Goal: Information Seeking & Learning: Learn about a topic

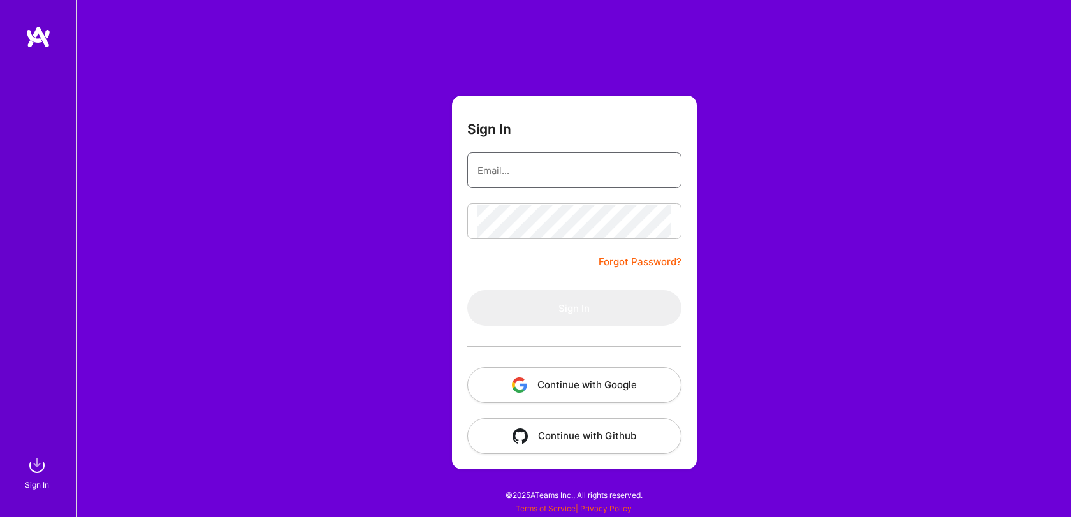
type input "[EMAIL_ADDRESS][DOMAIN_NAME]"
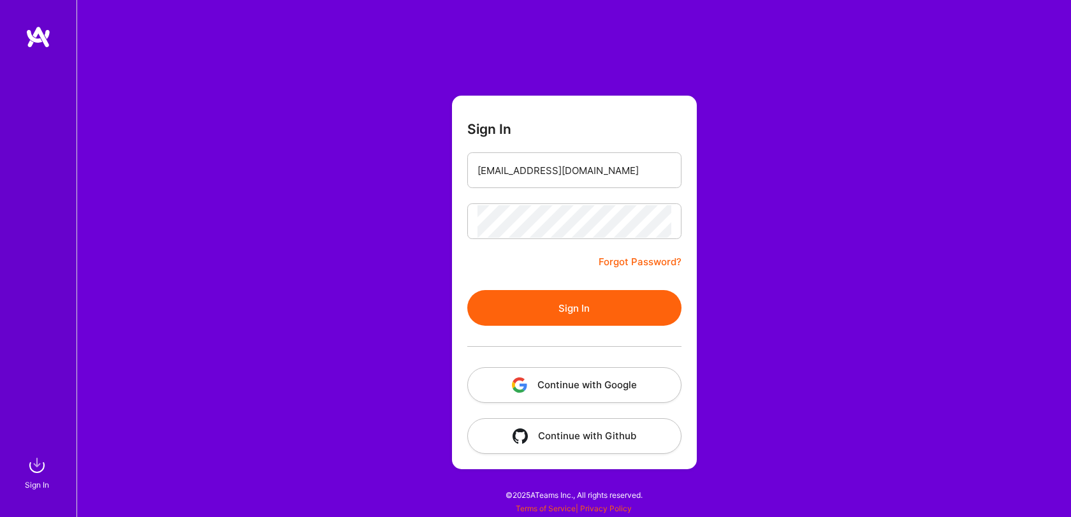
click at [608, 319] on button "Sign In" at bounding box center [574, 308] width 214 height 36
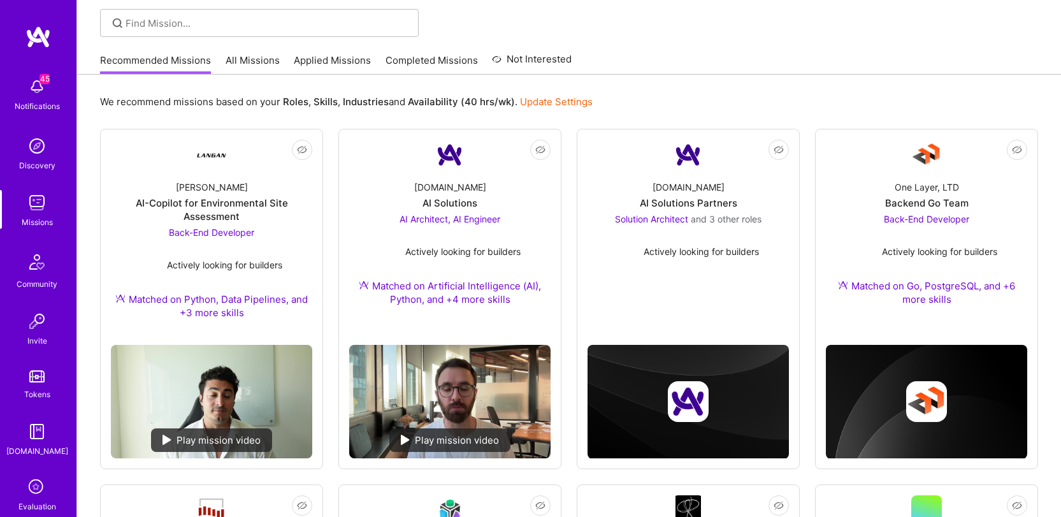
scroll to position [87, 0]
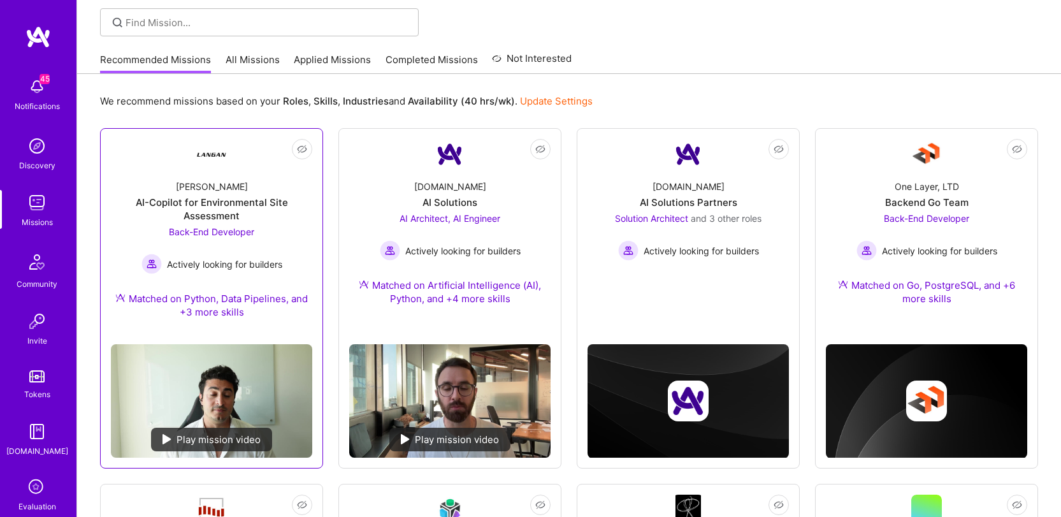
click at [206, 210] on div "AI-Copilot for Environmental Site Assessment" at bounding box center [211, 209] width 201 height 27
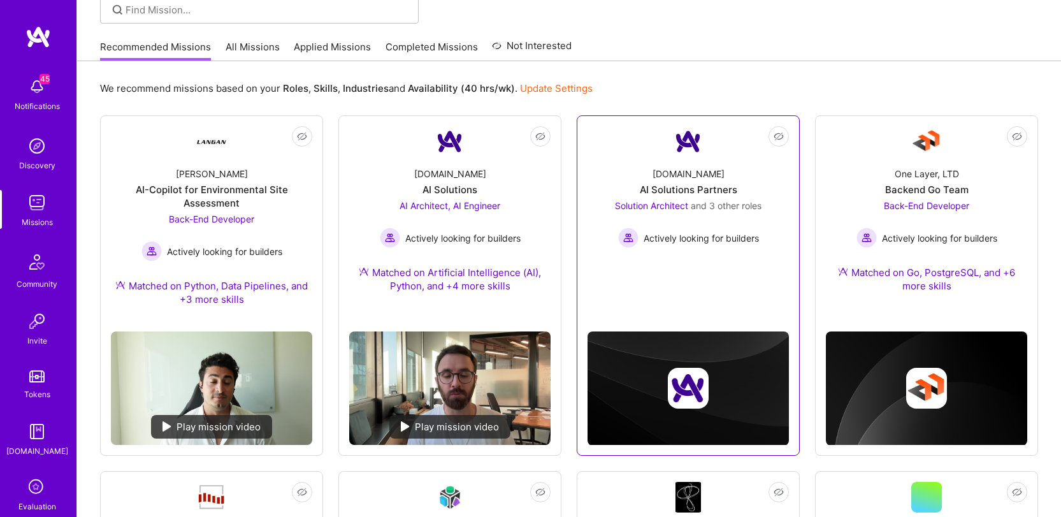
scroll to position [99, 0]
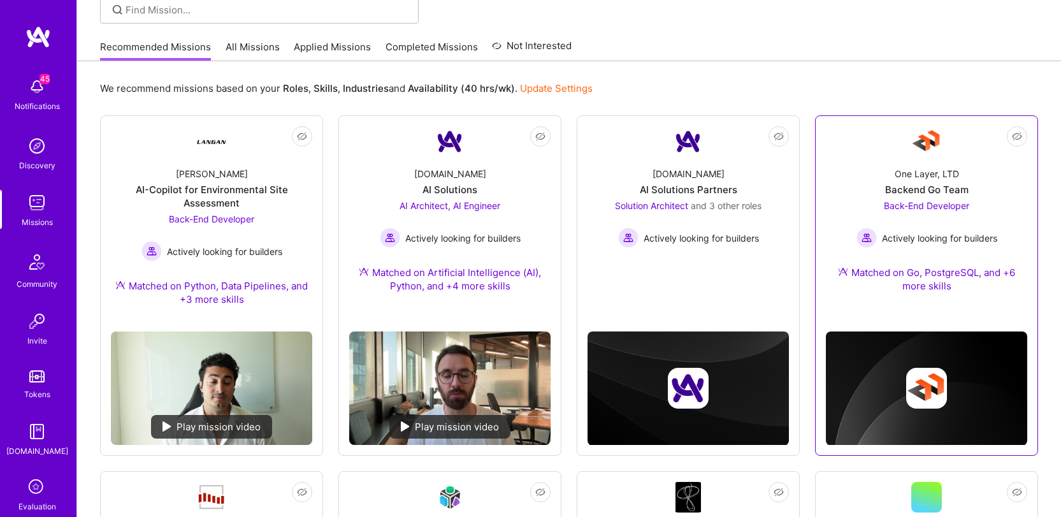
click at [951, 236] on span "Actively looking for builders" at bounding box center [939, 237] width 115 height 13
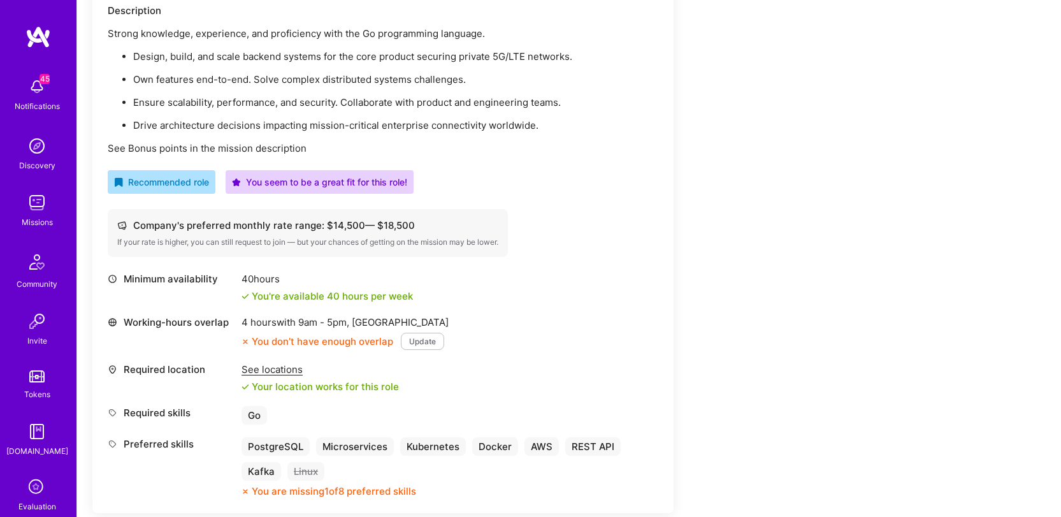
scroll to position [396, 0]
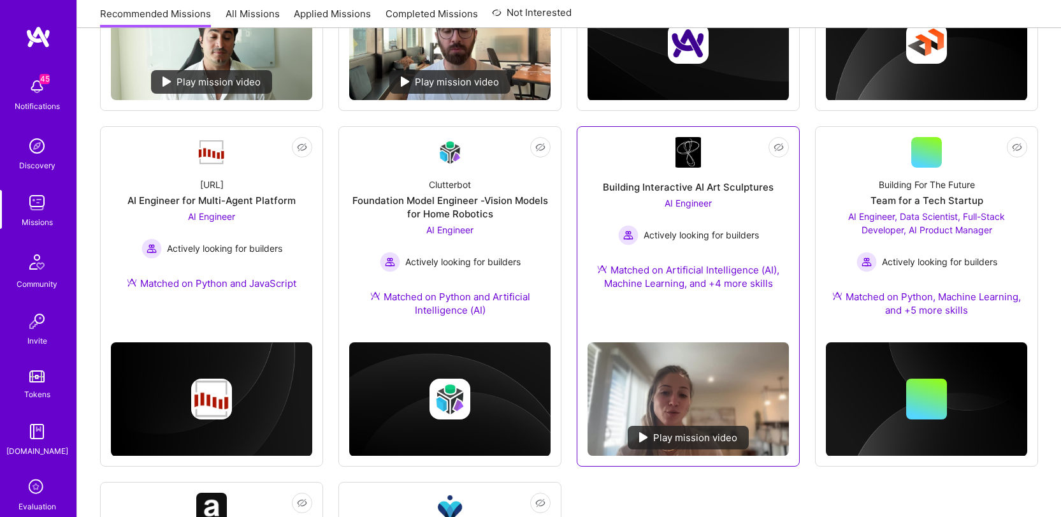
scroll to position [469, 0]
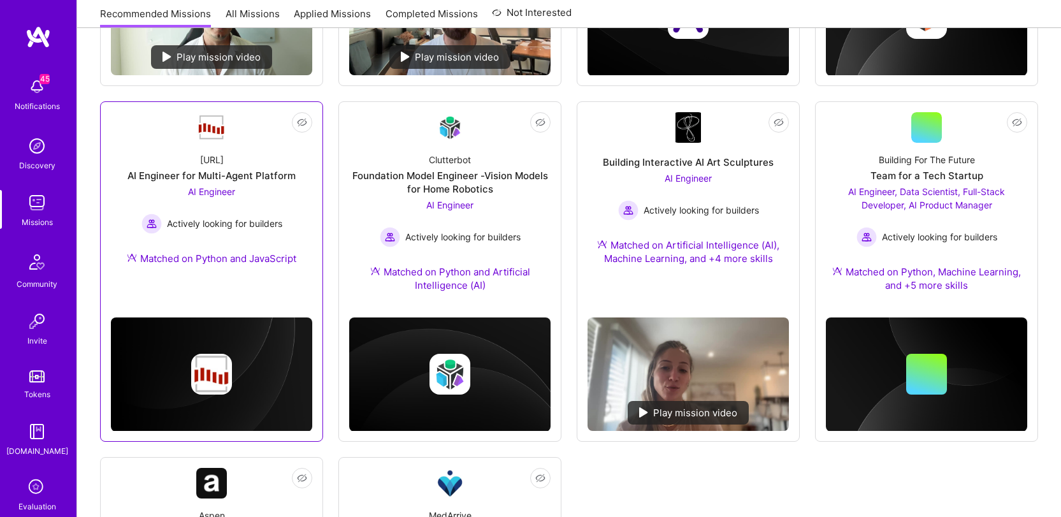
click at [203, 183] on div "[URL] AI Engineer for Multi-Agent Platform AI Engineer Actively looking for bui…" at bounding box center [211, 212] width 201 height 138
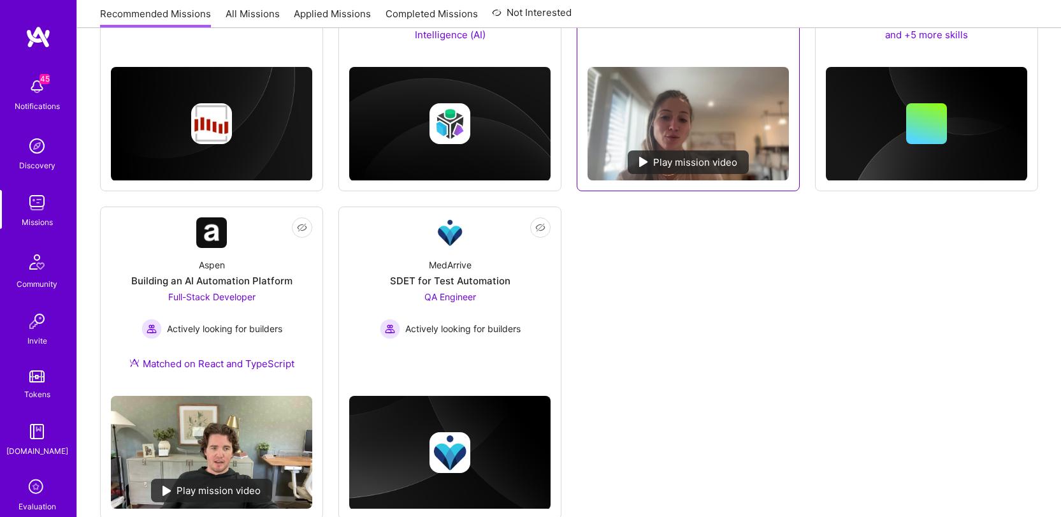
scroll to position [753, 0]
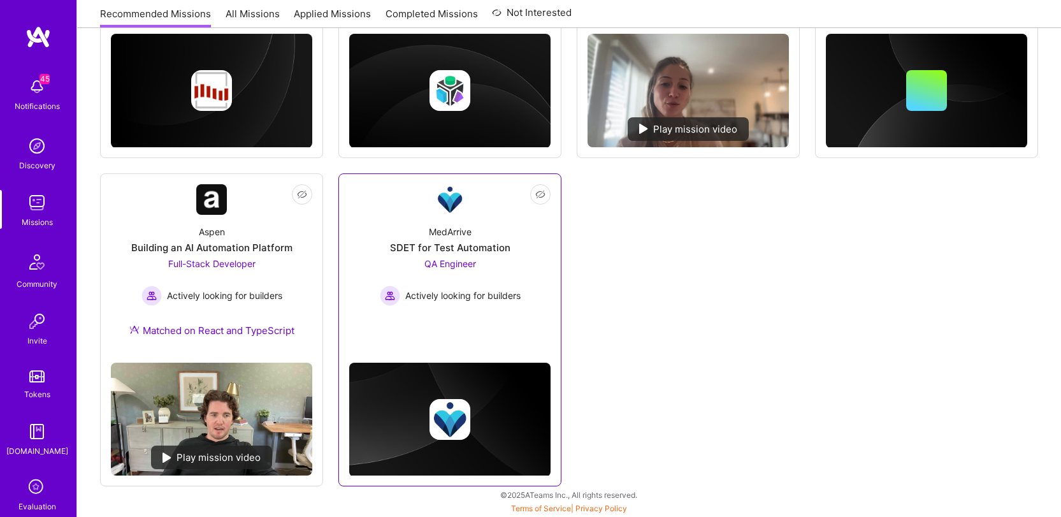
click at [438, 212] on img at bounding box center [450, 199] width 31 height 31
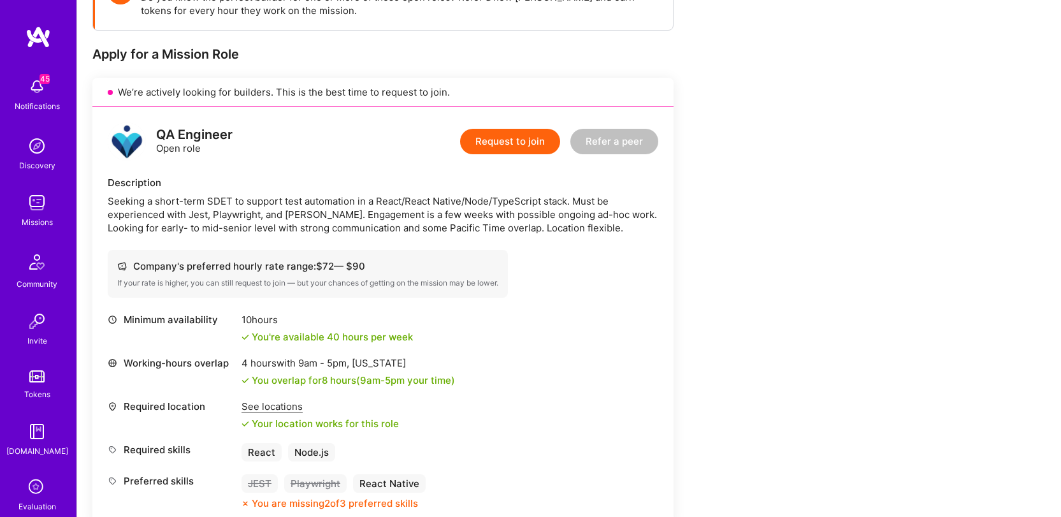
scroll to position [474, 0]
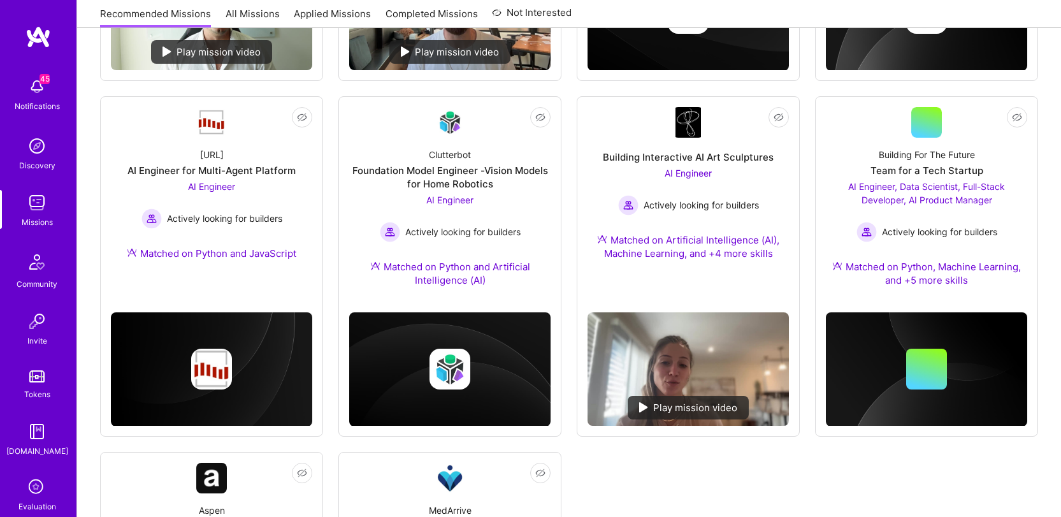
scroll to position [753, 0]
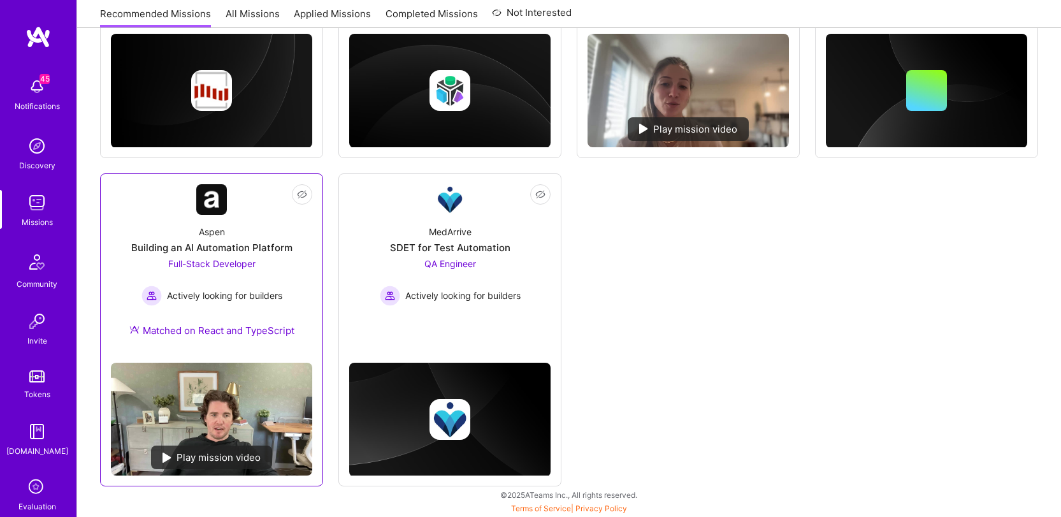
click at [166, 280] on div "Full-Stack Developer Actively looking for builders" at bounding box center [211, 281] width 141 height 49
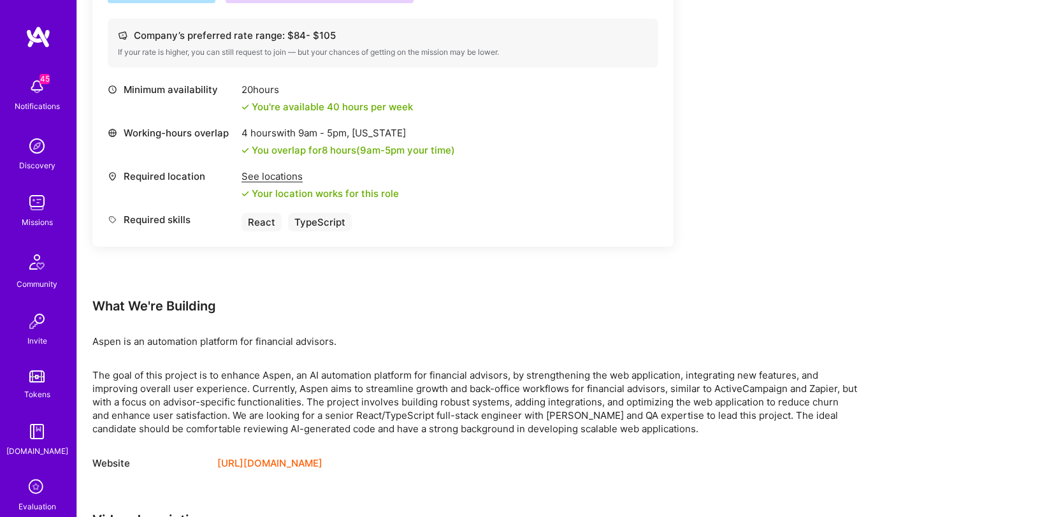
scroll to position [798, 0]
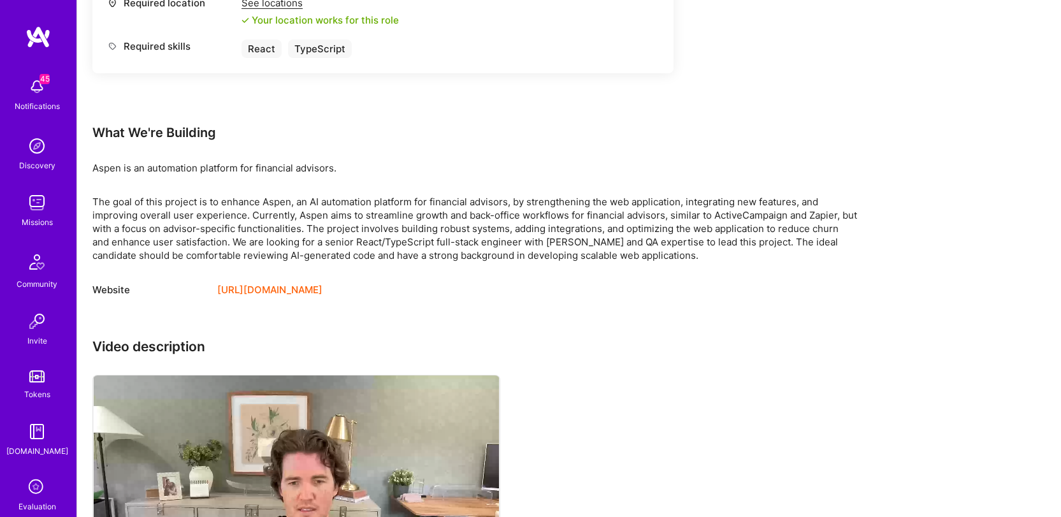
click at [365, 235] on div "The goal of this project is to enhance Aspen, an AI automation platform for fin…" at bounding box center [474, 228] width 765 height 67
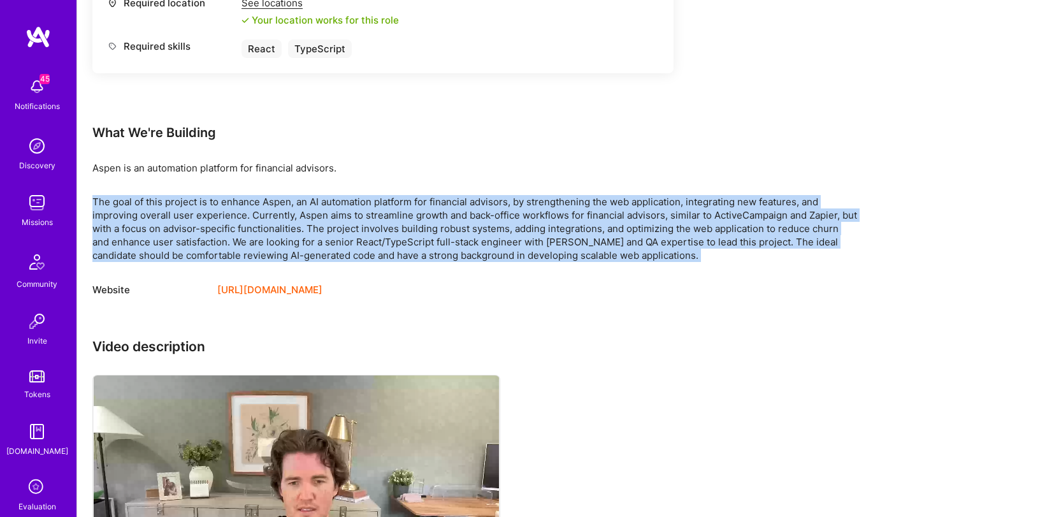
click at [365, 235] on div "The goal of this project is to enhance Aspen, an AI automation platform for fin…" at bounding box center [474, 228] width 765 height 67
click at [509, 208] on div "The goal of this project is to enhance Aspen, an AI automation platform for fin…" at bounding box center [474, 228] width 765 height 67
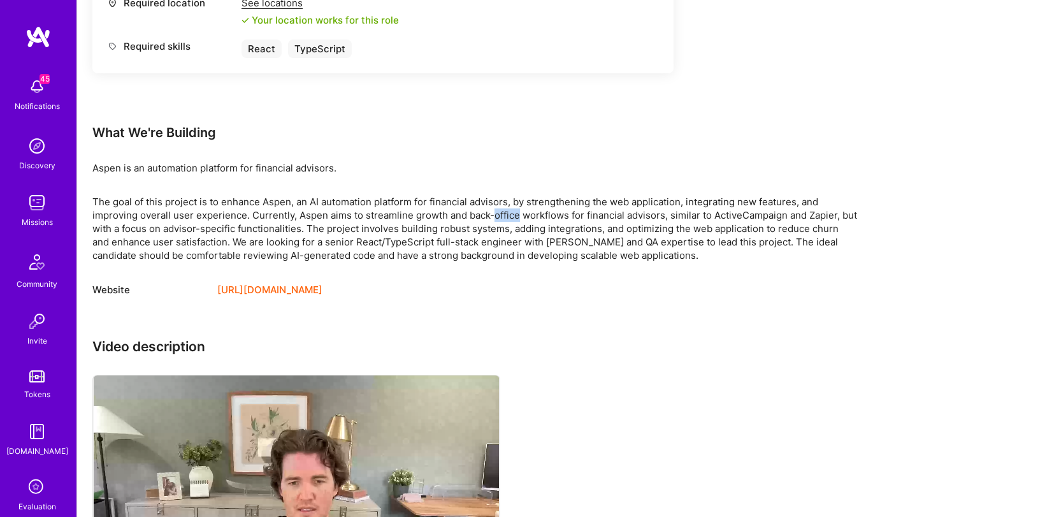
click at [509, 208] on div "The goal of this project is to enhance Aspen, an AI automation platform for fin…" at bounding box center [474, 228] width 765 height 67
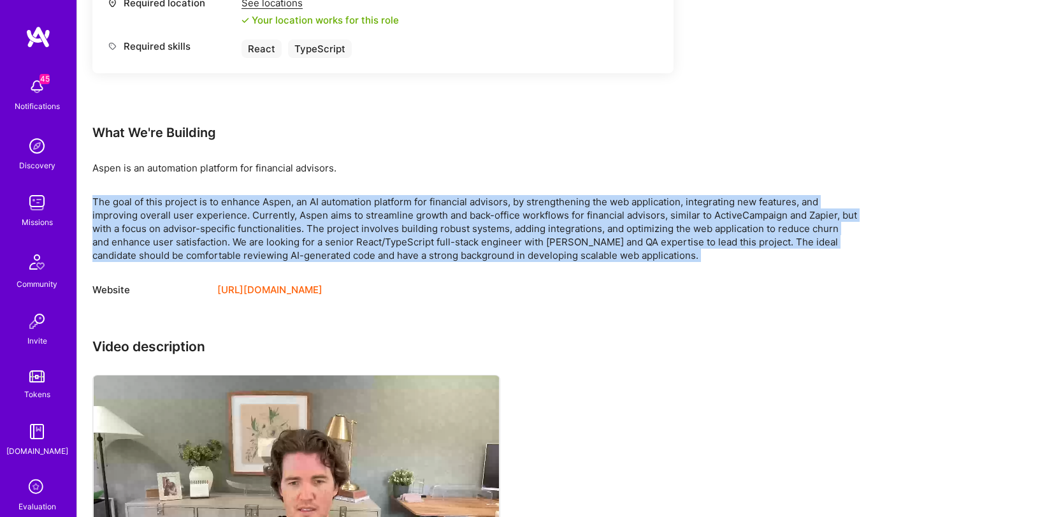
click at [509, 208] on div "The goal of this project is to enhance Aspen, an AI automation platform for fin…" at bounding box center [474, 228] width 765 height 67
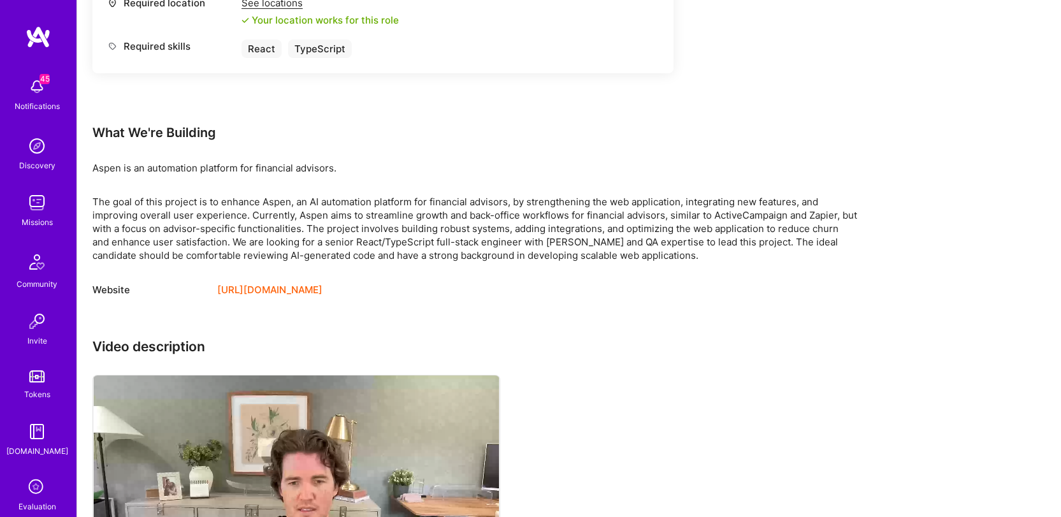
click at [278, 163] on p "Aspen is an automation platform for financial advisors." at bounding box center [474, 167] width 765 height 13
click at [272, 170] on p "Aspen is an automation platform for financial advisors." at bounding box center [474, 167] width 765 height 13
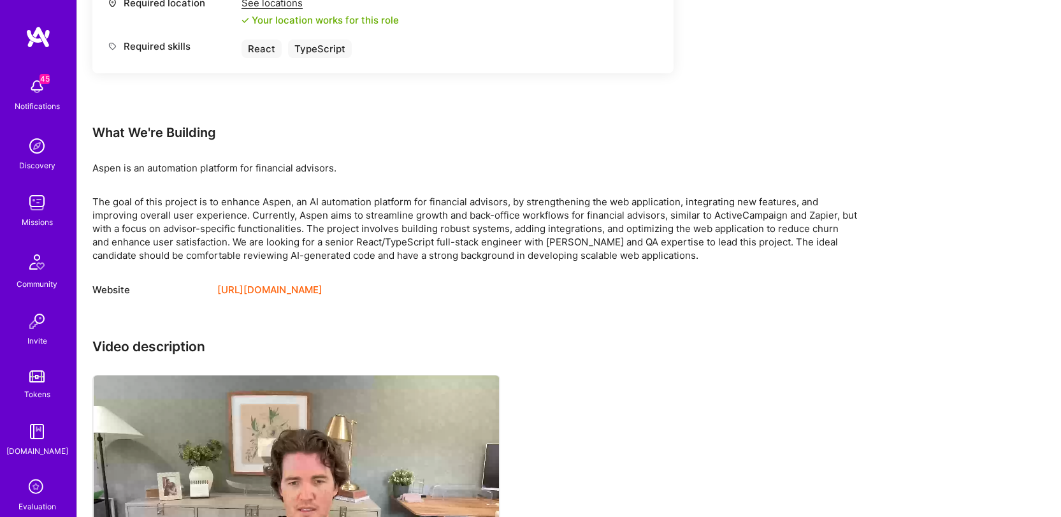
click at [497, 206] on div "The goal of this project is to enhance Aspen, an AI automation platform for fin…" at bounding box center [474, 228] width 765 height 67
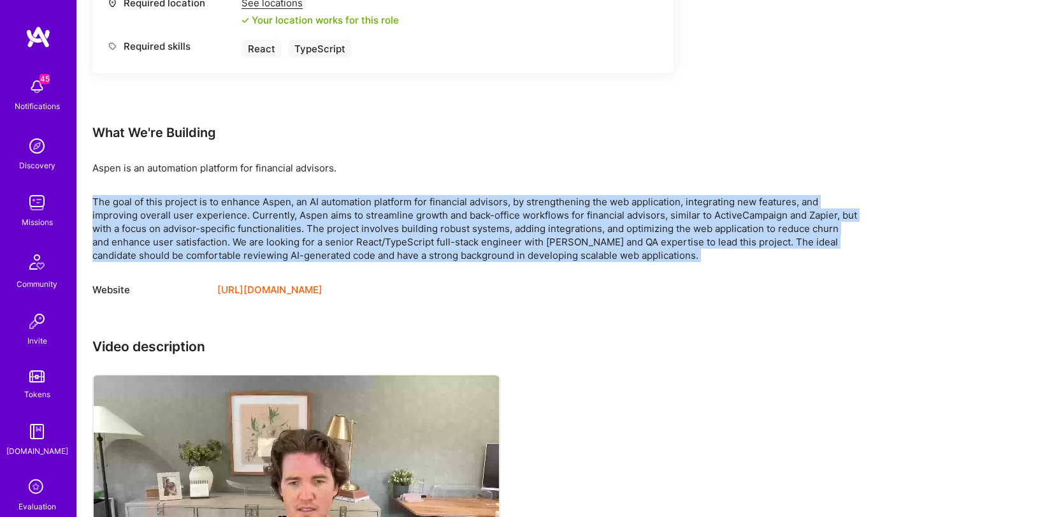
click at [497, 206] on div "The goal of this project is to enhance Aspen, an AI automation platform for fin…" at bounding box center [474, 228] width 765 height 67
click at [560, 228] on div "The goal of this project is to enhance Aspen, an AI automation platform for fin…" at bounding box center [474, 228] width 765 height 67
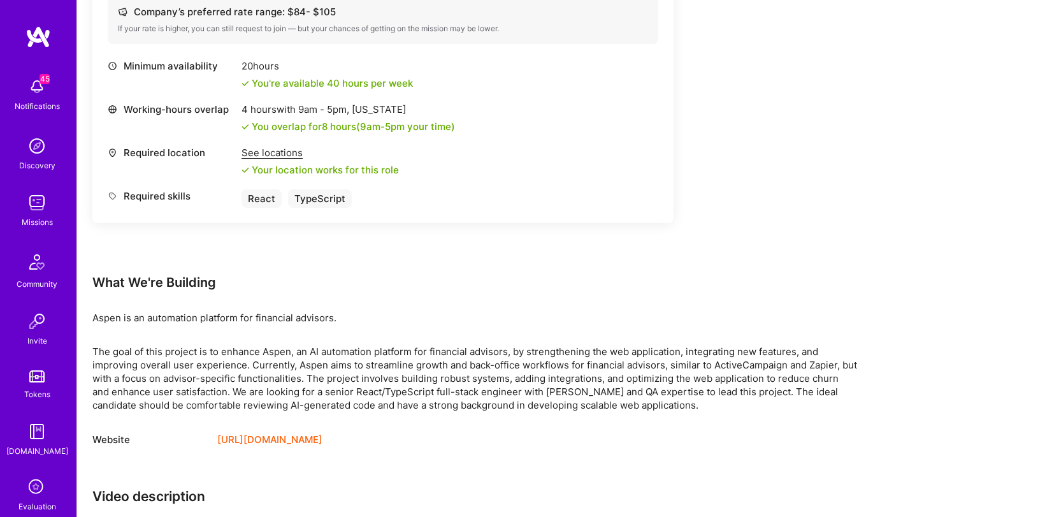
scroll to position [686, 0]
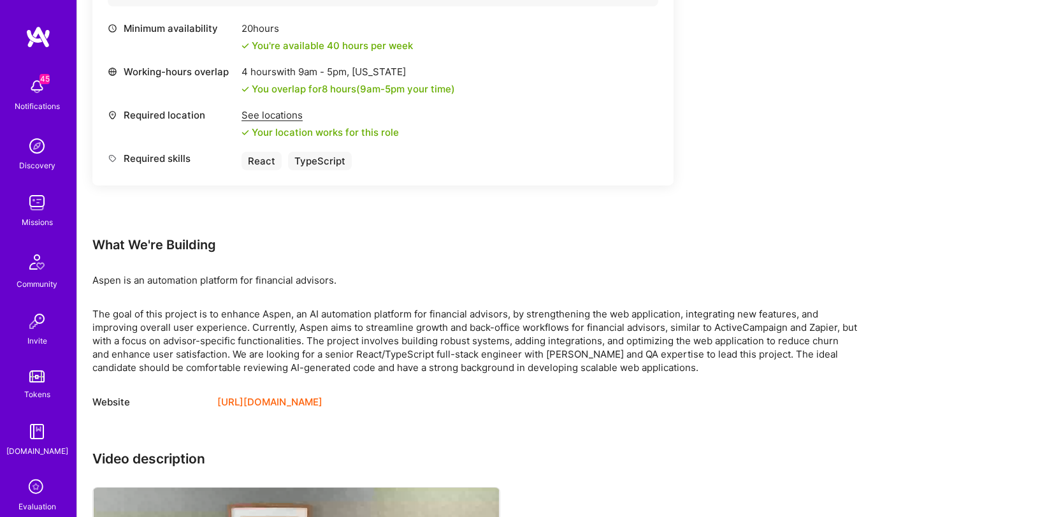
click at [503, 322] on div "The goal of this project is to enhance Aspen, an AI automation platform for fin…" at bounding box center [474, 340] width 765 height 67
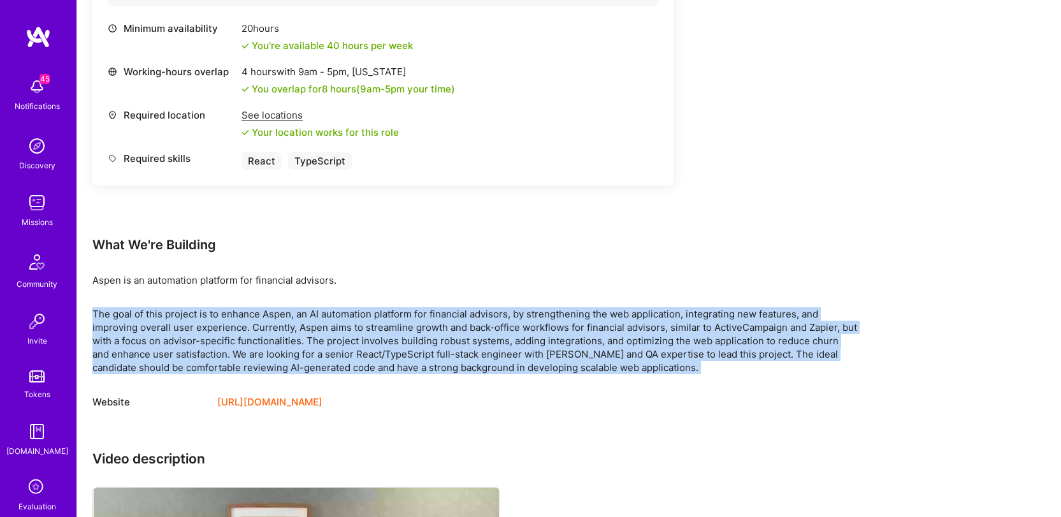
click at [503, 322] on div "The goal of this project is to enhance Aspen, an AI automation platform for fin…" at bounding box center [474, 340] width 765 height 67
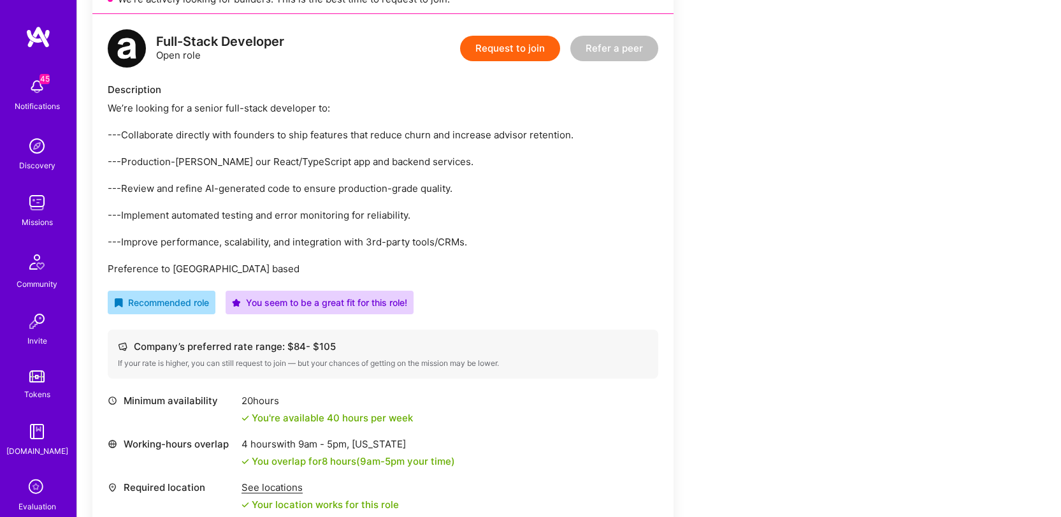
scroll to position [289, 0]
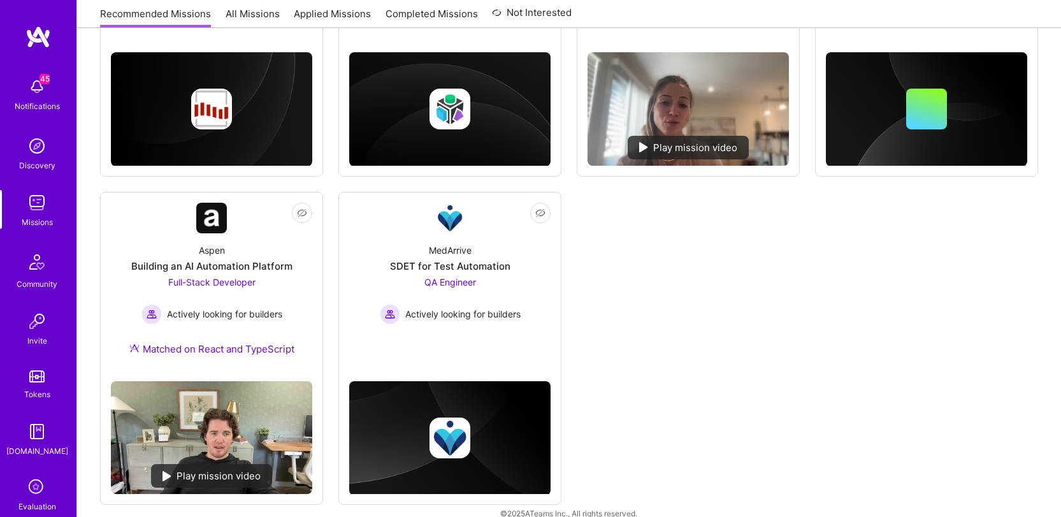
scroll to position [667, 0]
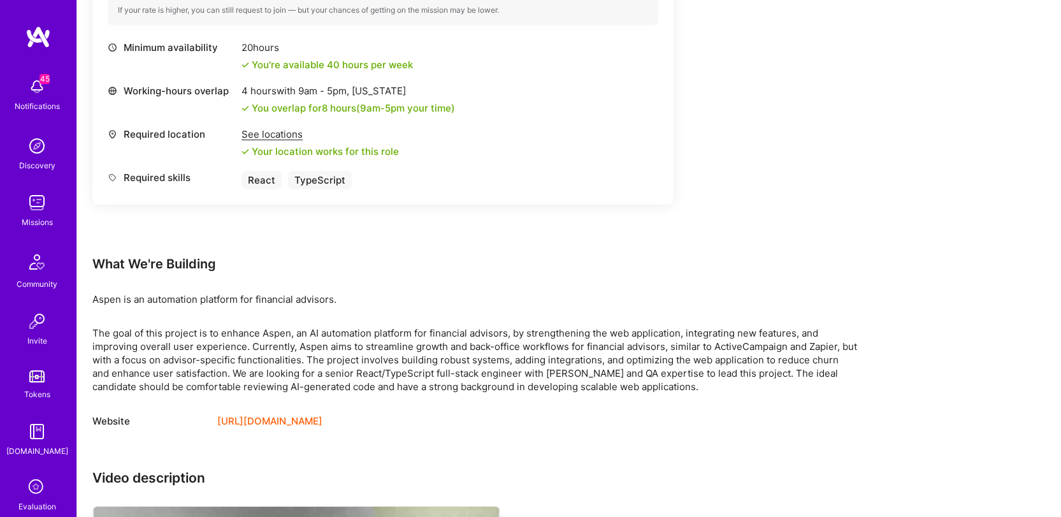
scroll to position [289, 0]
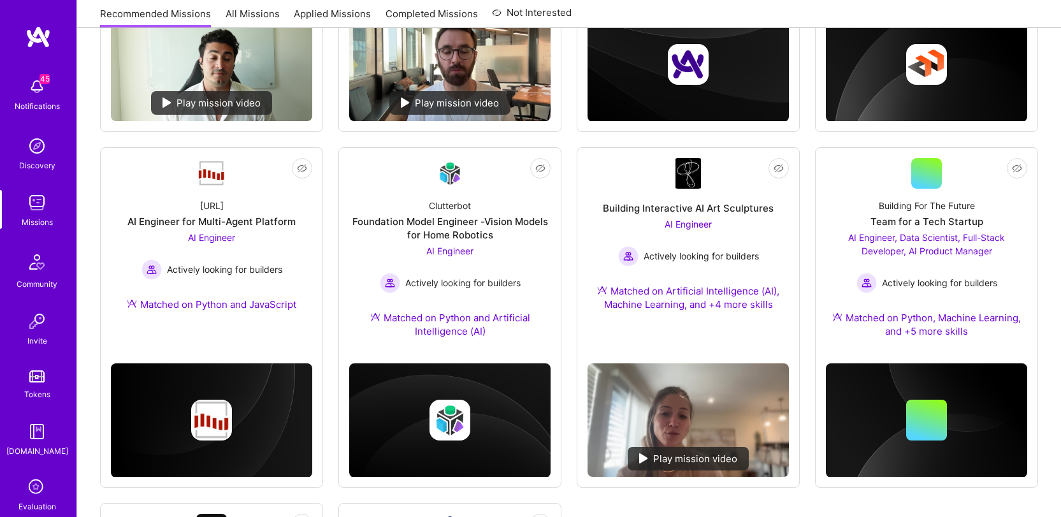
scroll to position [414, 0]
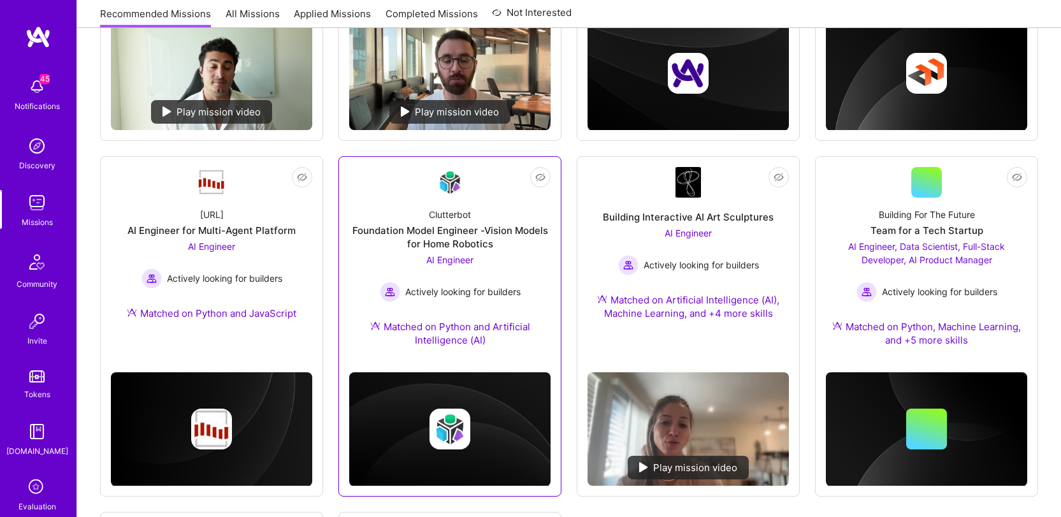
click at [429, 217] on div "Clutterbot" at bounding box center [450, 214] width 42 height 13
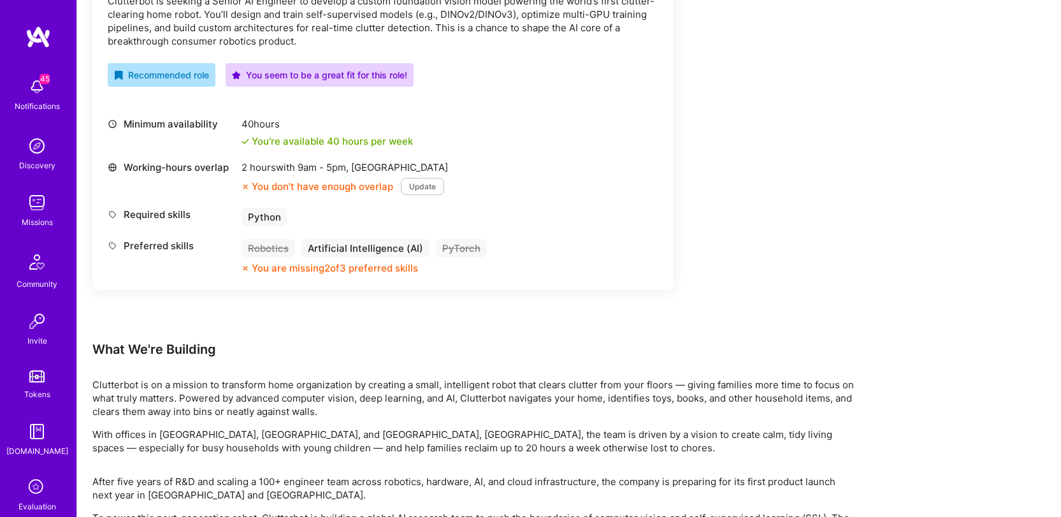
scroll to position [414, 0]
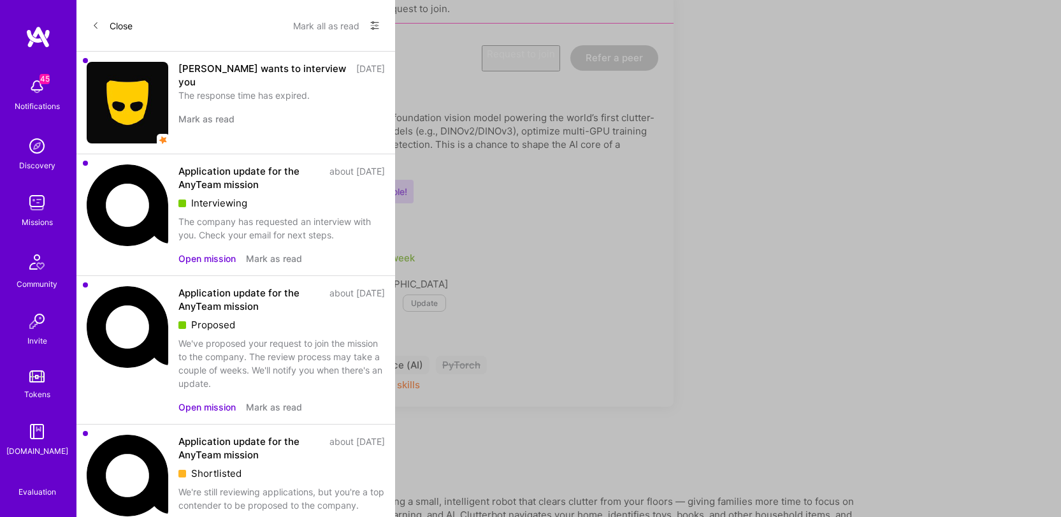
scroll to position [414, 0]
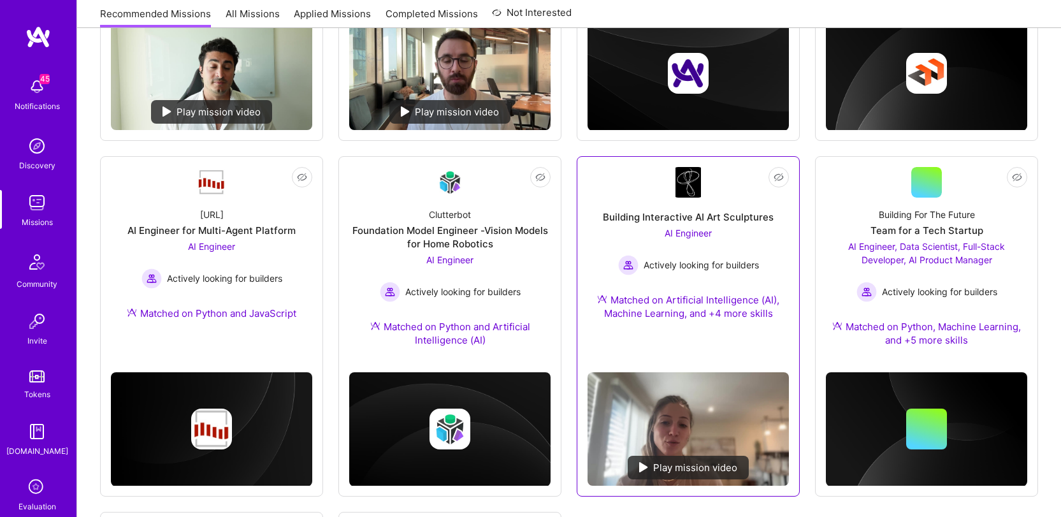
click at [636, 232] on div "AI Engineer Actively looking for builders" at bounding box center [688, 250] width 141 height 49
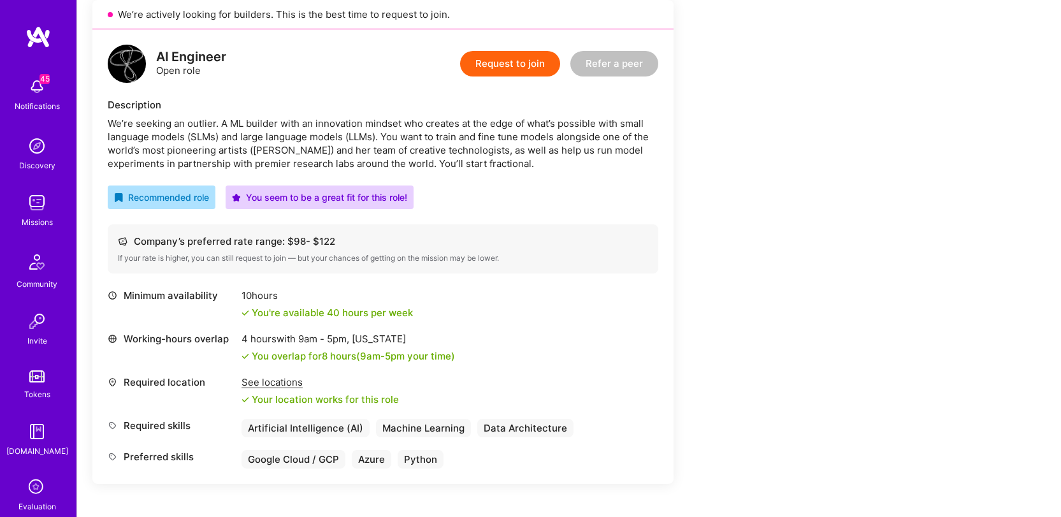
scroll to position [298, 0]
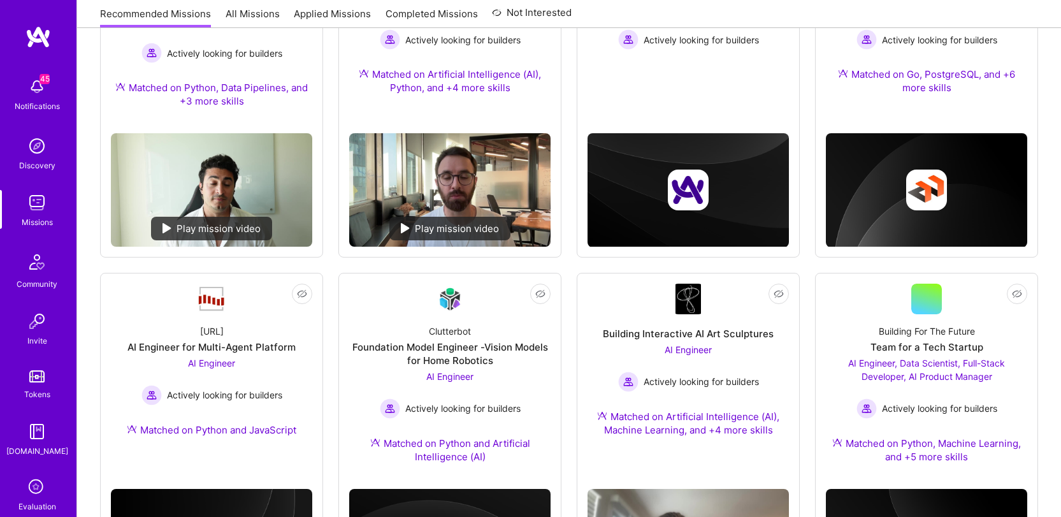
scroll to position [414, 0]
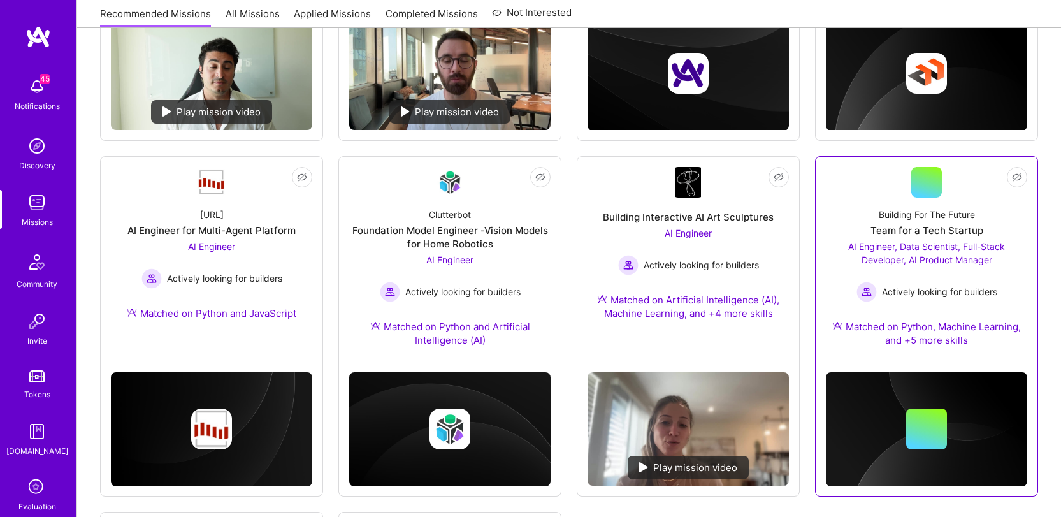
click at [935, 242] on span "AI Engineer, Data Scientist, Full-Stack Developer, AI Product Manager" at bounding box center [926, 253] width 157 height 24
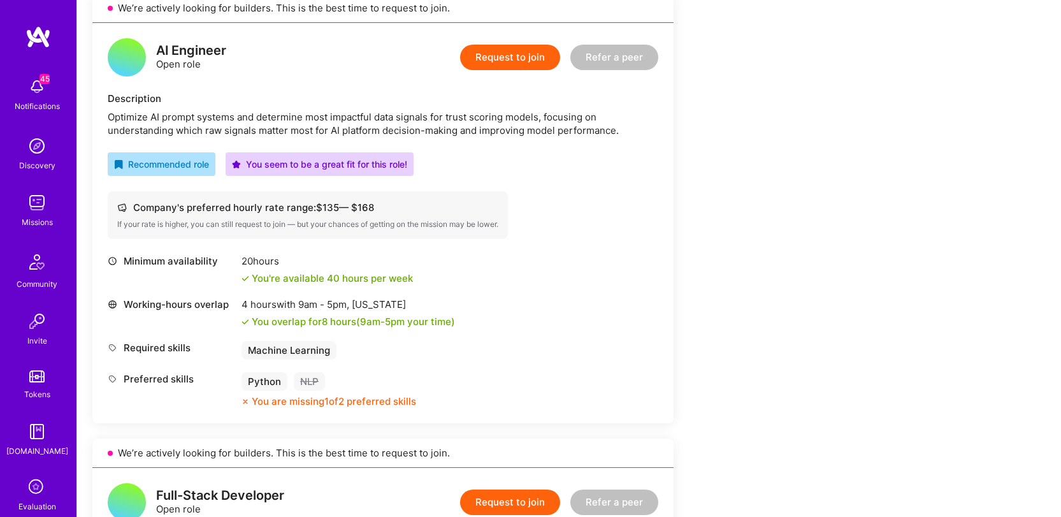
scroll to position [301, 0]
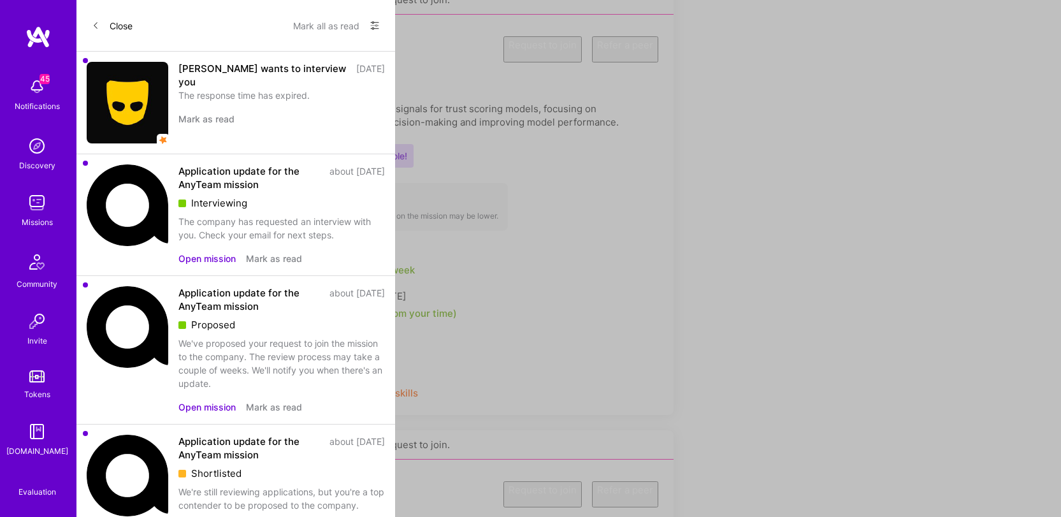
scroll to position [414, 0]
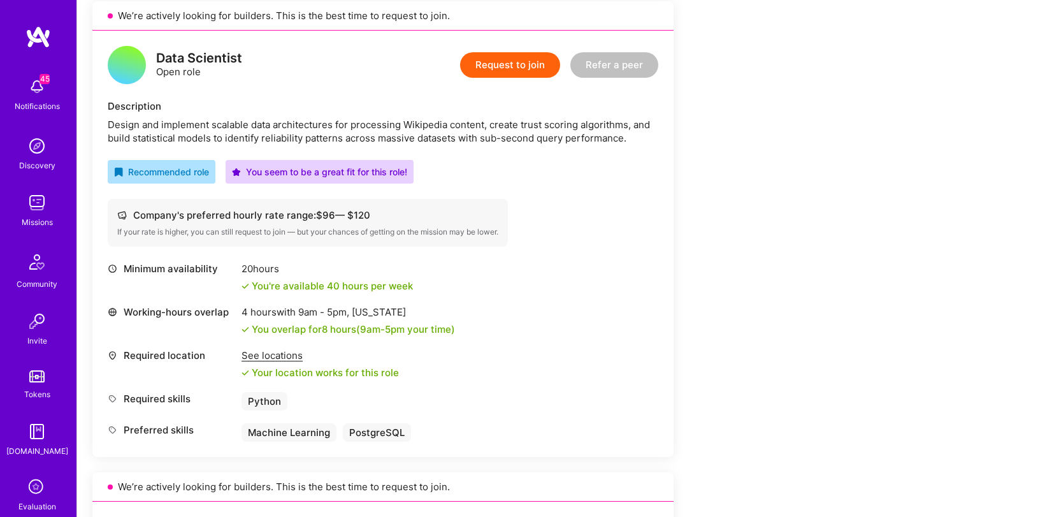
scroll to position [1206, 0]
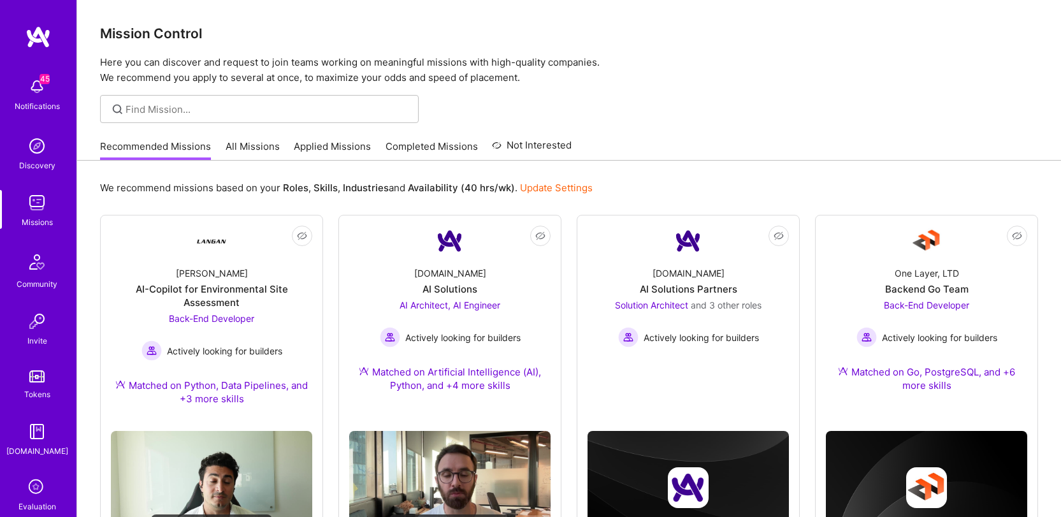
click at [242, 152] on link "All Missions" at bounding box center [253, 150] width 54 height 21
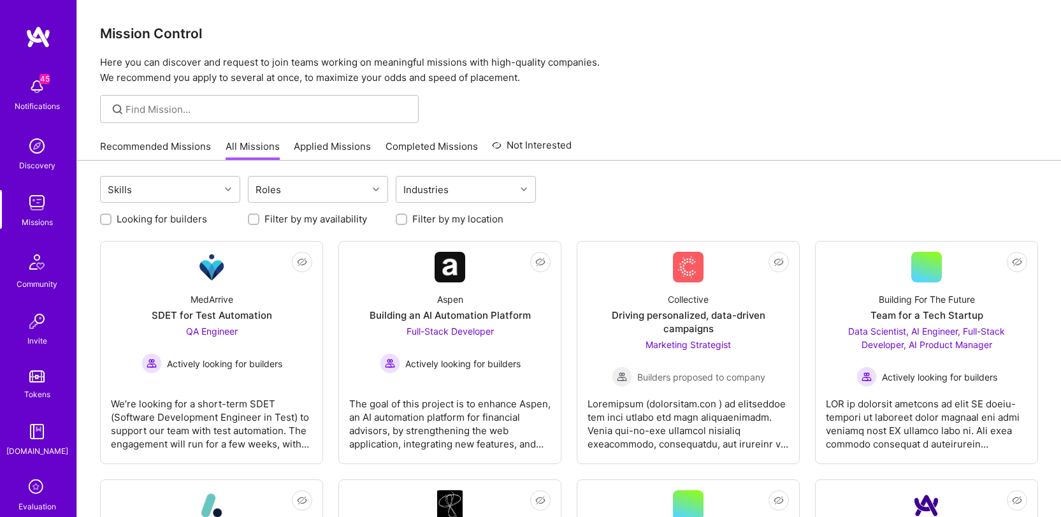
click at [310, 217] on label "Filter by my availability" at bounding box center [315, 218] width 103 height 13
click at [259, 217] on input "Filter by my availability" at bounding box center [254, 219] width 9 height 9
checkbox input "true"
click at [476, 221] on label "Filter by my location" at bounding box center [457, 218] width 91 height 13
click at [407, 221] on input "Filter by my location" at bounding box center [402, 219] width 9 height 9
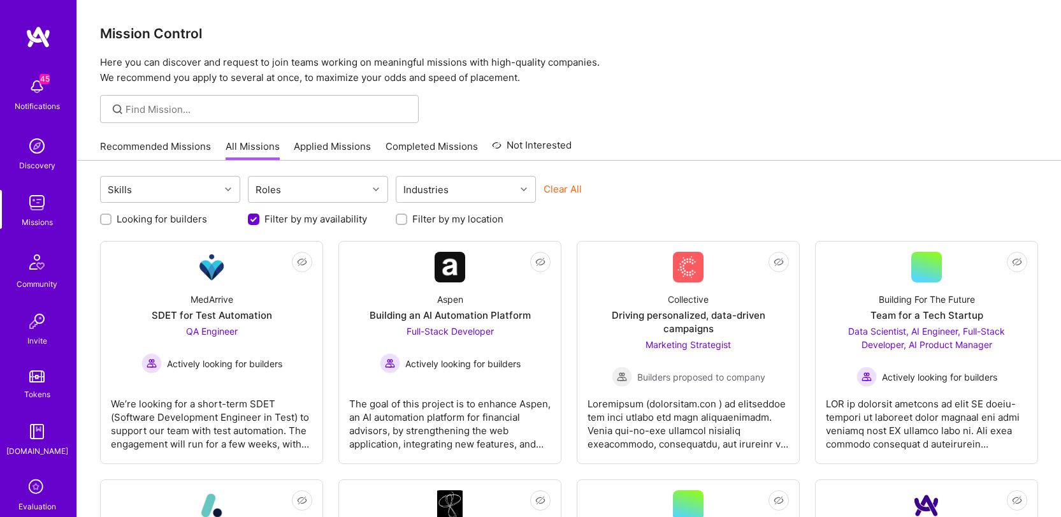
checkbox input "true"
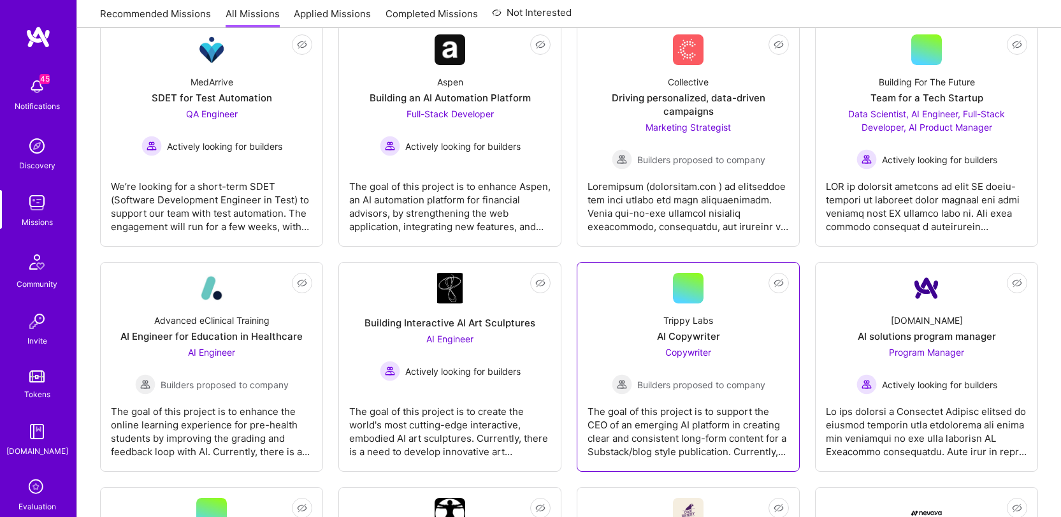
scroll to position [217, 0]
click at [678, 219] on div at bounding box center [688, 202] width 201 height 64
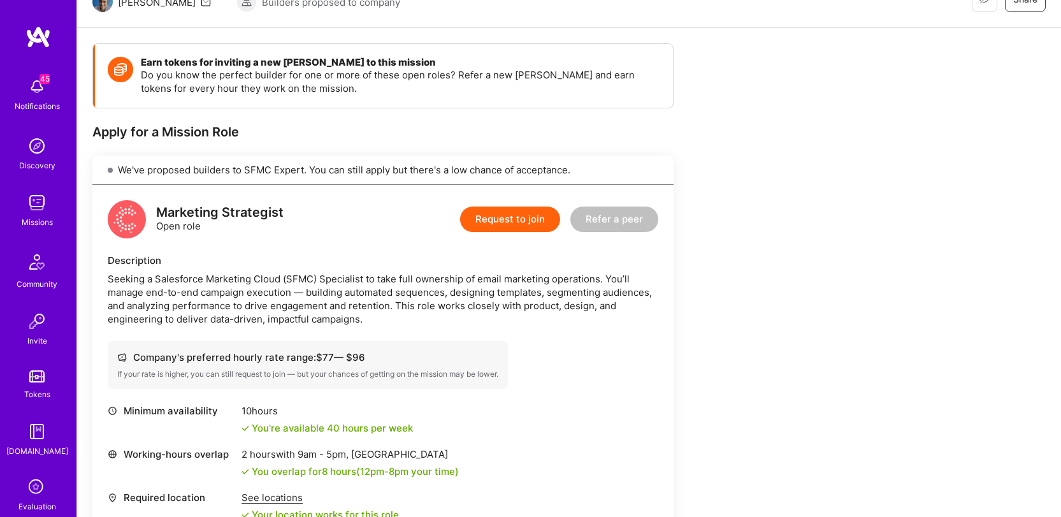
scroll to position [418, 0]
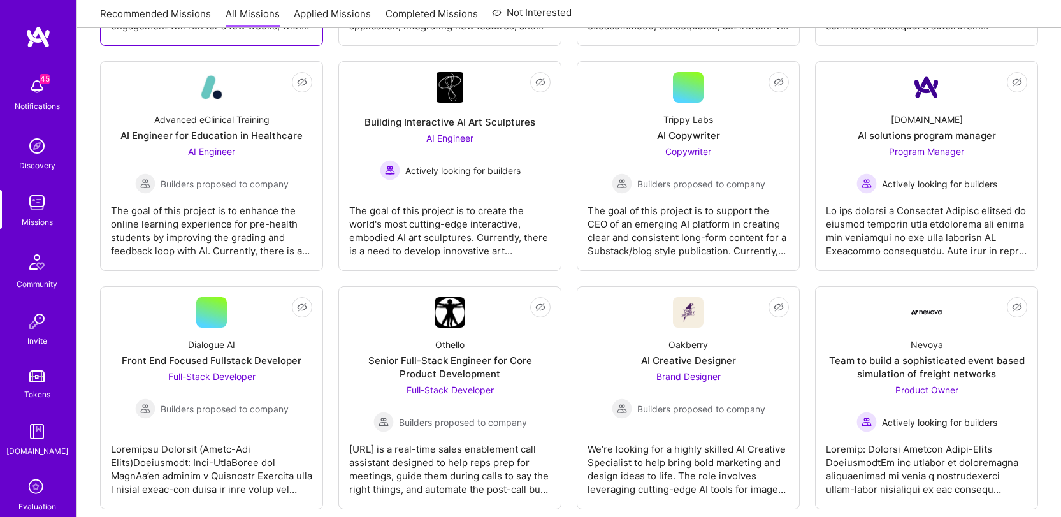
scroll to position [217, 0]
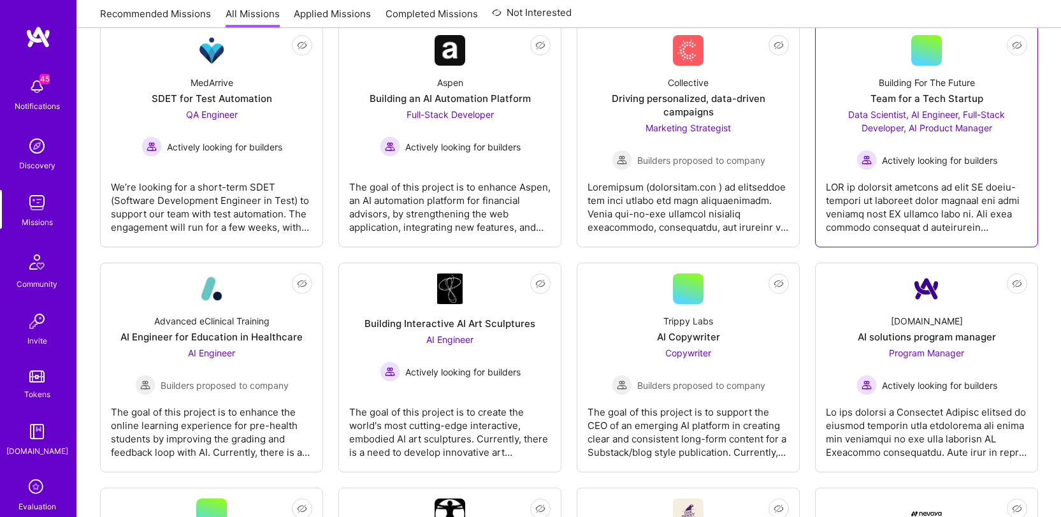
click at [886, 229] on div at bounding box center [926, 202] width 201 height 64
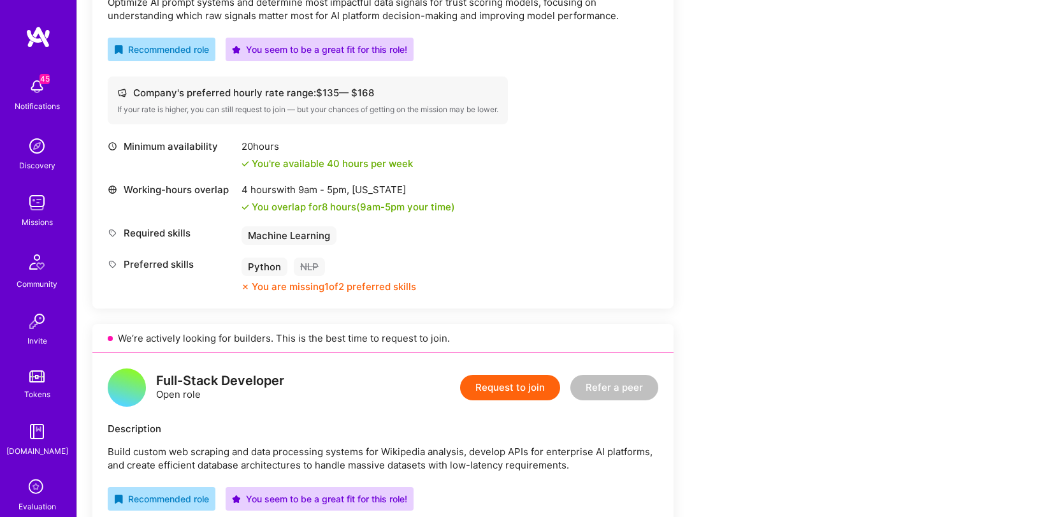
scroll to position [610, 0]
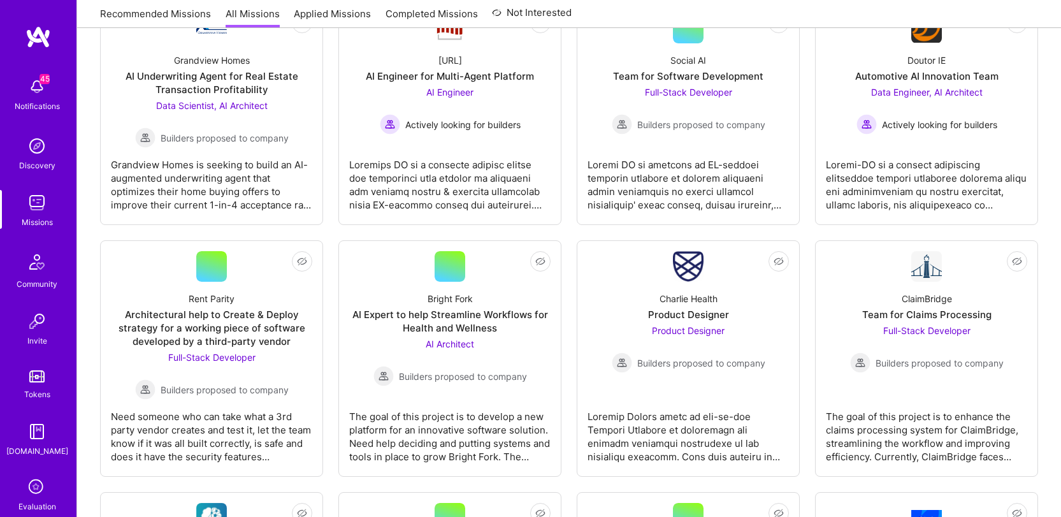
scroll to position [2321, 0]
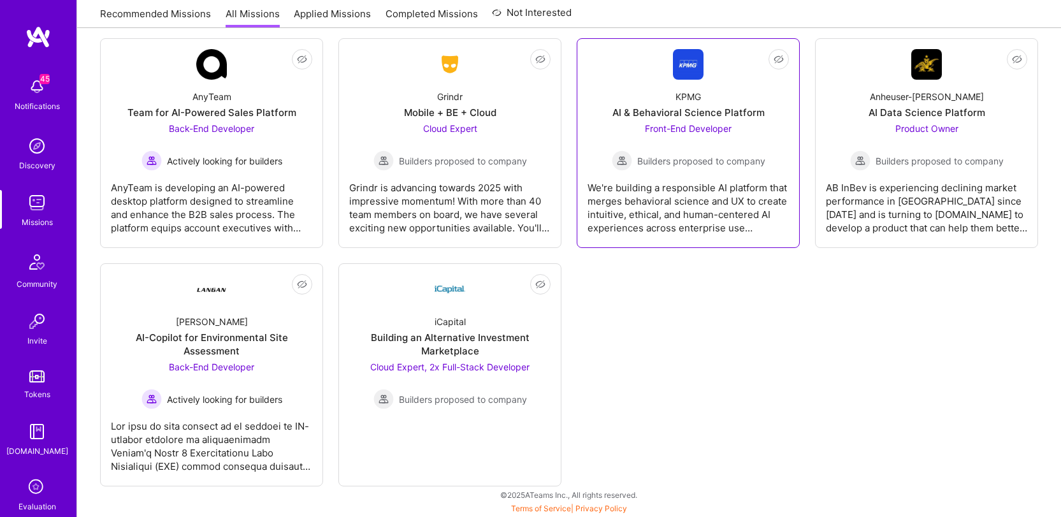
click at [680, 205] on div "We're building a responsible AI platform that merges behavioral science and UX …" at bounding box center [688, 203] width 201 height 64
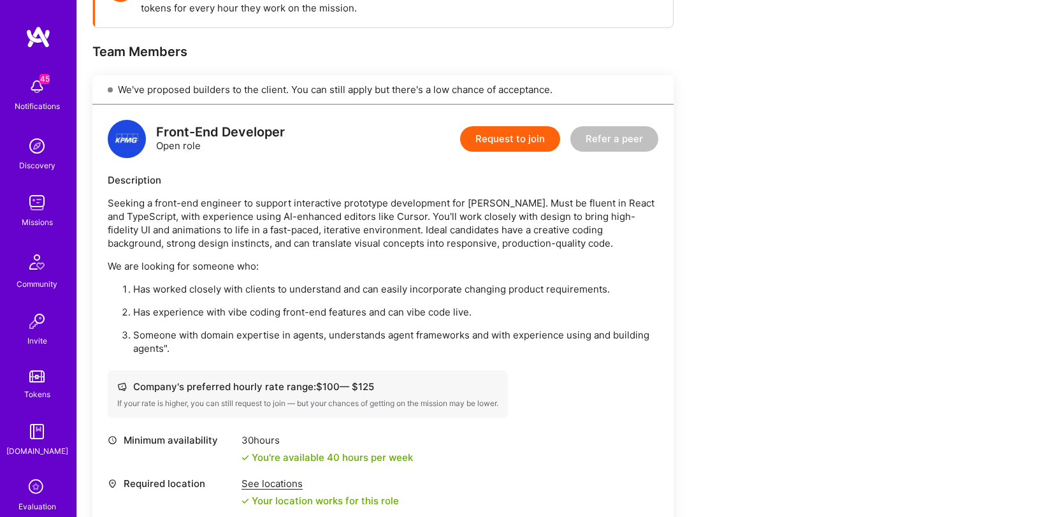
scroll to position [217, 0]
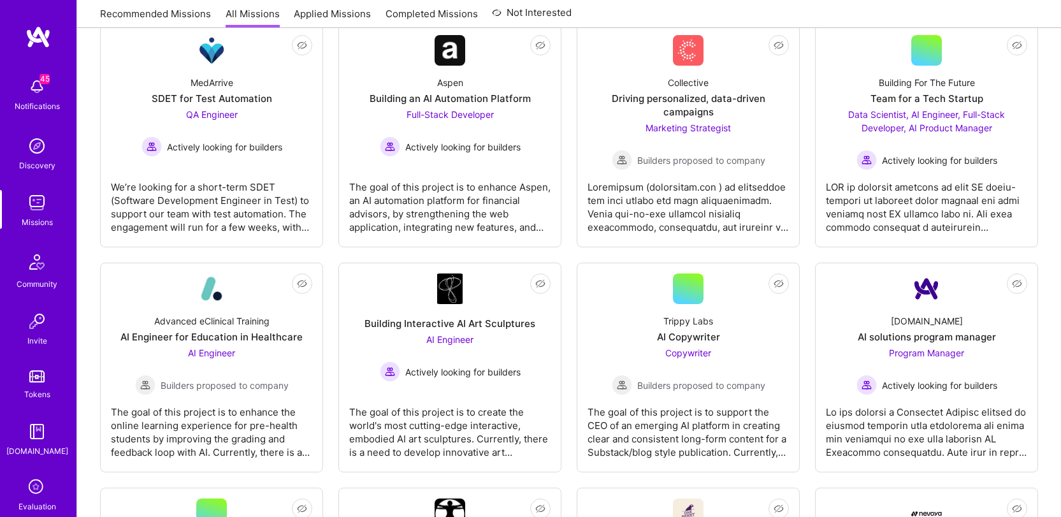
scroll to position [2321, 0]
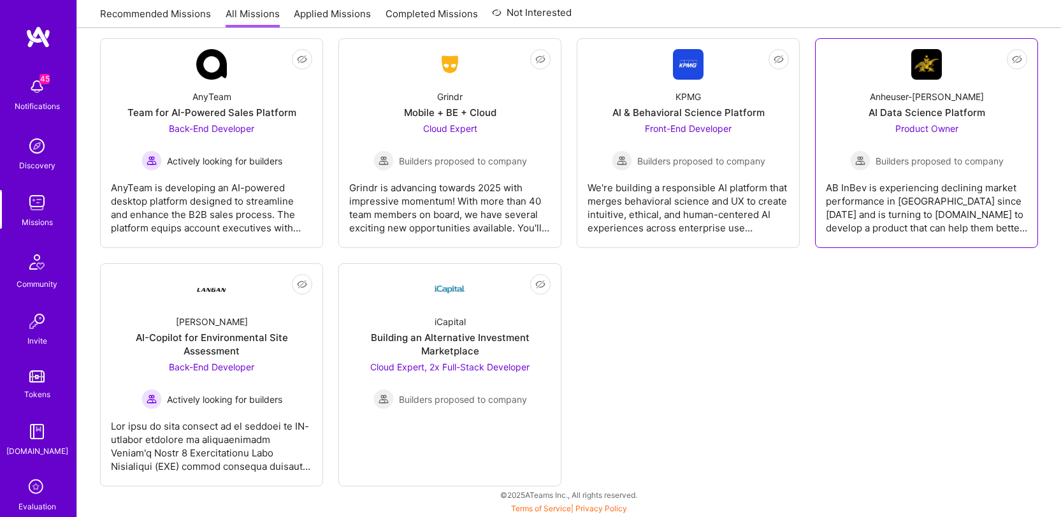
click at [926, 219] on div "AB InBev is experiencing declining market performance in [GEOGRAPHIC_DATA] sinc…" at bounding box center [926, 203] width 201 height 64
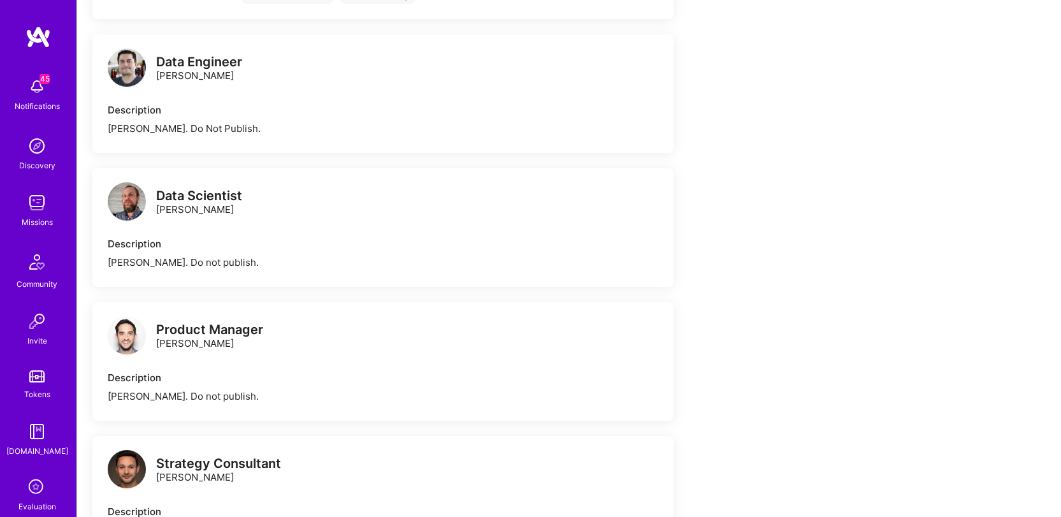
scroll to position [613, 0]
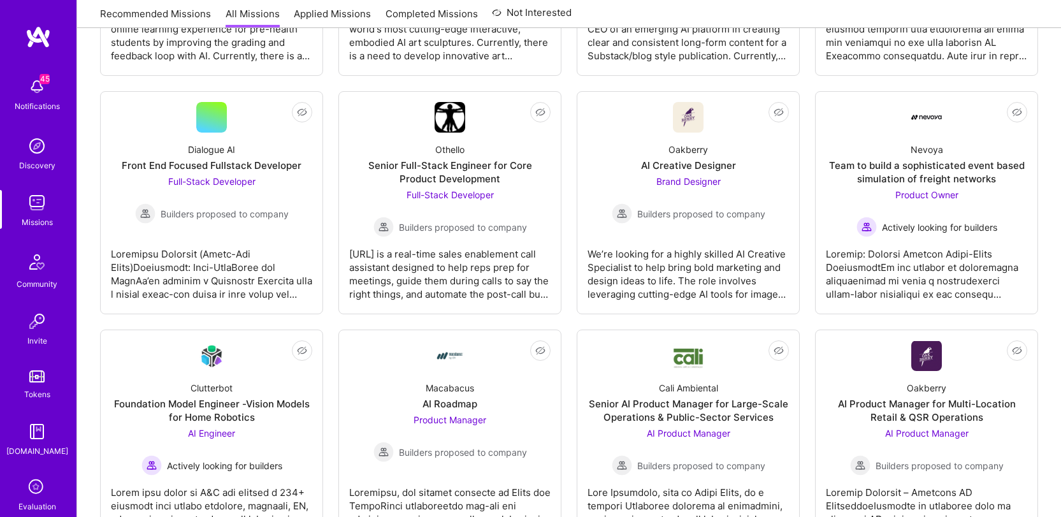
scroll to position [2321, 0]
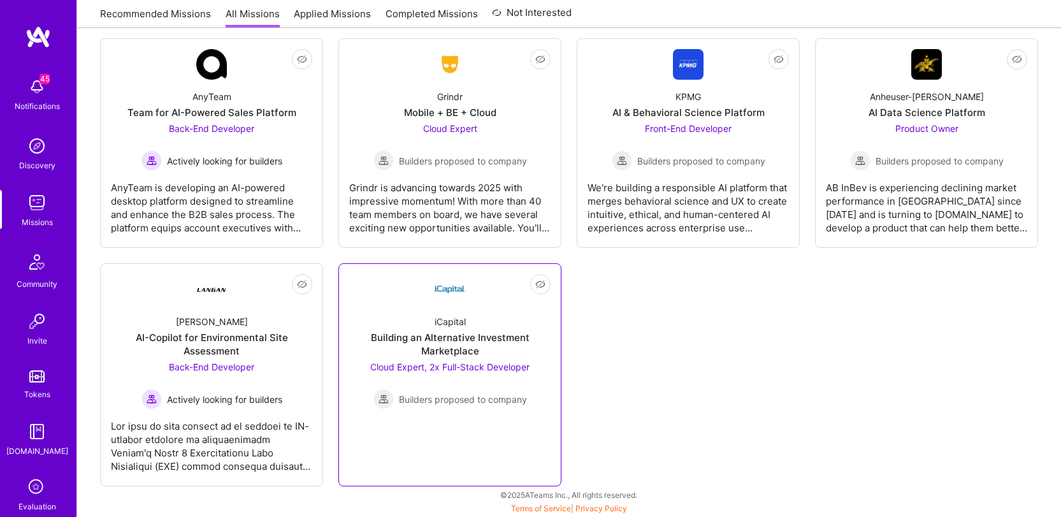
click at [497, 361] on div "Cloud Expert, 2x Full-Stack Developer Builders proposed to company" at bounding box center [449, 384] width 159 height 49
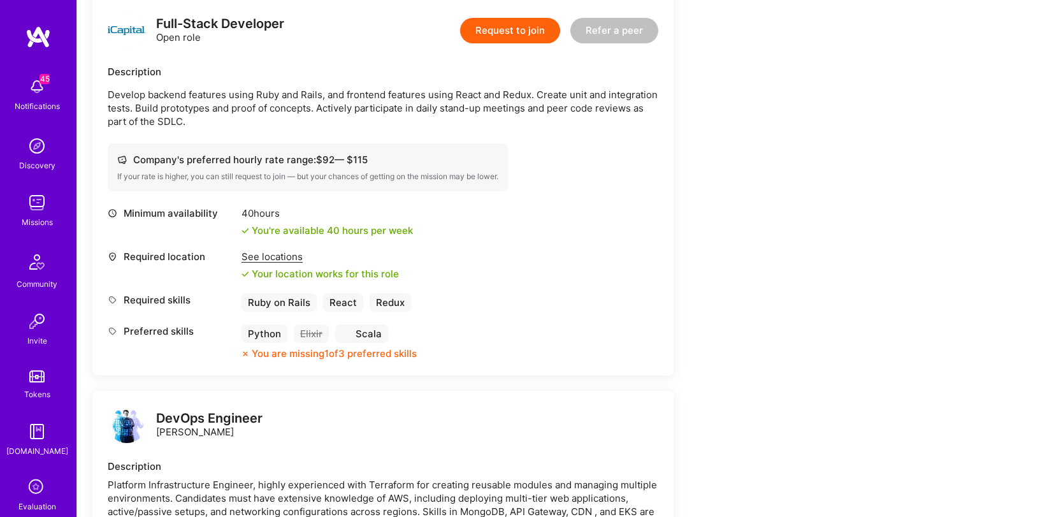
scroll to position [166, 0]
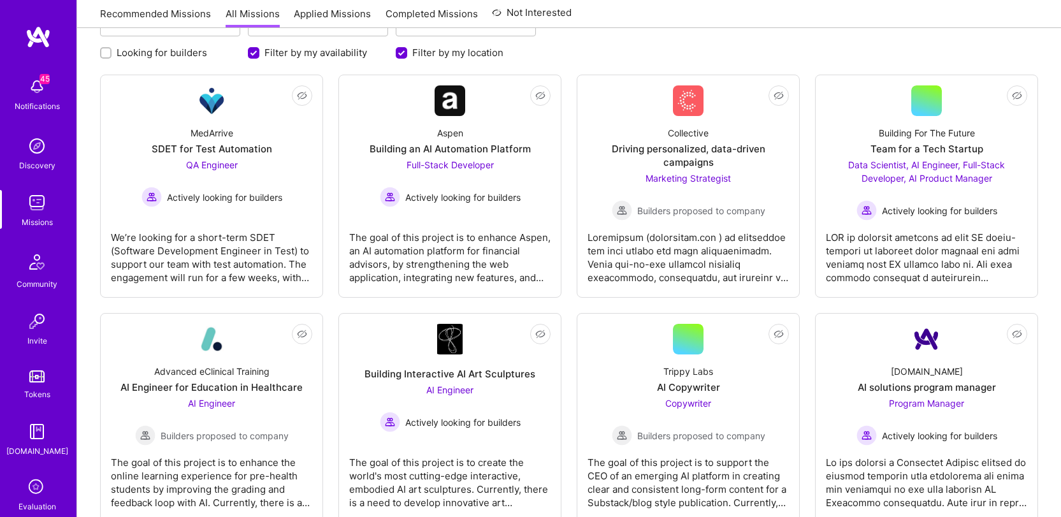
scroll to position [2321, 0]
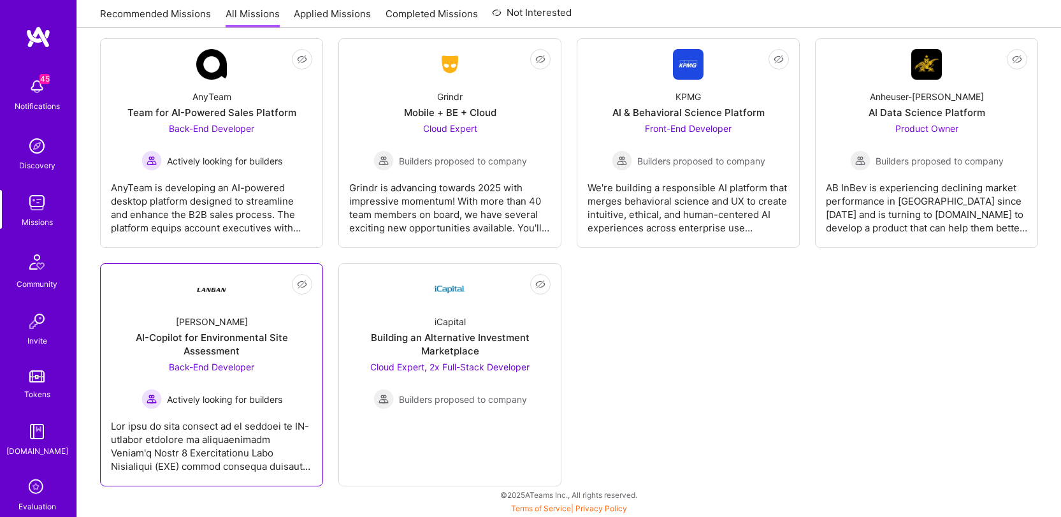
click at [237, 325] on div "[PERSON_NAME]-Copilot for Environmental Site Assessment Back-End Developer Acti…" at bounding box center [211, 357] width 201 height 105
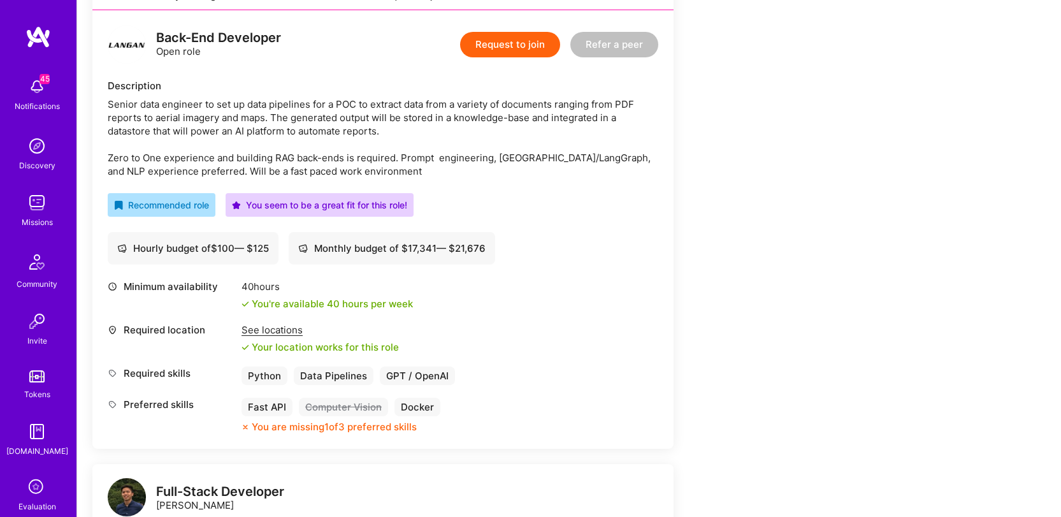
scroll to position [240, 0]
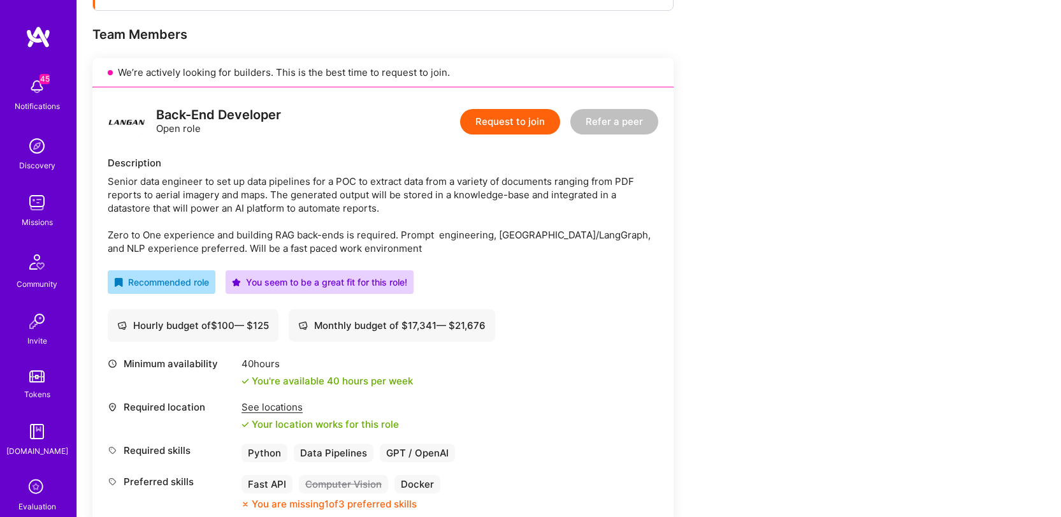
click at [246, 198] on div "Senior data engineer to set up data pipelines for a POC to extract data from a …" at bounding box center [383, 215] width 551 height 80
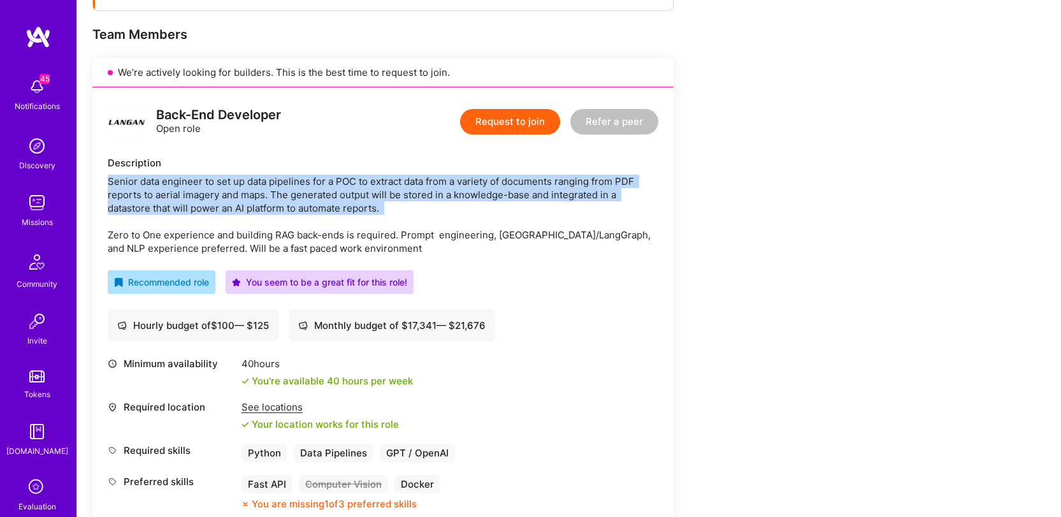
click at [246, 198] on div "Senior data engineer to set up data pipelines for a POC to extract data from a …" at bounding box center [383, 215] width 551 height 80
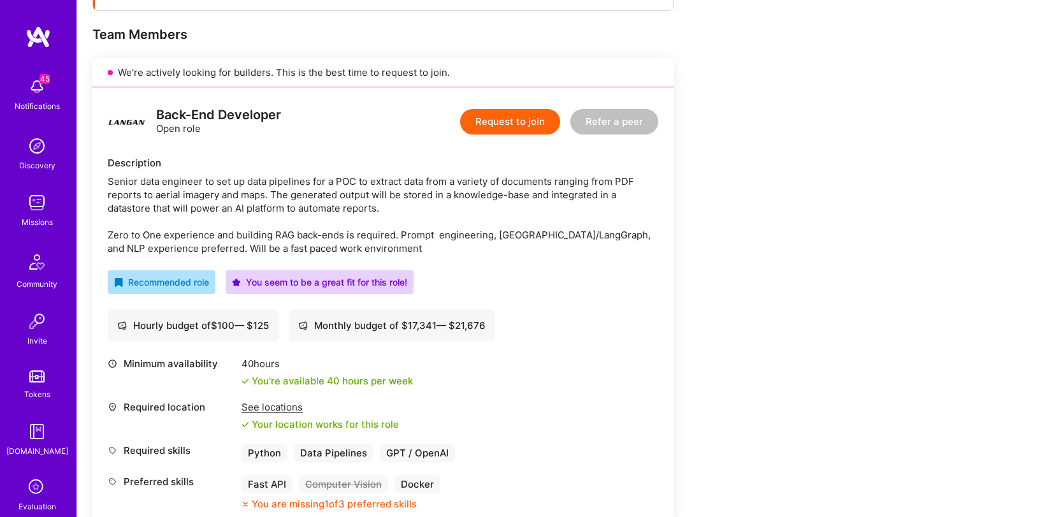
click at [397, 294] on div "Back-End Developer Open role Request to join Refer a peer Description Senior da…" at bounding box center [382, 306] width 581 height 438
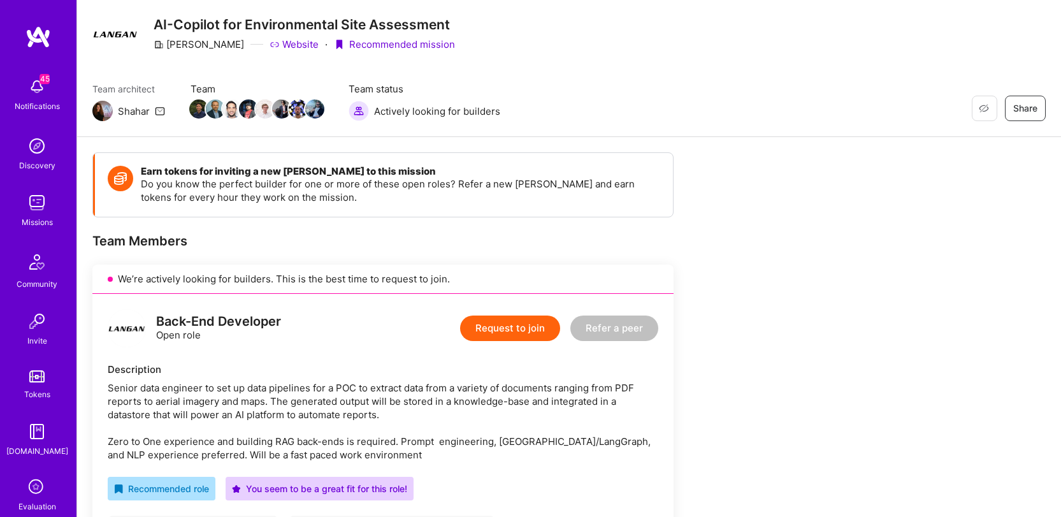
scroll to position [31, 0]
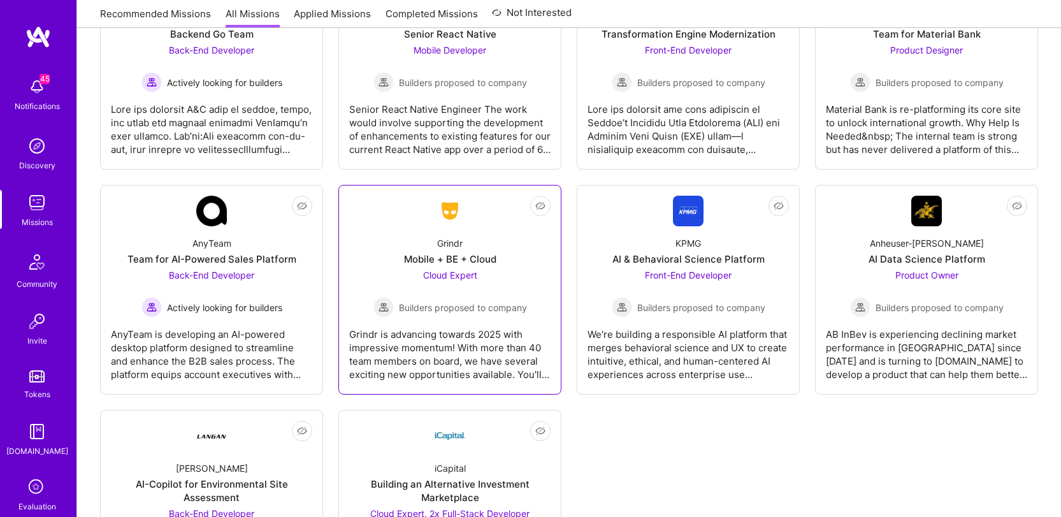
scroll to position [2155, 0]
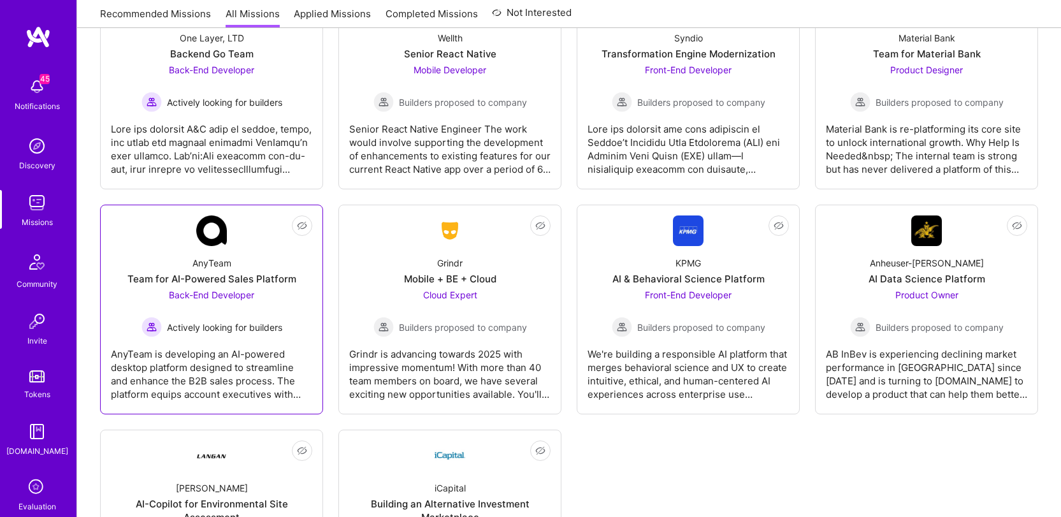
click at [205, 263] on div "AnyTeam" at bounding box center [211, 262] width 39 height 13
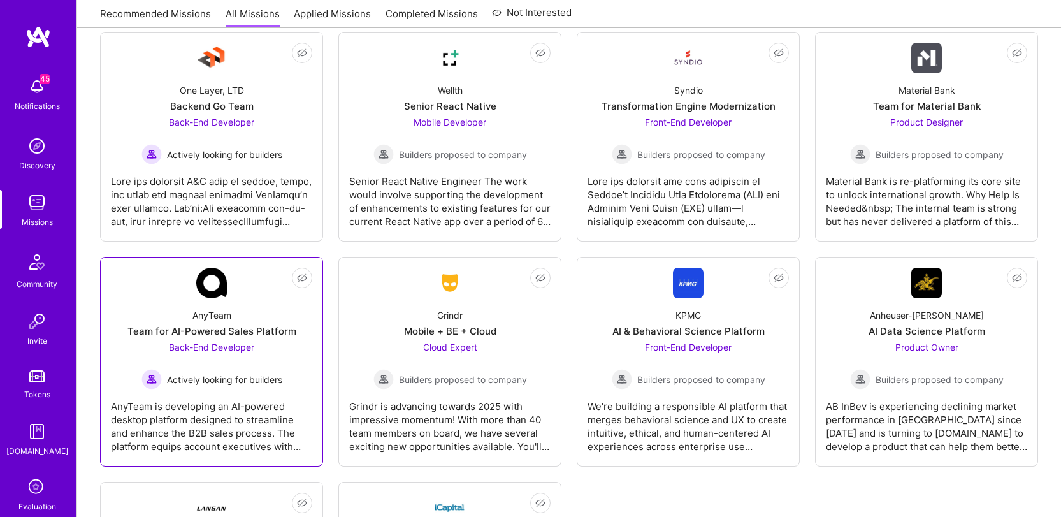
scroll to position [2103, 0]
click at [184, 314] on div "AnyTeam Team for AI-Powered Sales Platform Back-End Developer Actively looking …" at bounding box center [211, 343] width 201 height 91
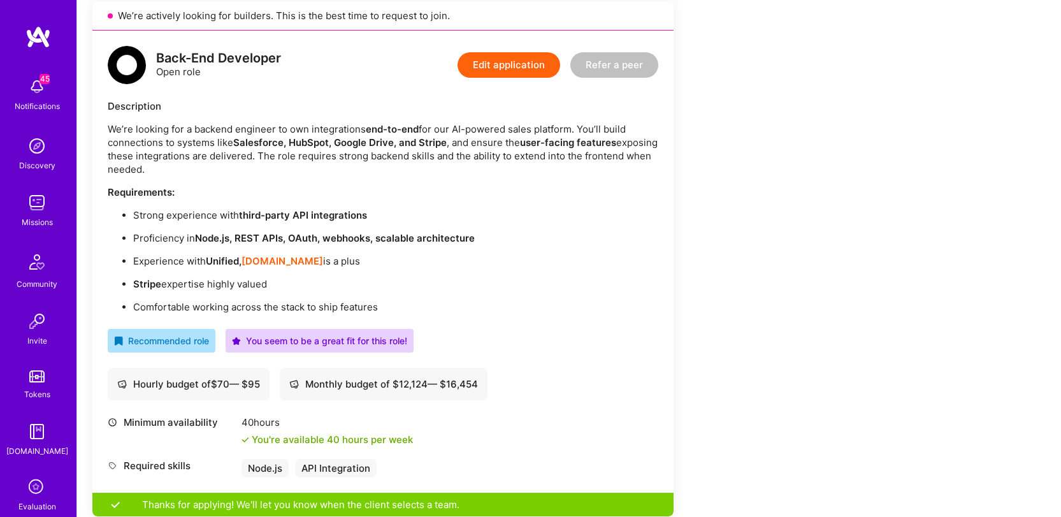
scroll to position [286, 0]
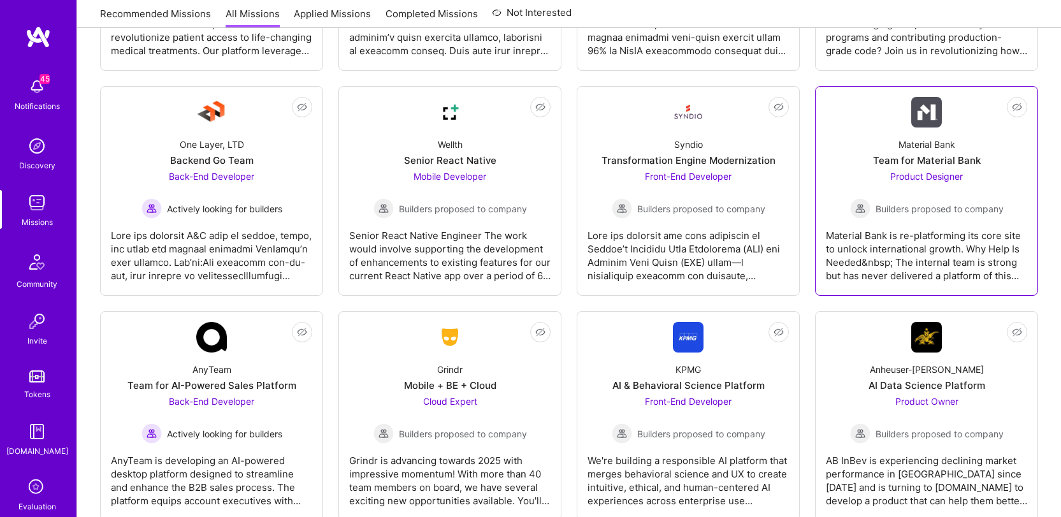
scroll to position [2034, 0]
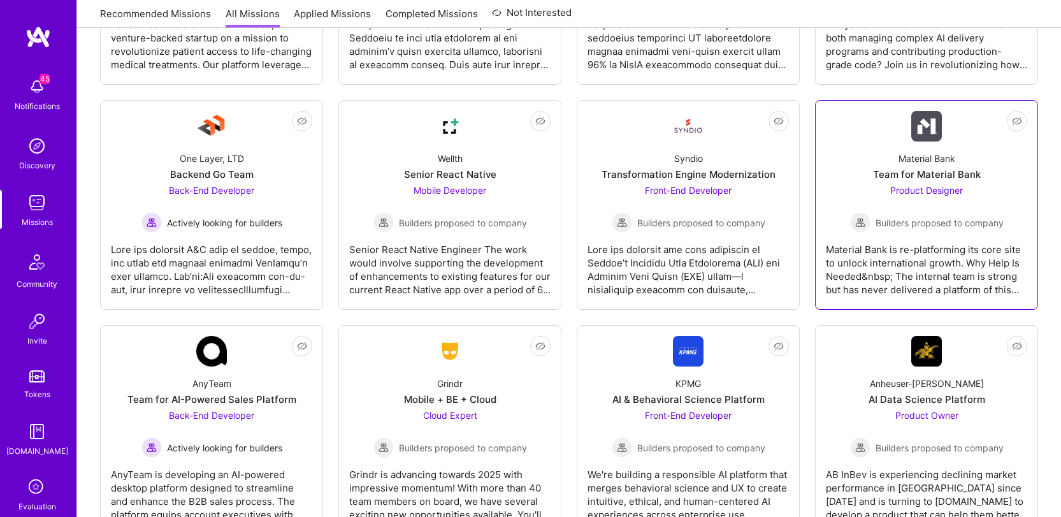
click at [944, 245] on div "Material Bank is re-platforming its core site to unlock international growth. W…" at bounding box center [926, 265] width 201 height 64
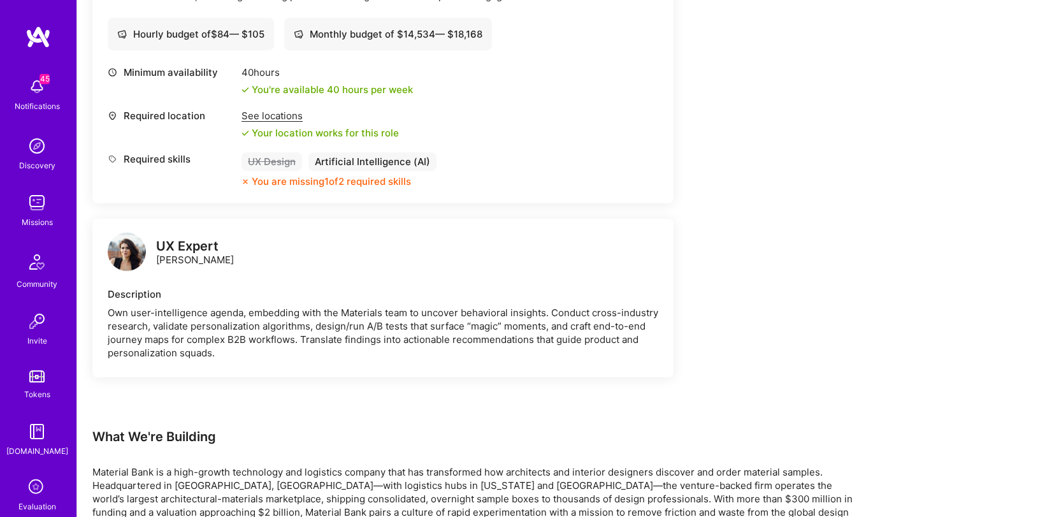
scroll to position [523, 0]
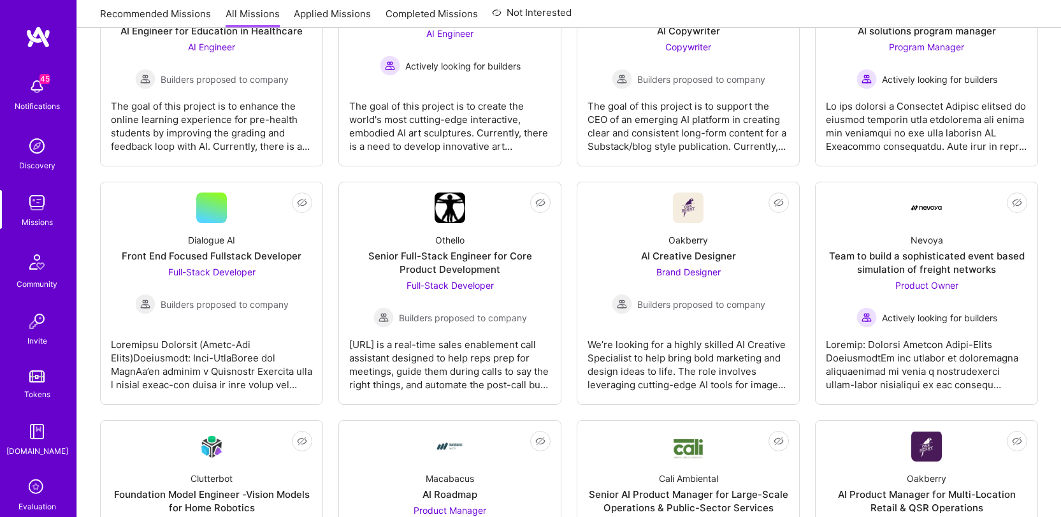
scroll to position [2034, 0]
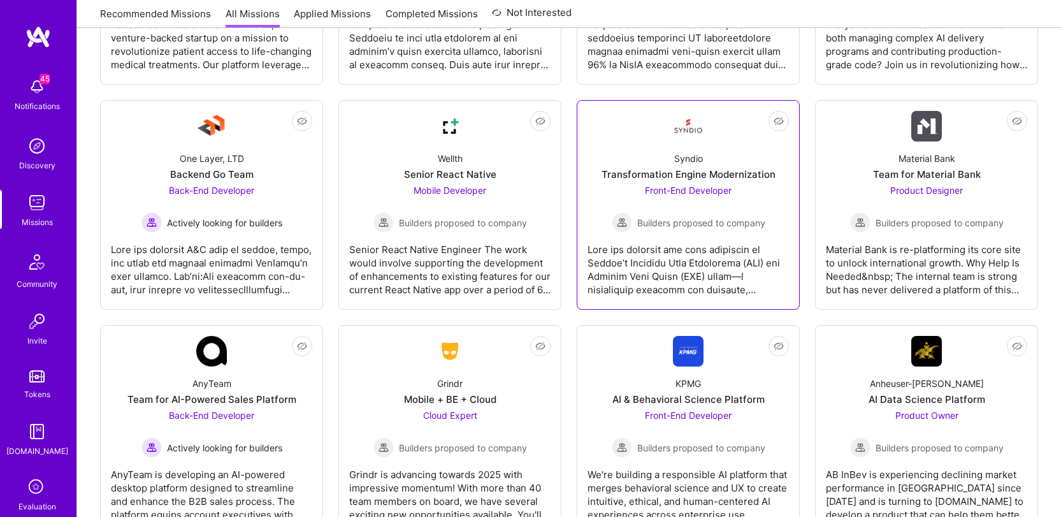
click at [713, 250] on div at bounding box center [688, 265] width 201 height 64
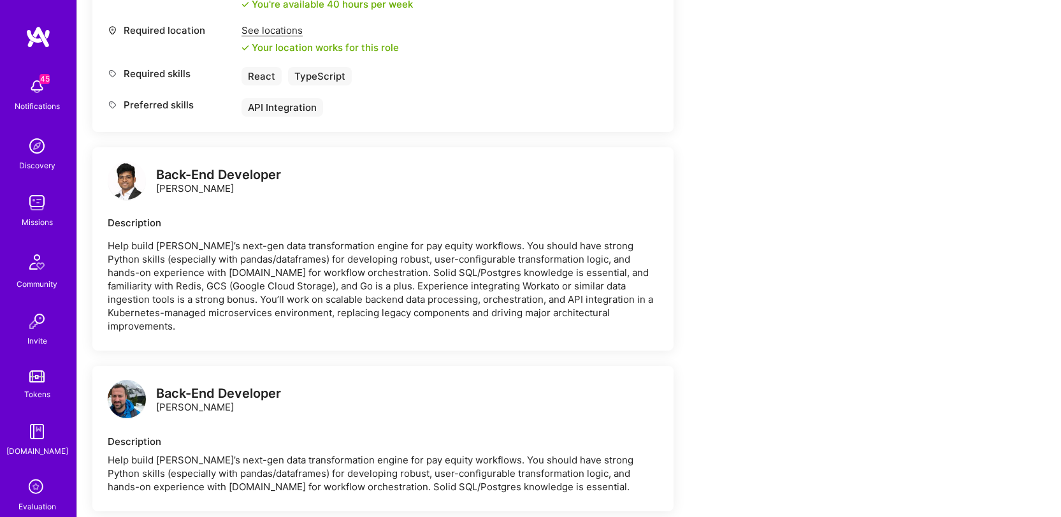
scroll to position [580, 0]
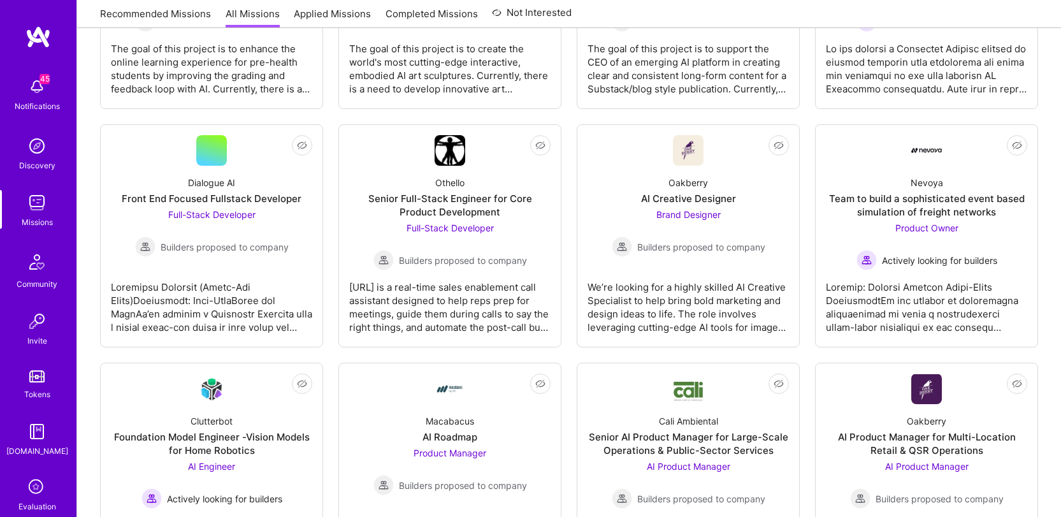
scroll to position [2034, 0]
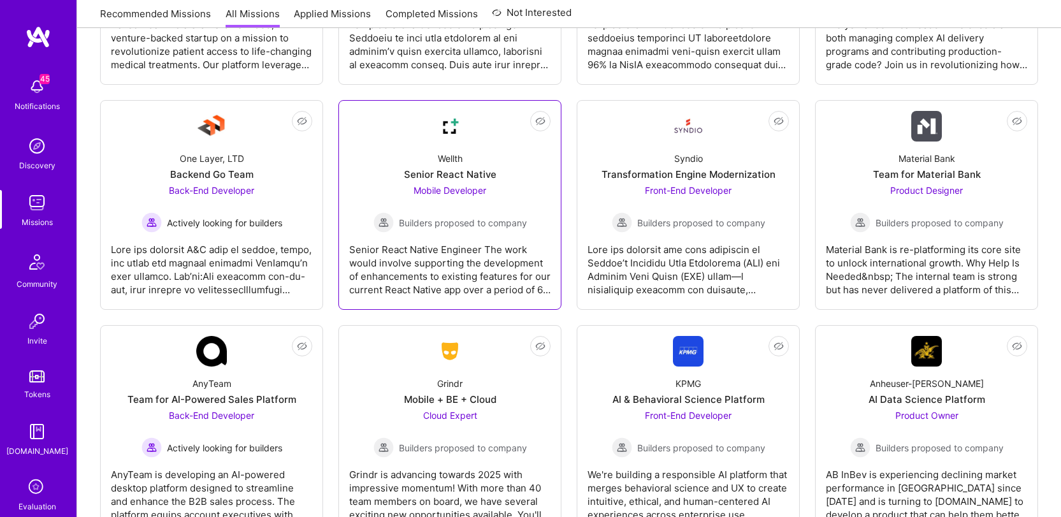
click at [424, 131] on link "Not Interested Wellth Senior React Native Mobile Developer Builders proposed to…" at bounding box center [449, 205] width 201 height 188
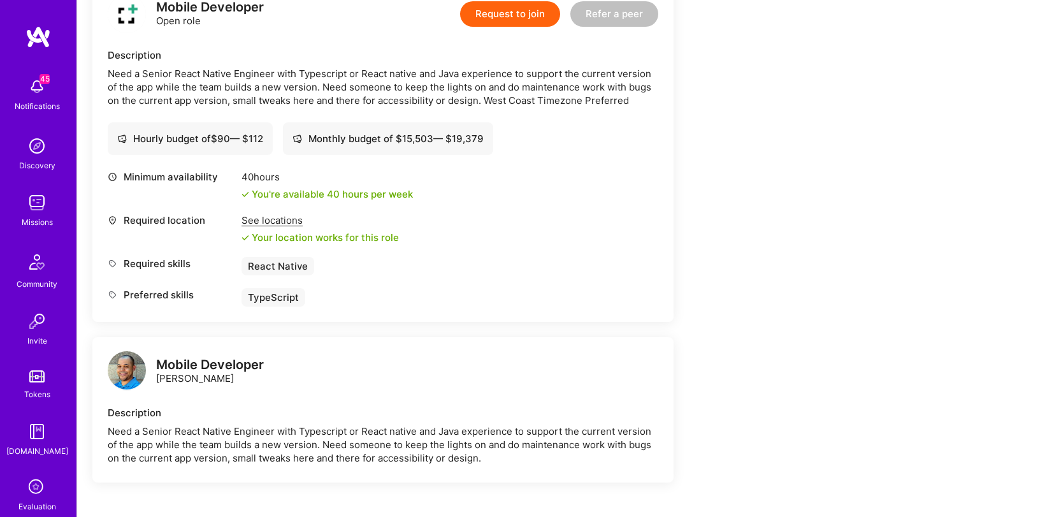
scroll to position [438, 0]
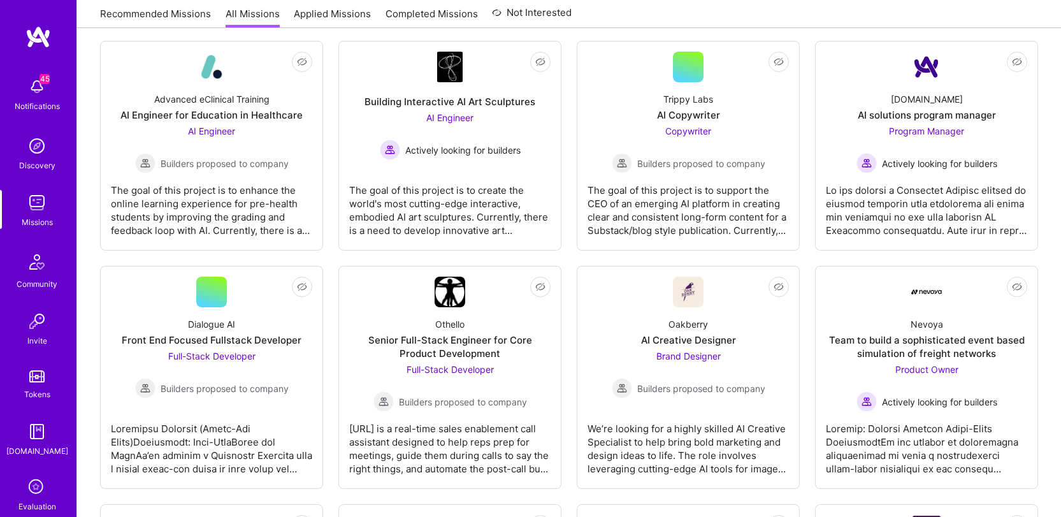
scroll to position [2034, 0]
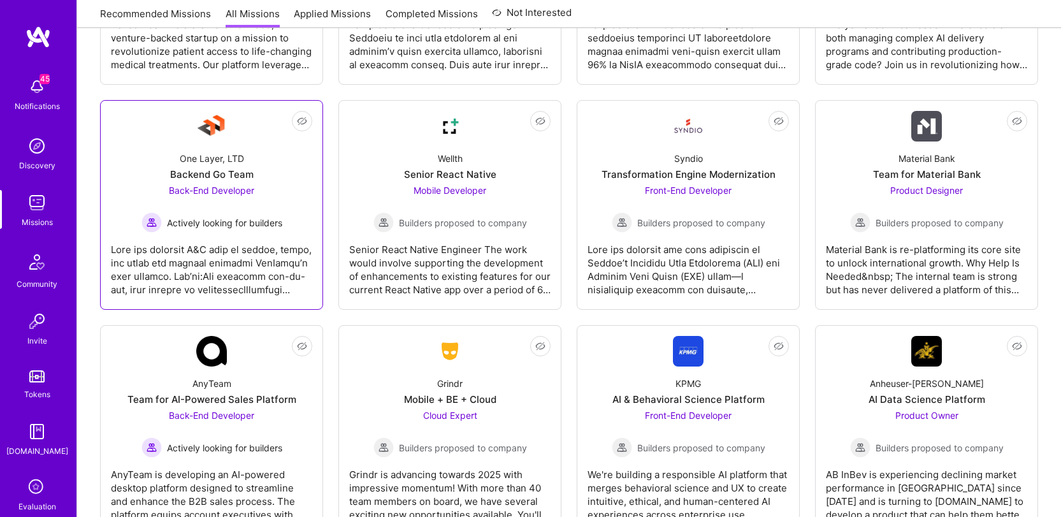
click at [213, 163] on div "One Layer, LTD" at bounding box center [212, 158] width 64 height 13
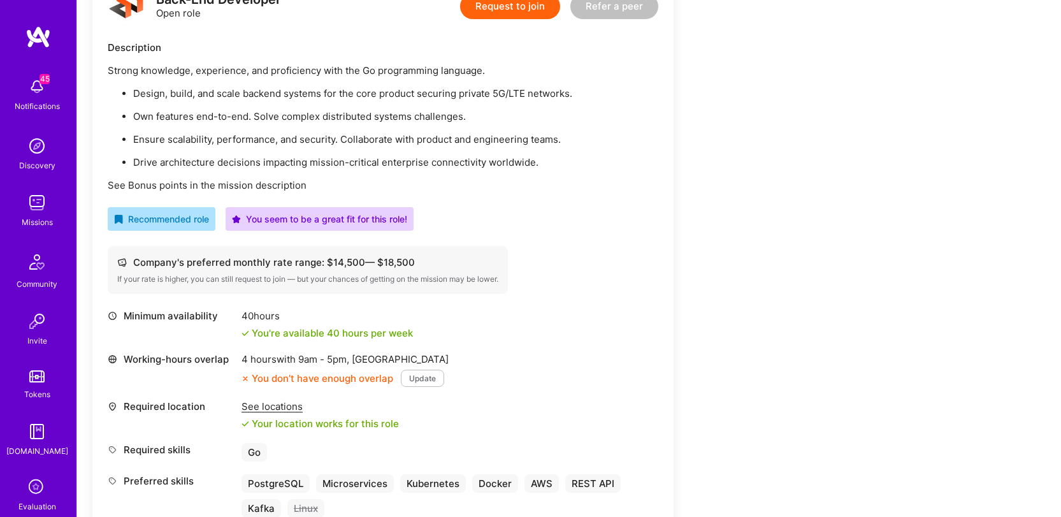
scroll to position [340, 0]
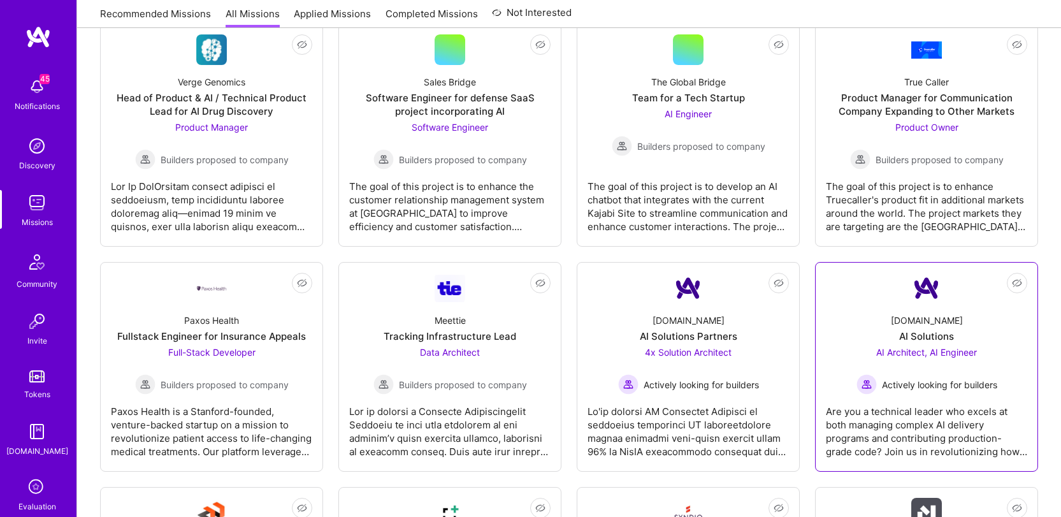
scroll to position [1638, 0]
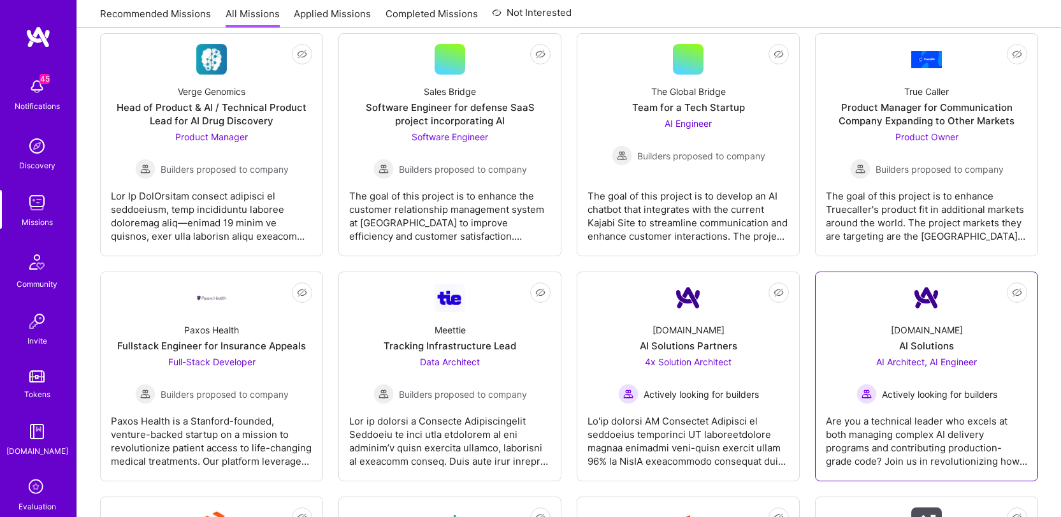
click at [958, 345] on div "[DOMAIN_NAME] AI Solutions AI Architect, AI Engineer Actively looking for build…" at bounding box center [926, 358] width 201 height 91
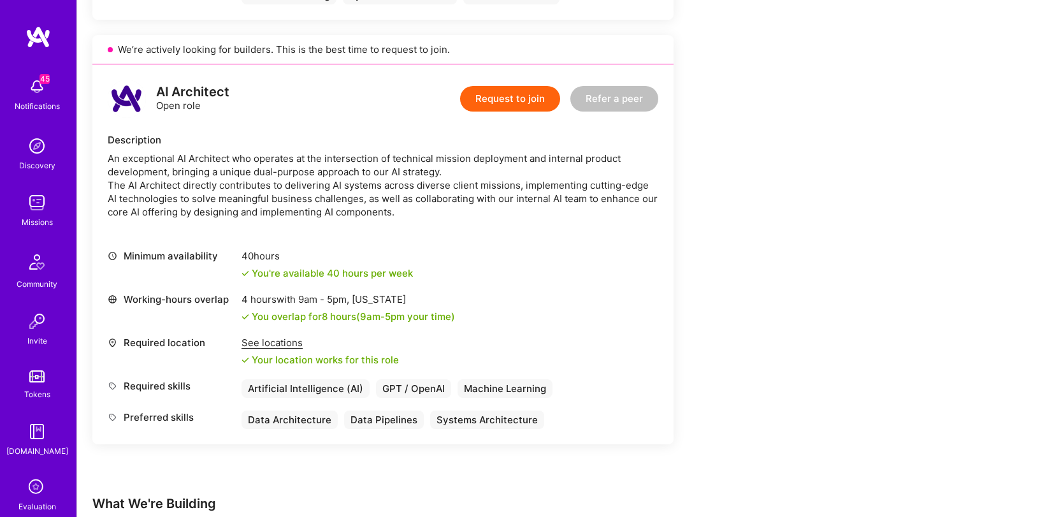
scroll to position [742, 0]
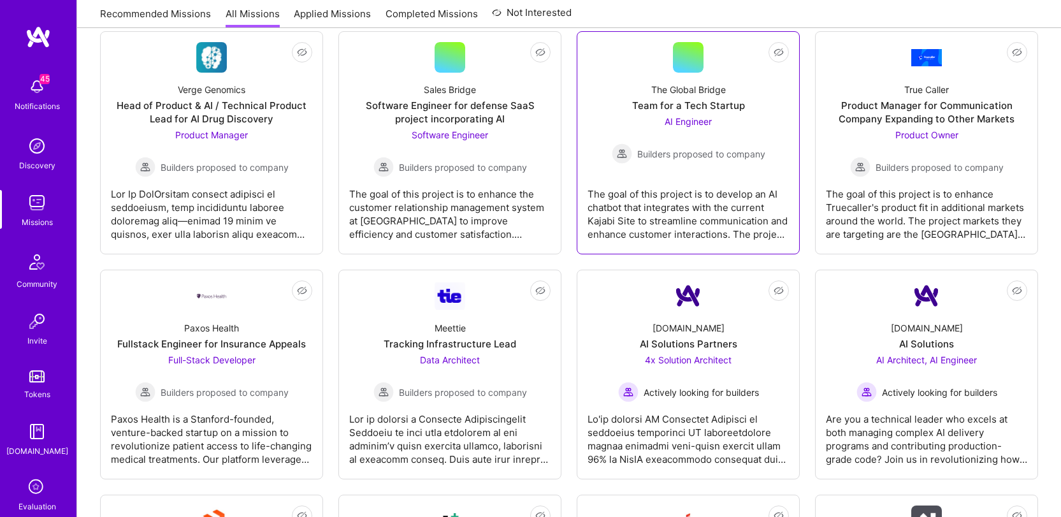
scroll to position [1640, 0]
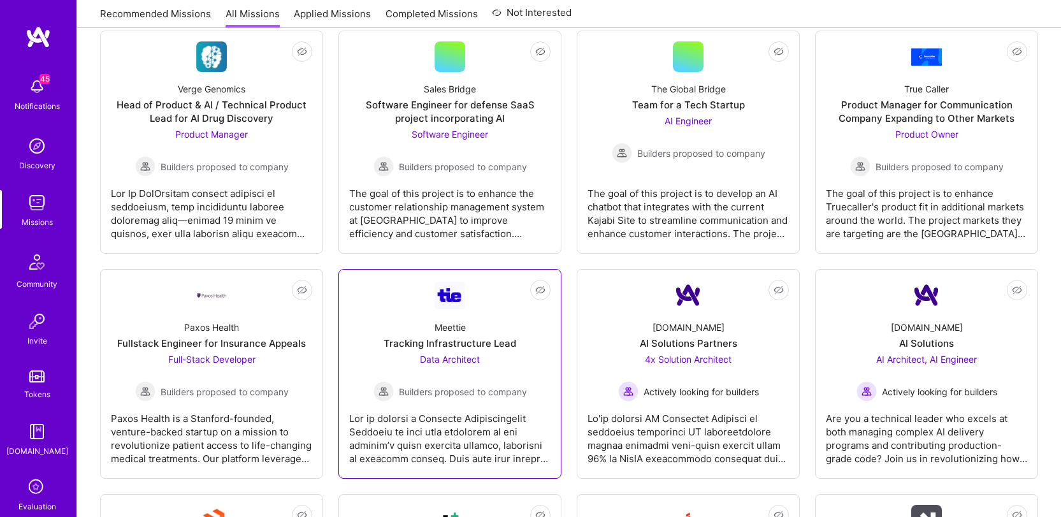
click at [426, 333] on div "Meettie Tracking Infrastructure Lead Data Architect Builders proposed to company" at bounding box center [449, 355] width 201 height 91
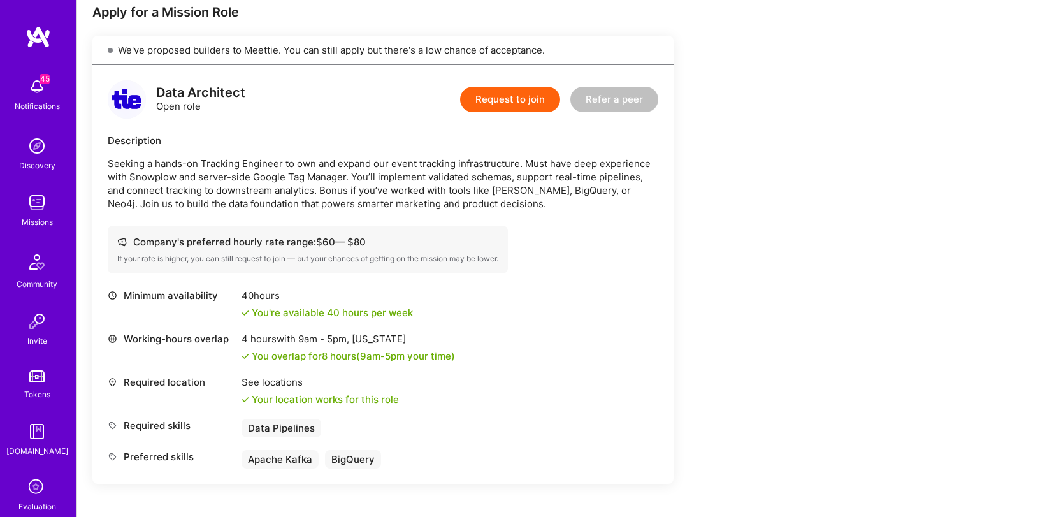
scroll to position [331, 0]
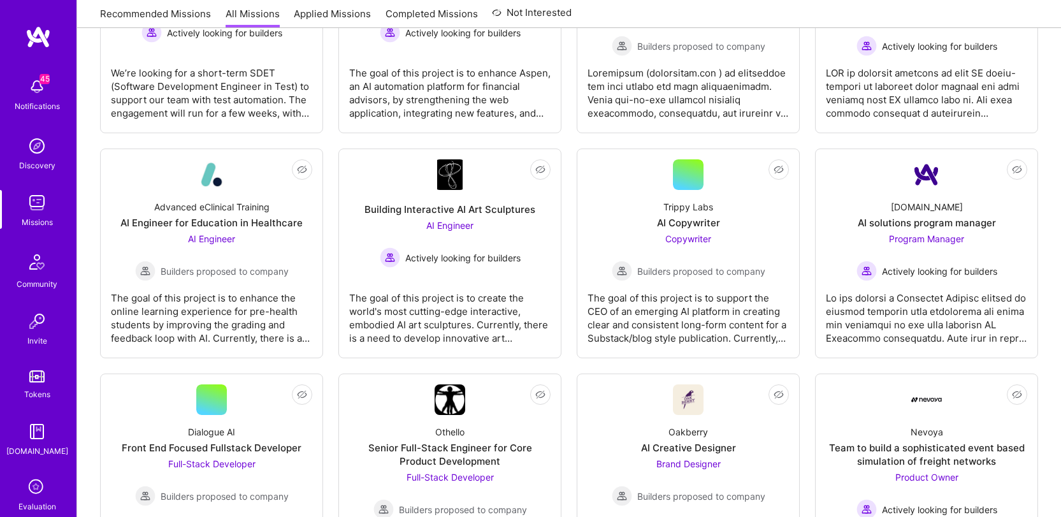
scroll to position [1640, 0]
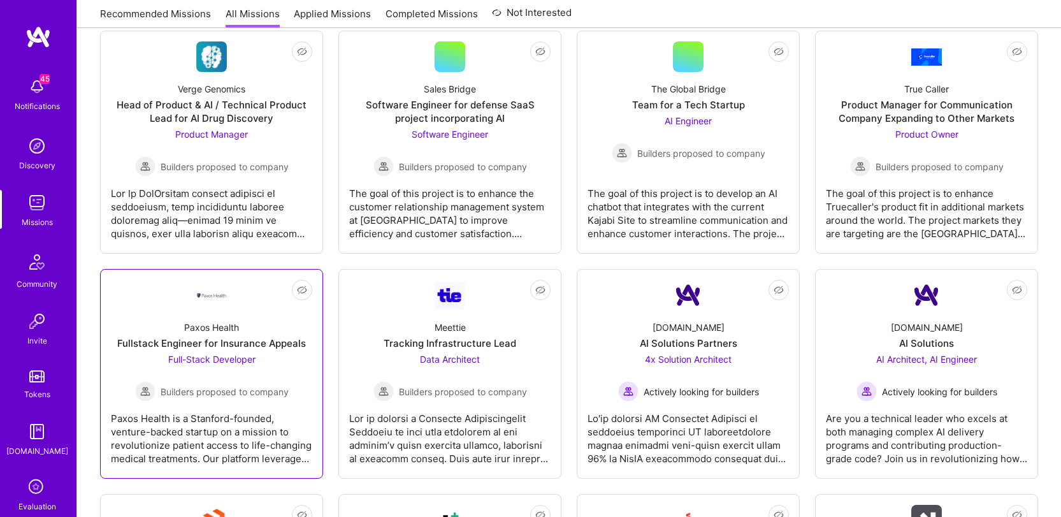
click at [169, 315] on div "Paxos Health Fullstack Engineer for Insurance Appeals Full-Stack Developer Buil…" at bounding box center [211, 355] width 201 height 91
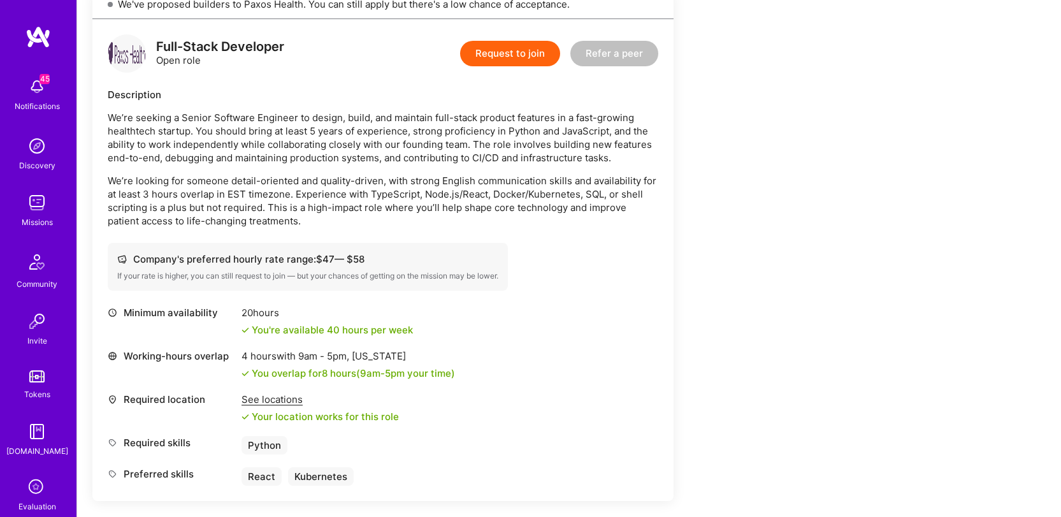
scroll to position [571, 0]
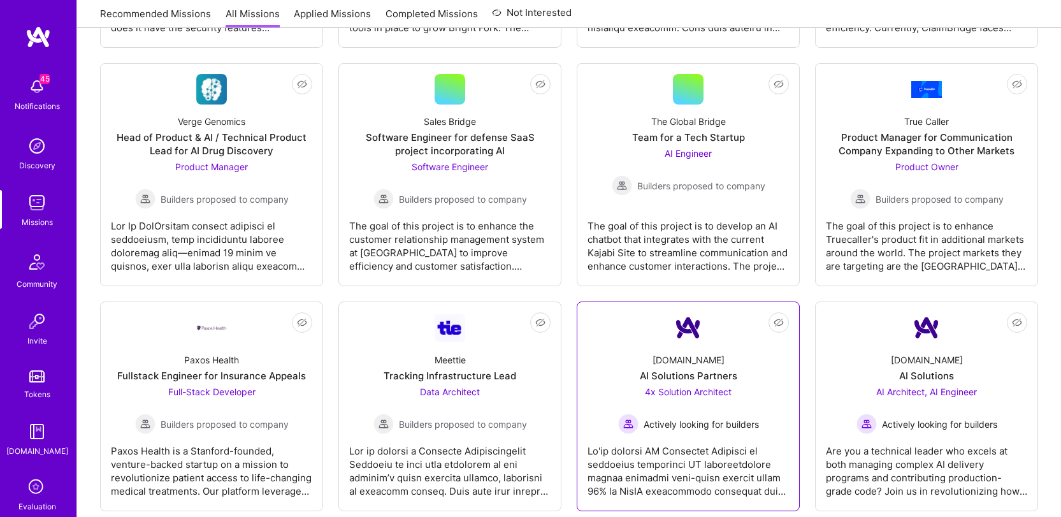
scroll to position [1456, 0]
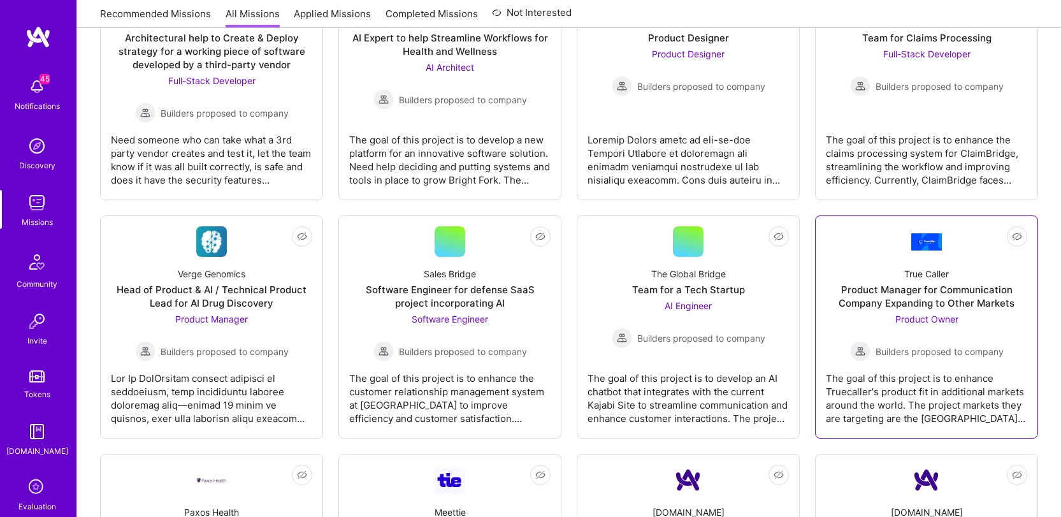
click at [927, 372] on div "The goal of this project is to enhance Truecaller's product fit in additional m…" at bounding box center [926, 393] width 201 height 64
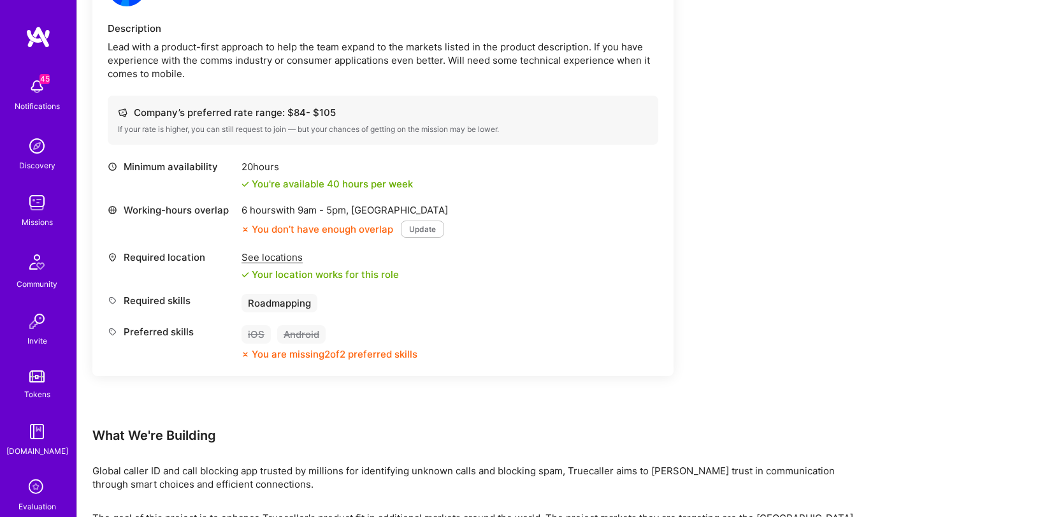
scroll to position [375, 0]
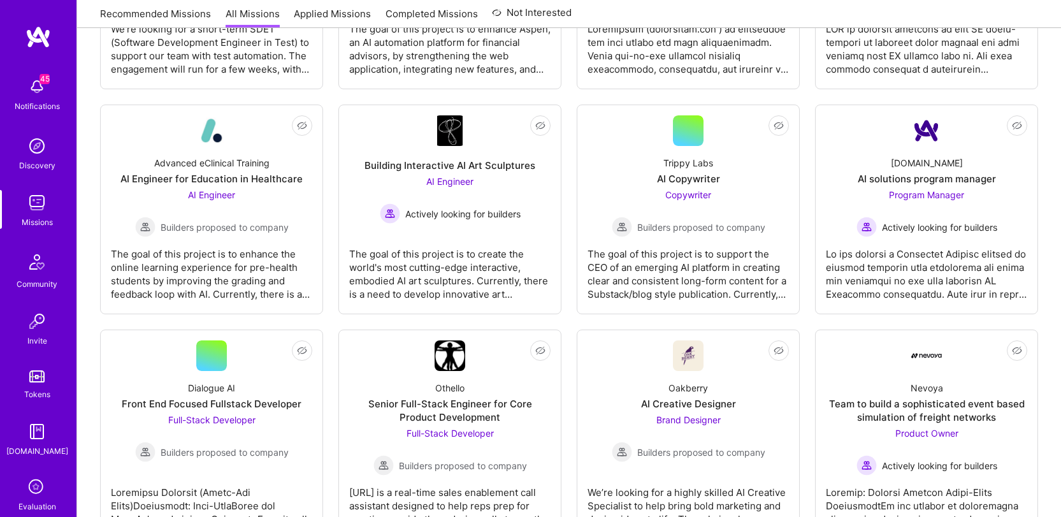
scroll to position [1456, 0]
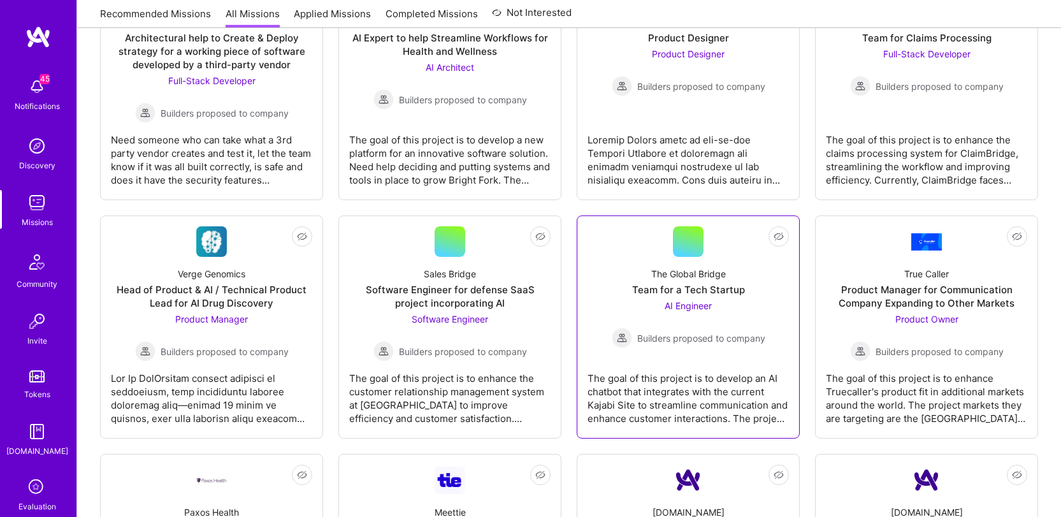
click at [691, 365] on div "The goal of this project is to develop an AI chatbot that integrates with the c…" at bounding box center [688, 393] width 201 height 64
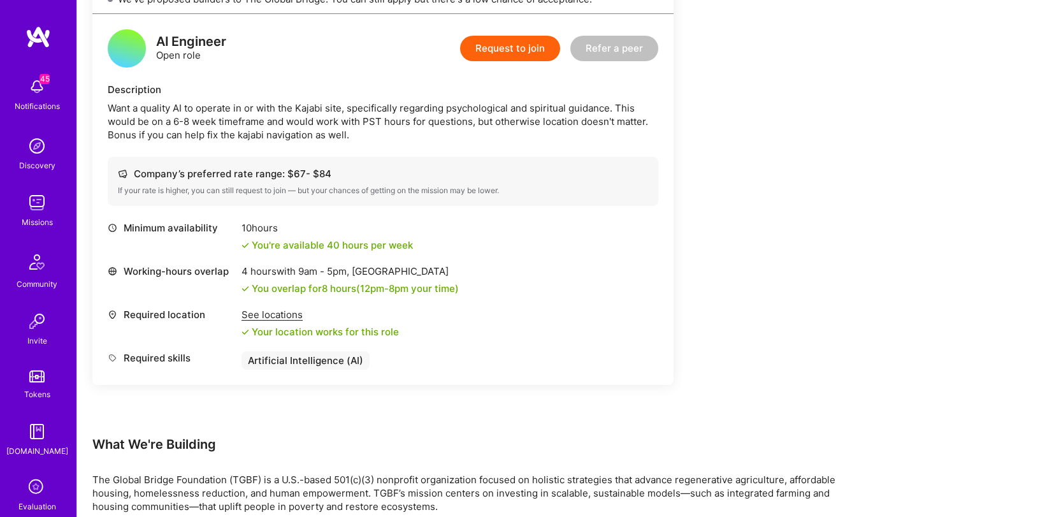
scroll to position [175, 0]
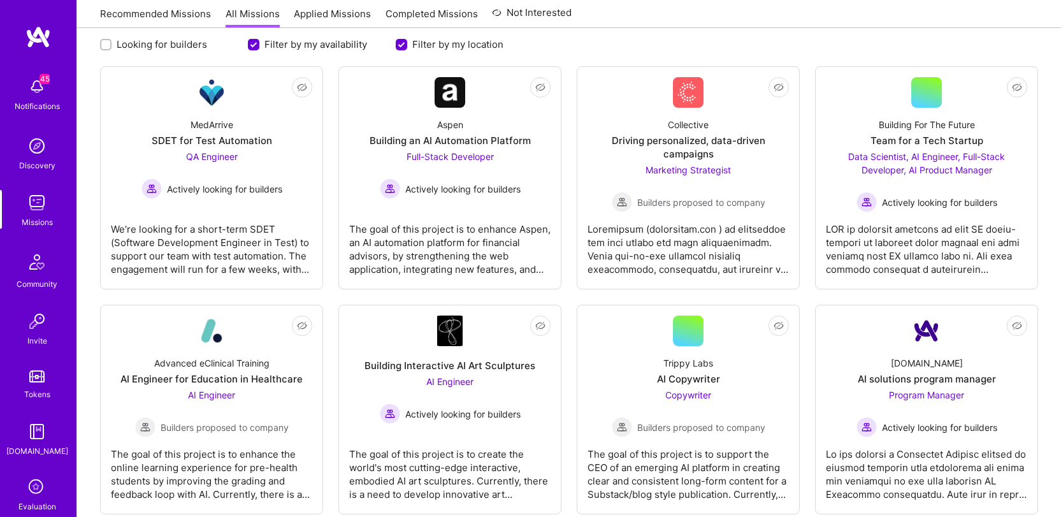
scroll to position [1456, 0]
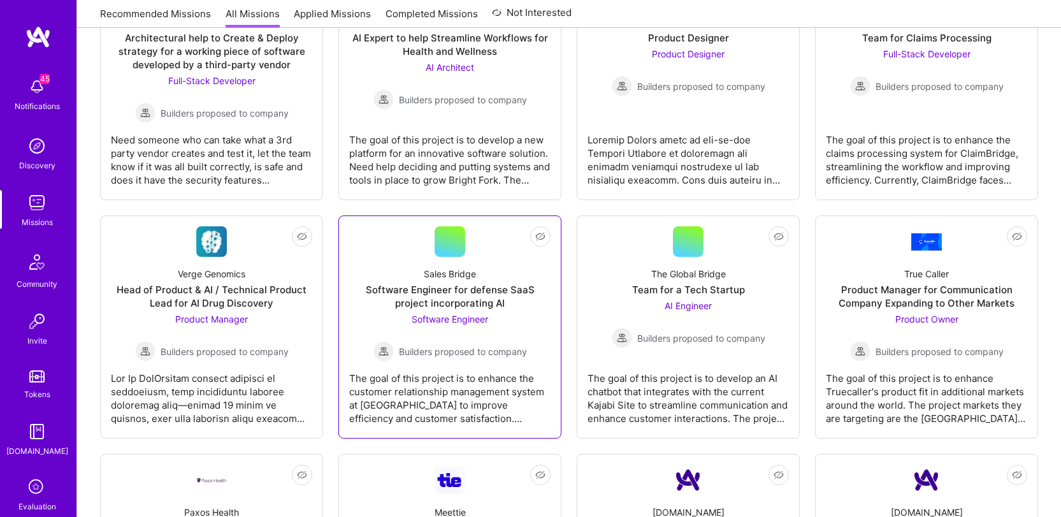
click at [442, 386] on div "The goal of this project is to enhance the customer relationship management sys…" at bounding box center [449, 393] width 201 height 64
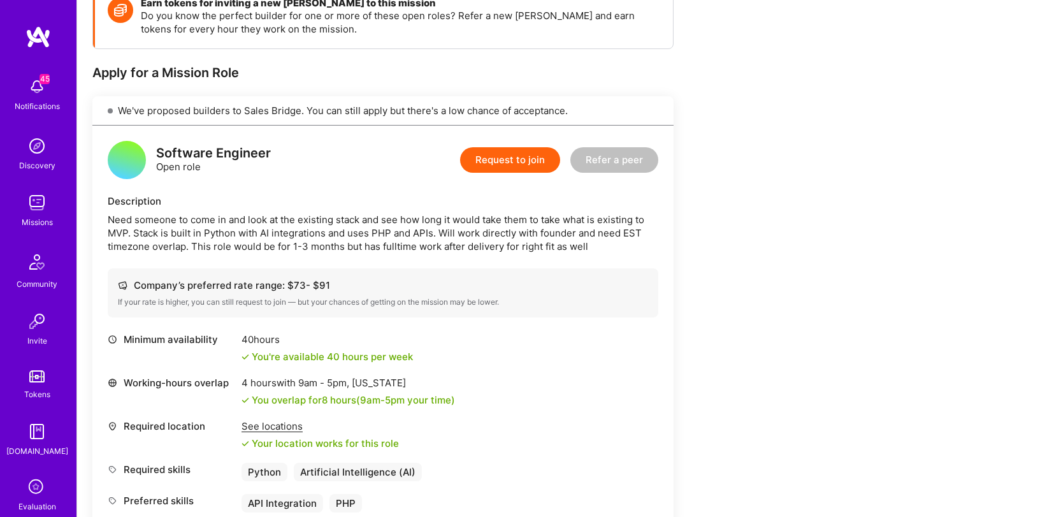
scroll to position [287, 0]
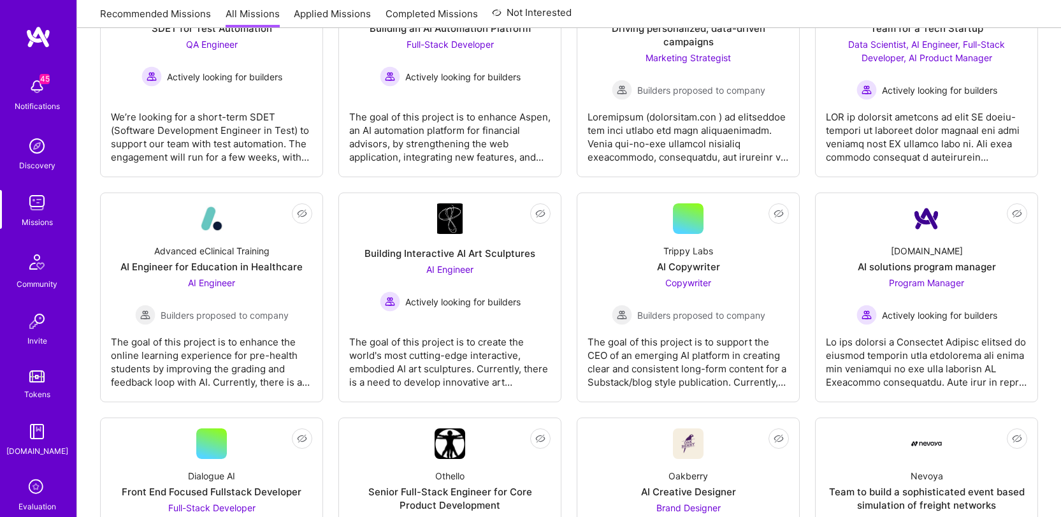
scroll to position [1456, 0]
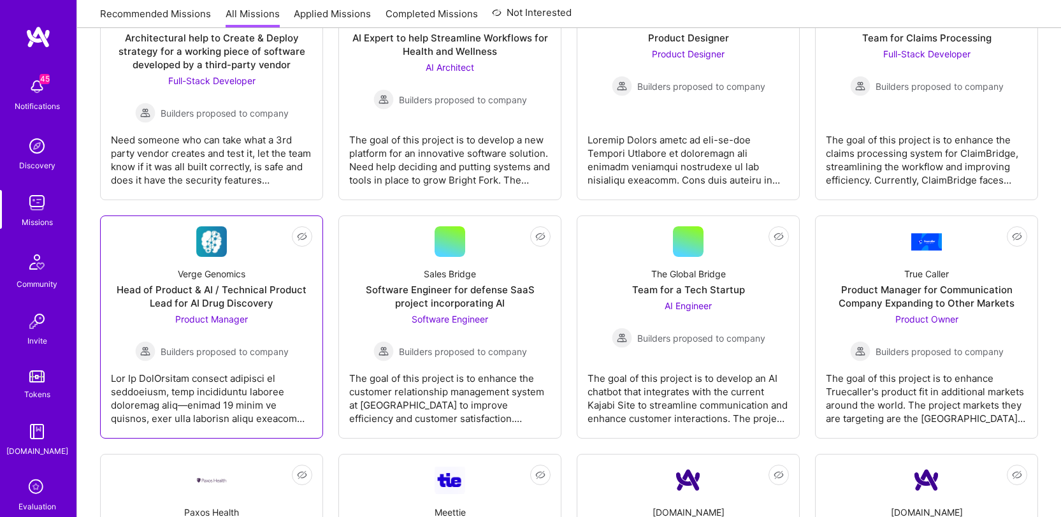
click at [245, 379] on div at bounding box center [211, 393] width 201 height 64
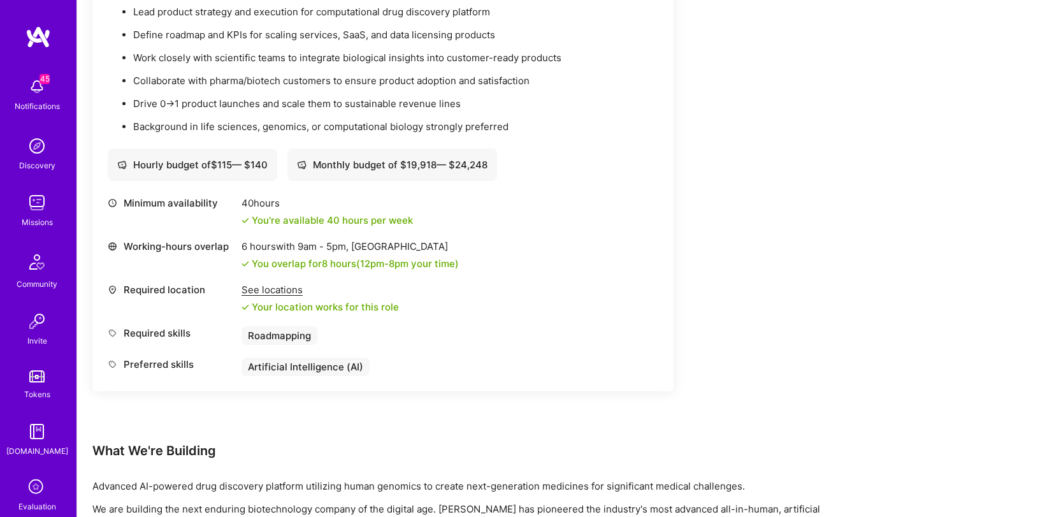
scroll to position [349, 0]
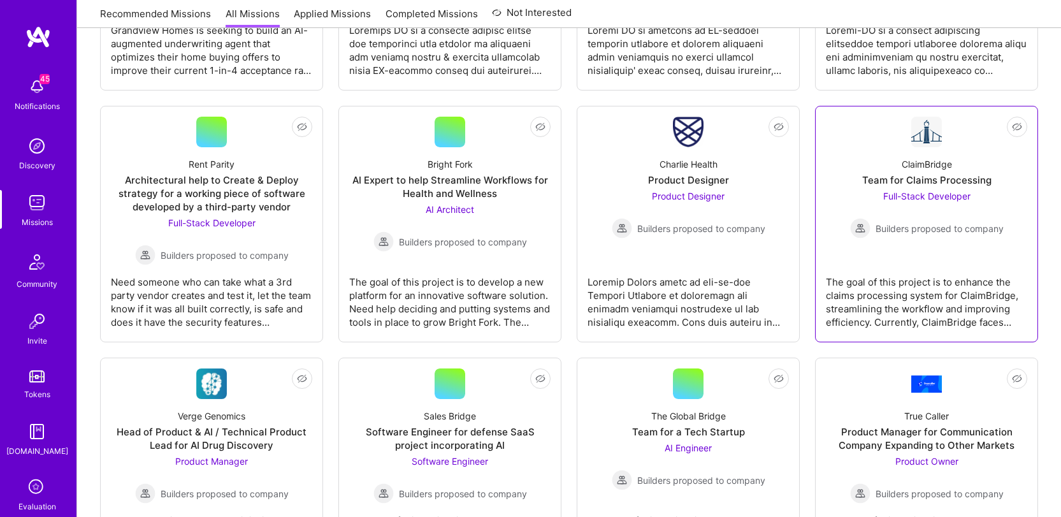
scroll to position [1312, 0]
click at [937, 311] on div "The goal of this project is to enhance the claims processing system for ClaimBr…" at bounding box center [926, 298] width 201 height 64
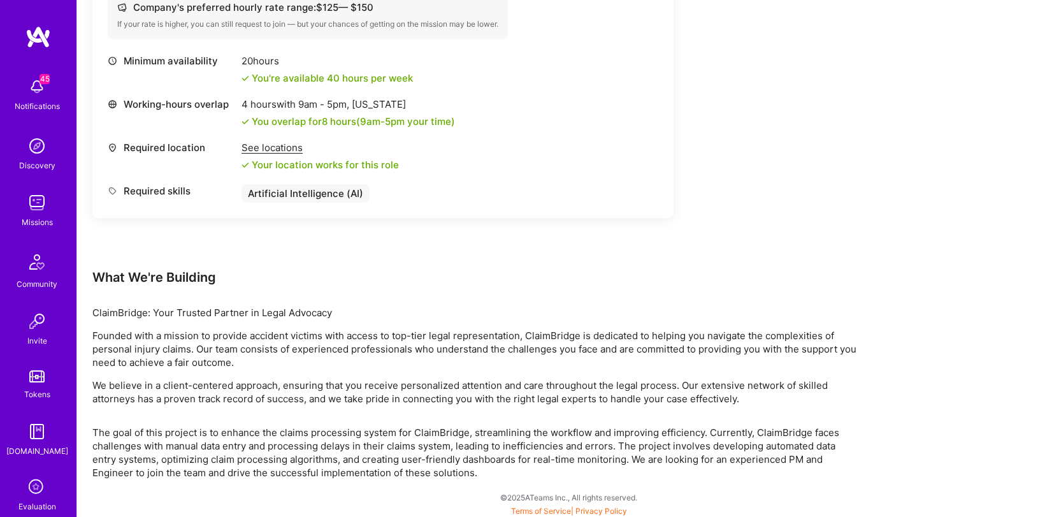
scroll to position [497, 0]
click at [491, 331] on p "Founded with a mission to provide accident victims with access to top-tier lega…" at bounding box center [474, 349] width 765 height 40
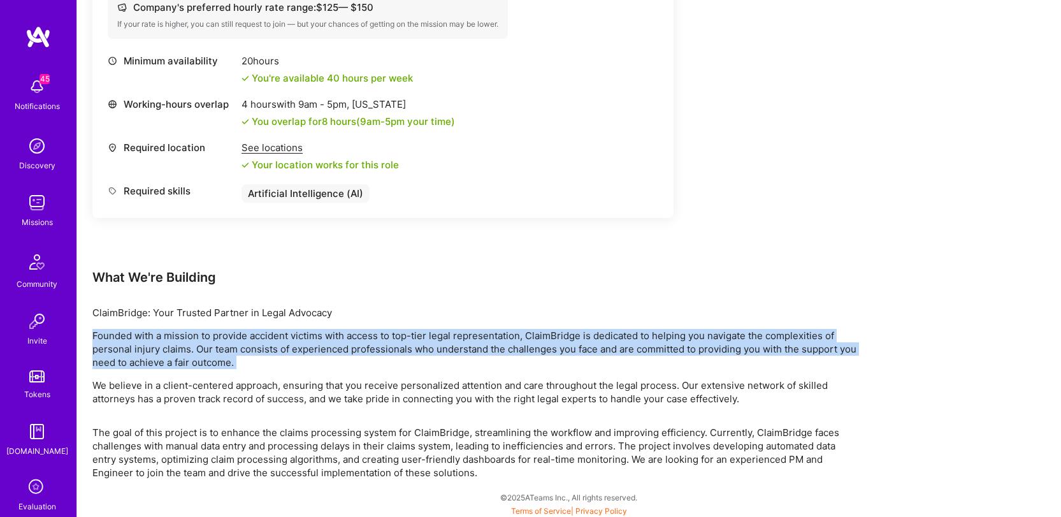
click at [491, 331] on p "Founded with a mission to provide accident victims with access to top-tier lega…" at bounding box center [474, 349] width 765 height 40
click at [463, 375] on div "ClaimBridge: Your Trusted Partner in Legal Advocacy Founded with a mission to p…" at bounding box center [474, 355] width 765 height 99
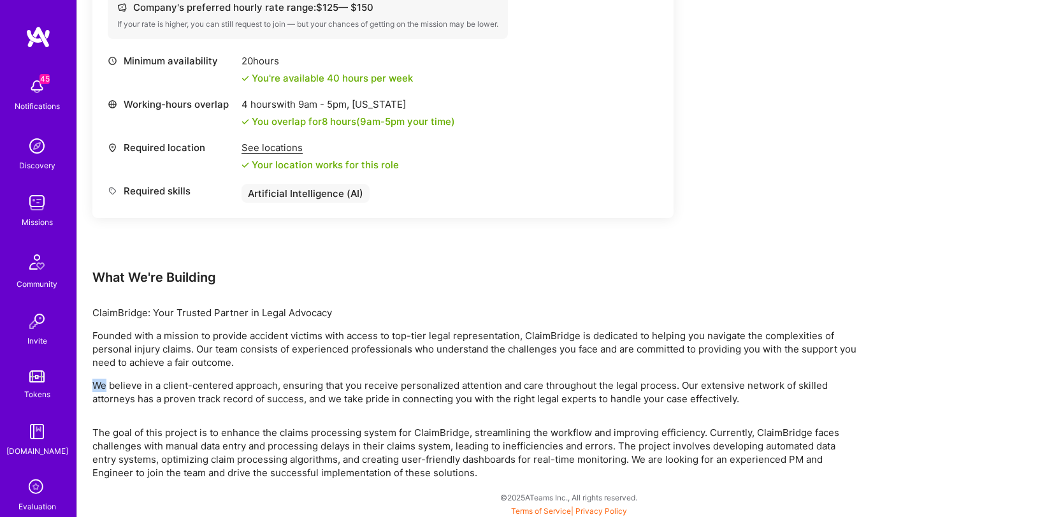
click at [463, 375] on div "ClaimBridge: Your Trusted Partner in Legal Advocacy Founded with a mission to p…" at bounding box center [474, 355] width 765 height 99
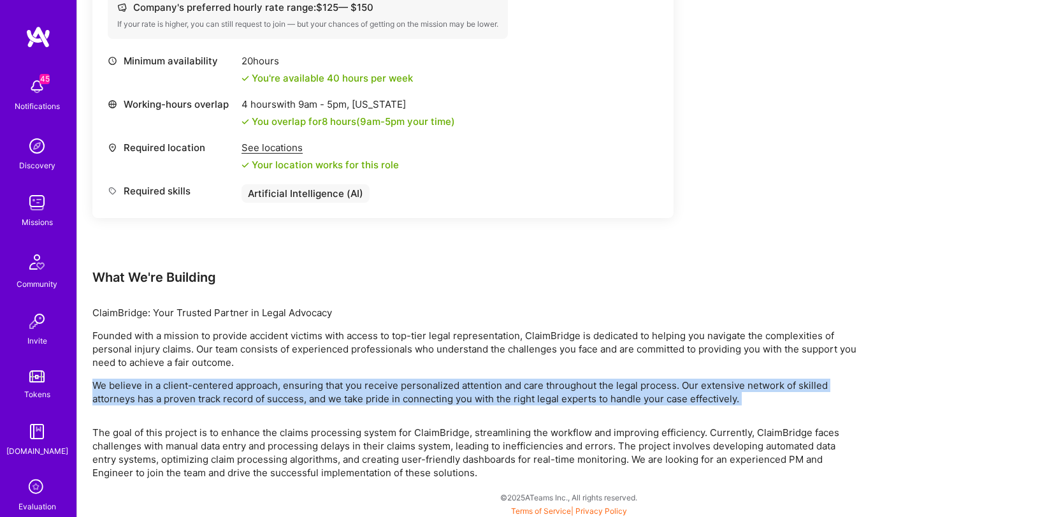
click at [463, 375] on div "ClaimBridge: Your Trusted Partner in Legal Advocacy Founded with a mission to p…" at bounding box center [474, 355] width 765 height 99
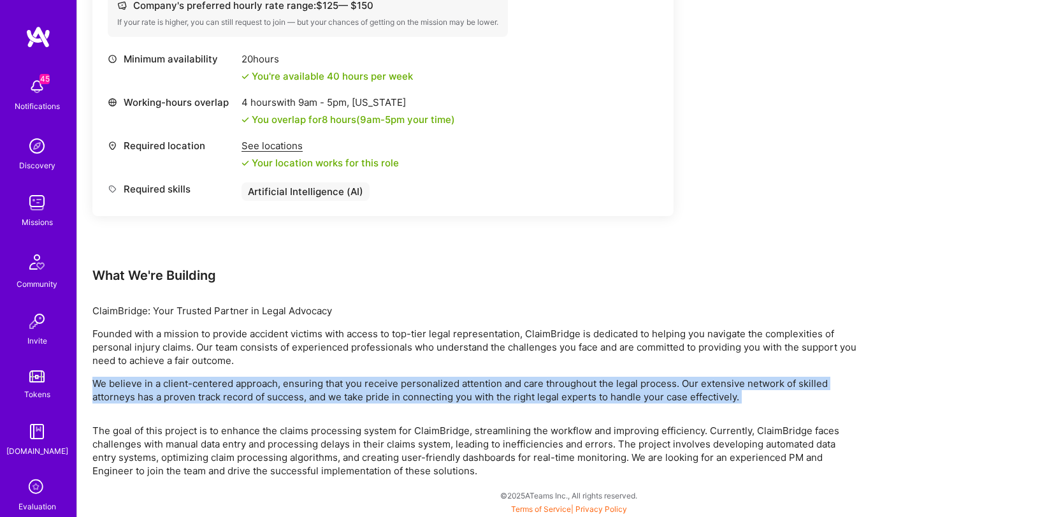
scroll to position [500, 0]
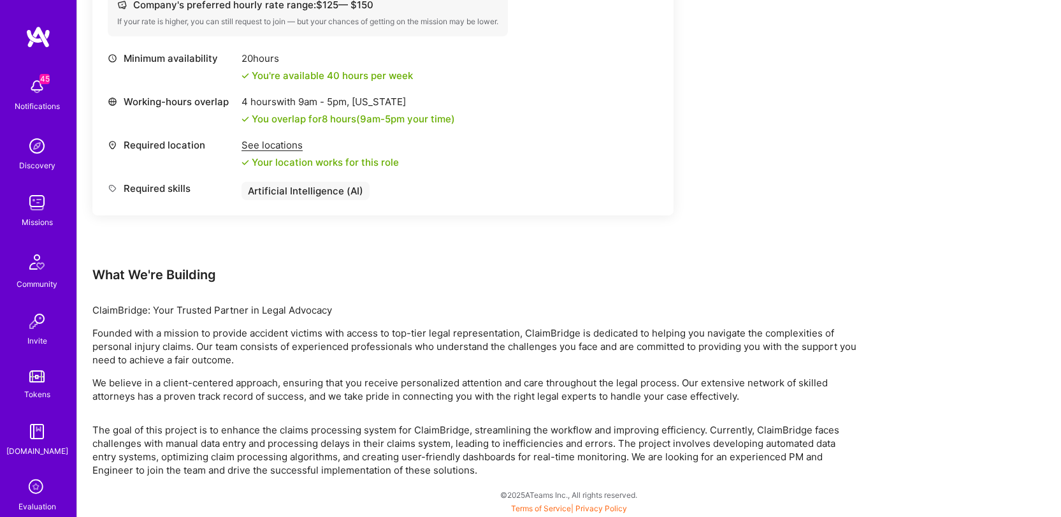
click at [319, 428] on p "The goal of this project is to enhance the claims processing system for ClaimBr…" at bounding box center [474, 450] width 765 height 54
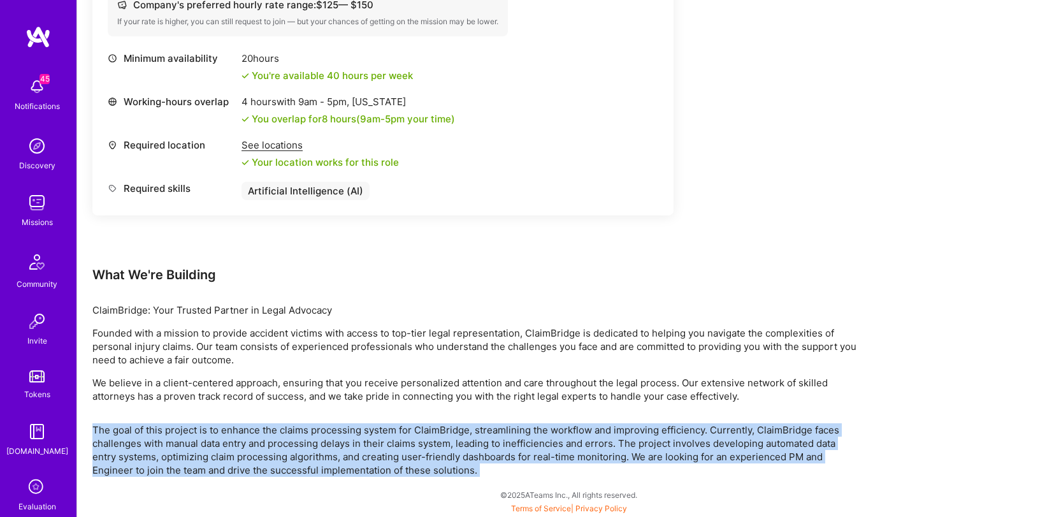
click at [319, 428] on p "The goal of this project is to enhance the claims processing system for ClaimBr…" at bounding box center [474, 450] width 765 height 54
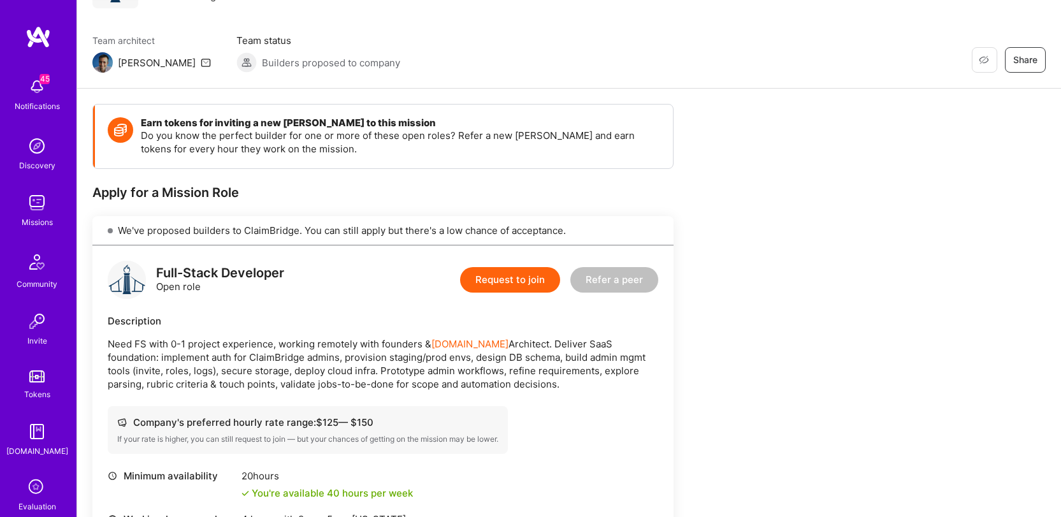
scroll to position [33, 0]
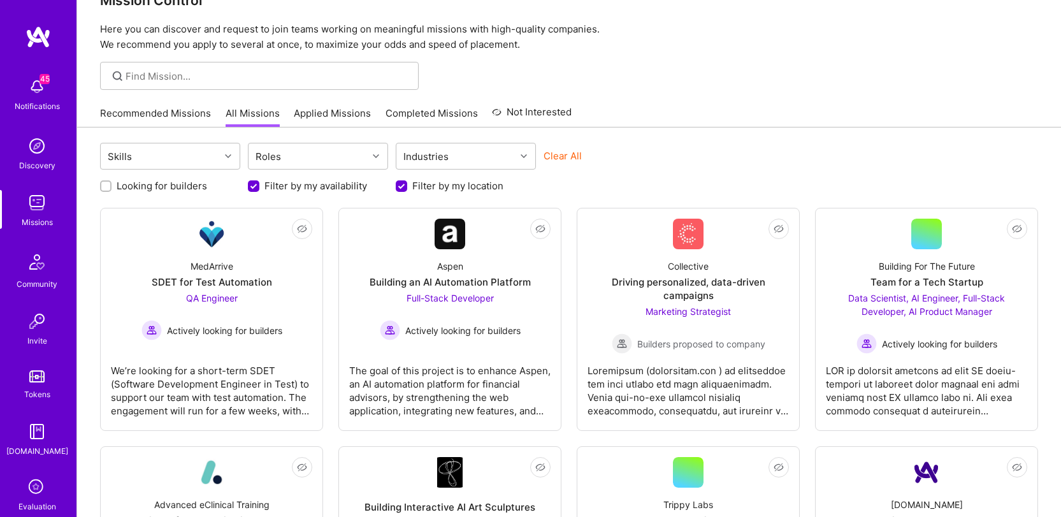
scroll to position [1312, 0]
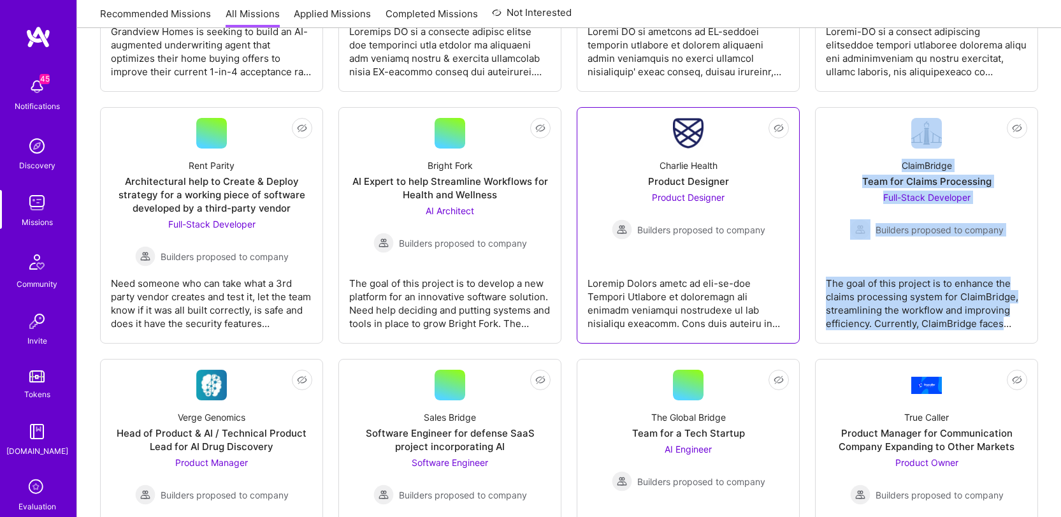
click at [659, 205] on div "Product Designer Builders proposed to company" at bounding box center [689, 215] width 154 height 49
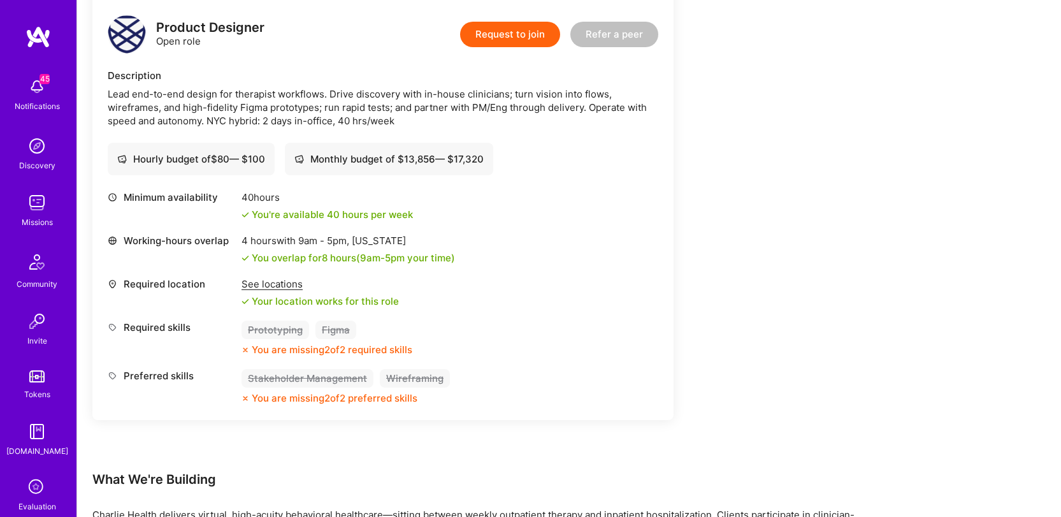
scroll to position [328, 0]
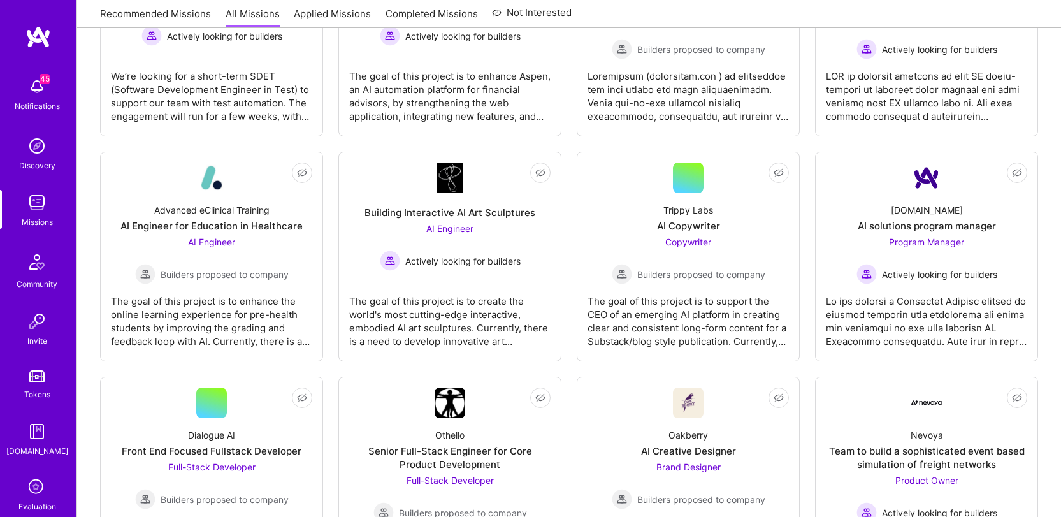
scroll to position [1312, 0]
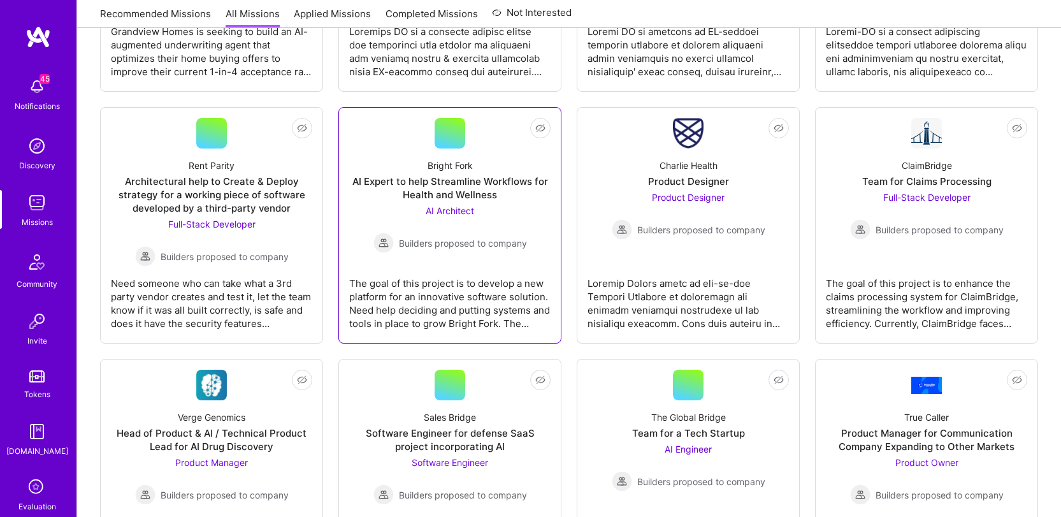
click at [405, 288] on div "The goal of this project is to develop a new platform for an innovative softwar…" at bounding box center [449, 298] width 201 height 64
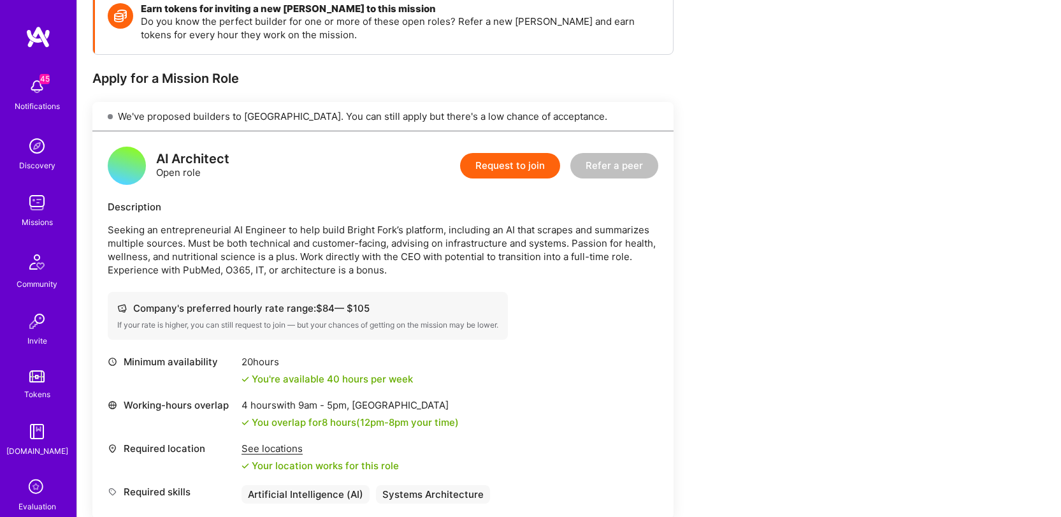
scroll to position [196, 0]
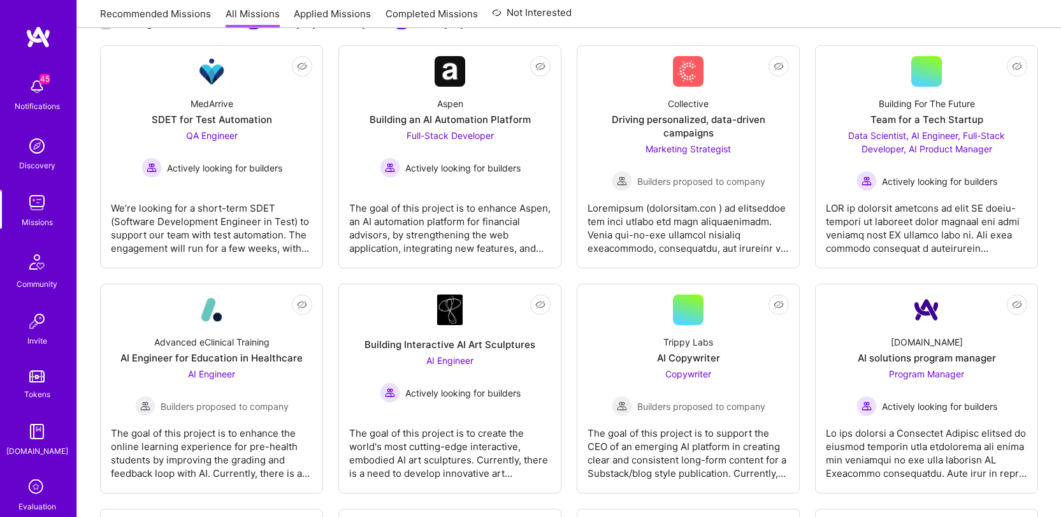
scroll to position [1312, 0]
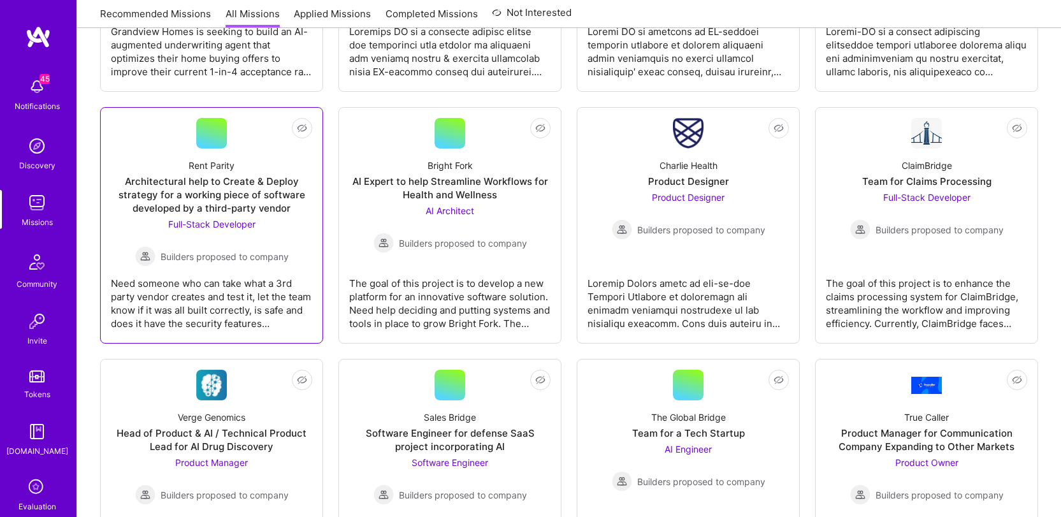
click at [202, 268] on div "Need someone who can take what a 3rd party vendor creates and test it, let the …" at bounding box center [211, 298] width 201 height 64
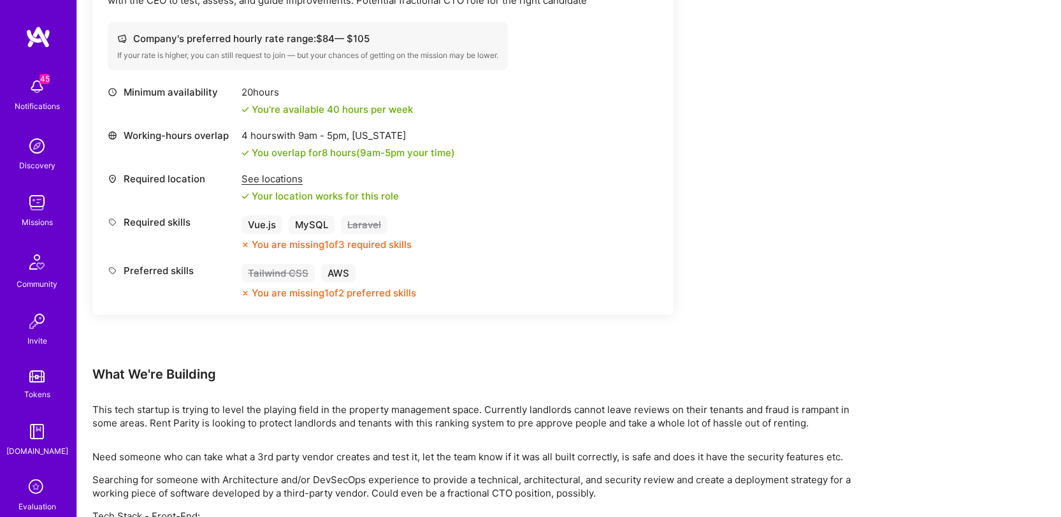
scroll to position [452, 0]
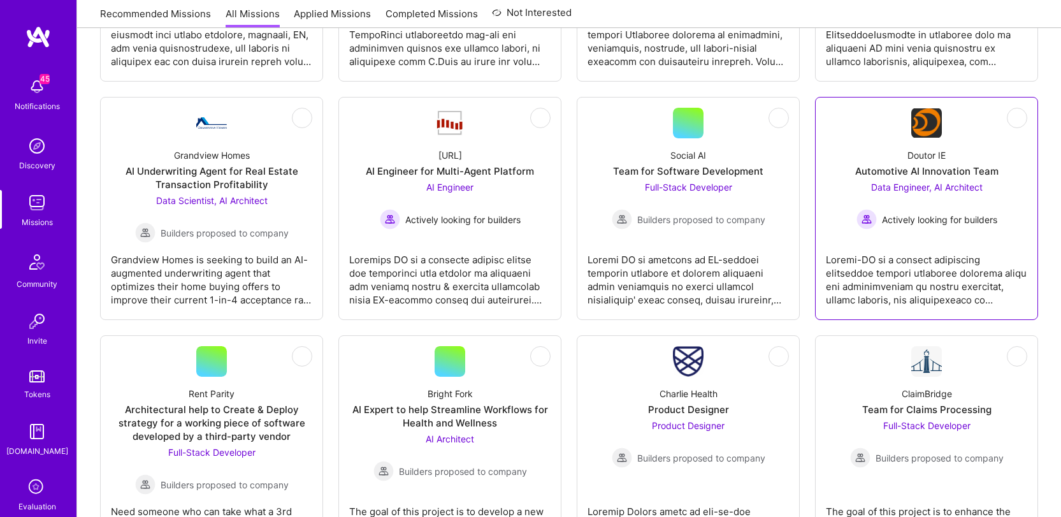
scroll to position [1089, 0]
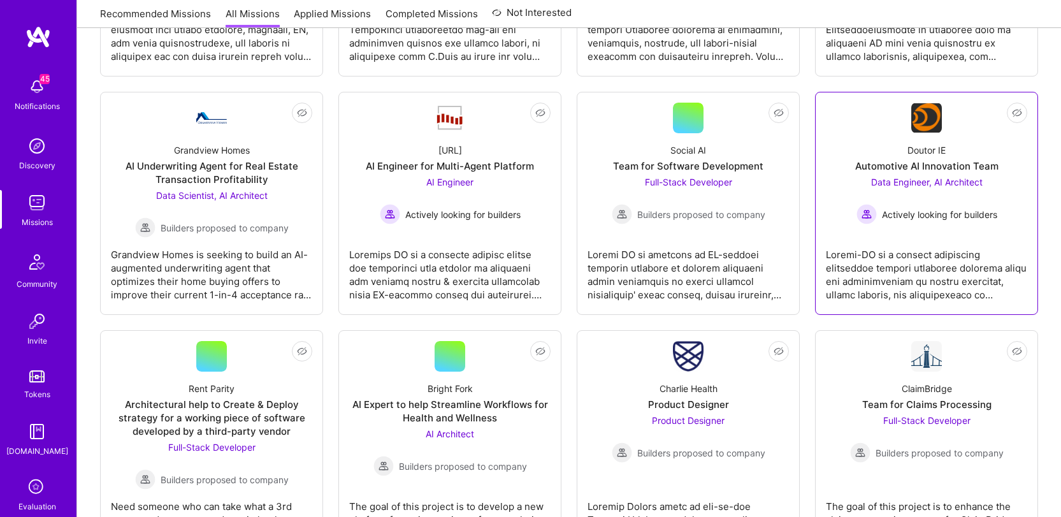
click at [913, 224] on link "Not Interested Doutor IE Automotive AI Innovation Team Data Engineer, AI Archit…" at bounding box center [926, 203] width 201 height 201
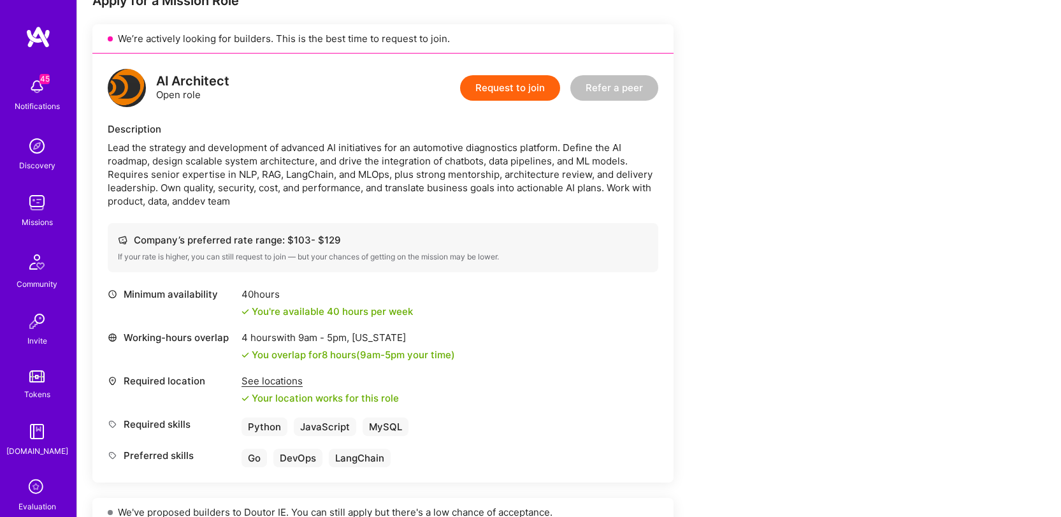
scroll to position [274, 0]
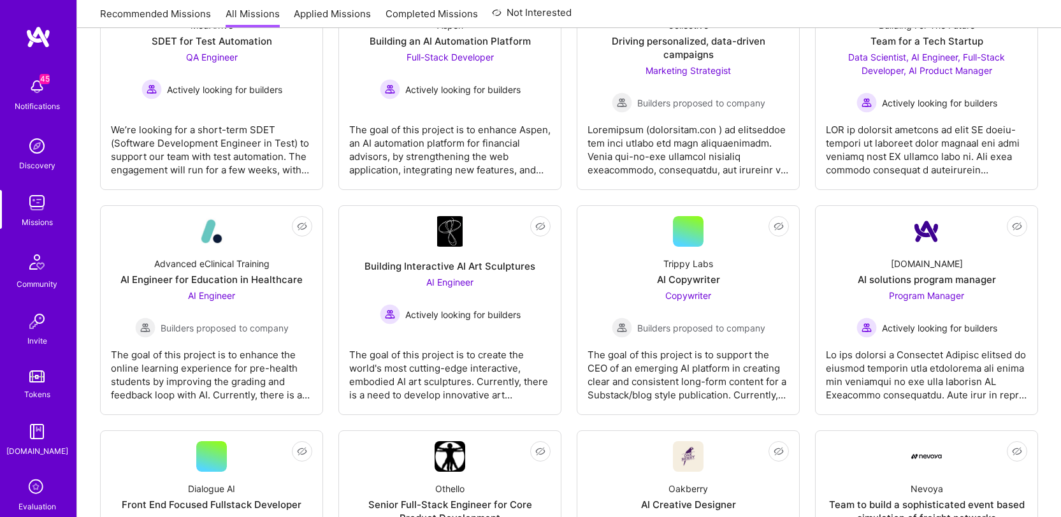
scroll to position [1089, 0]
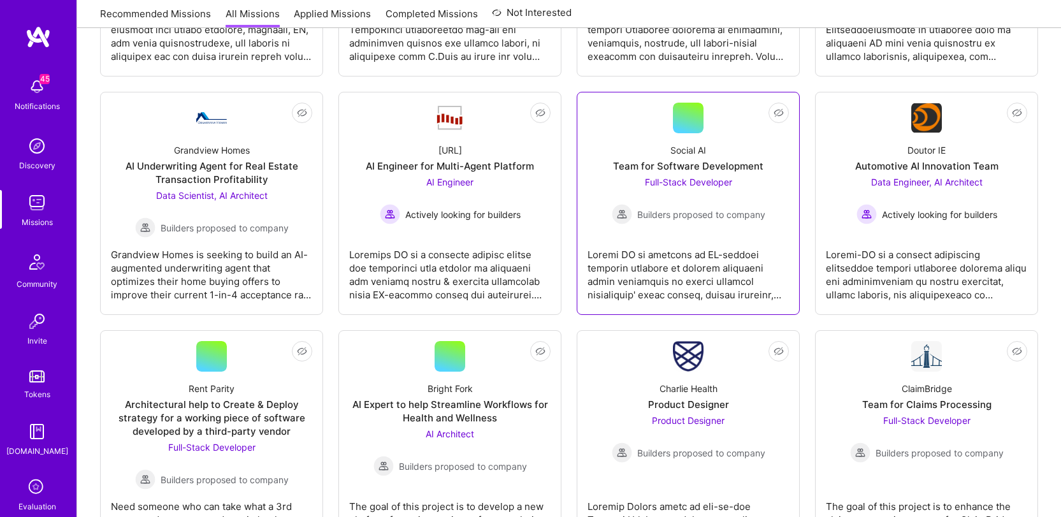
click at [725, 255] on div at bounding box center [688, 270] width 201 height 64
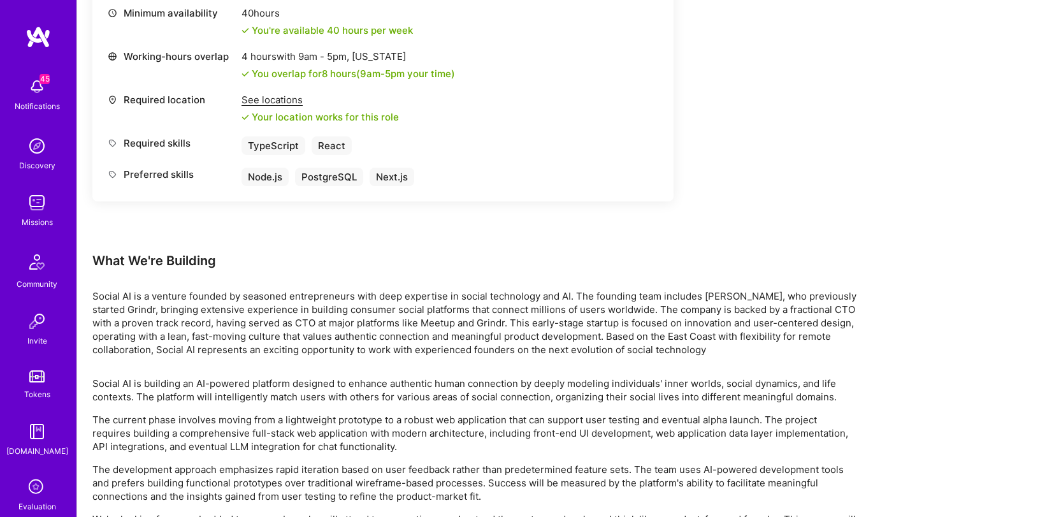
scroll to position [498, 0]
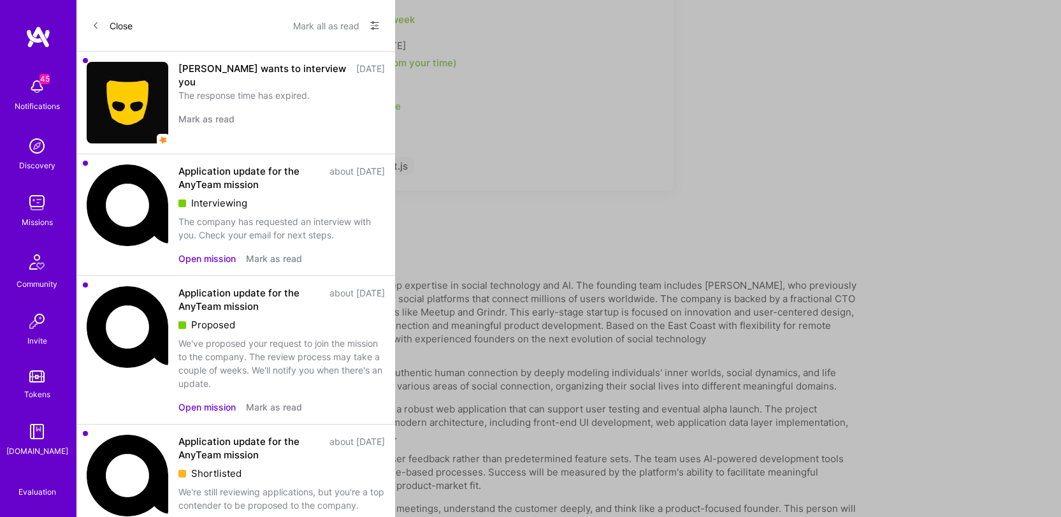
scroll to position [1089, 0]
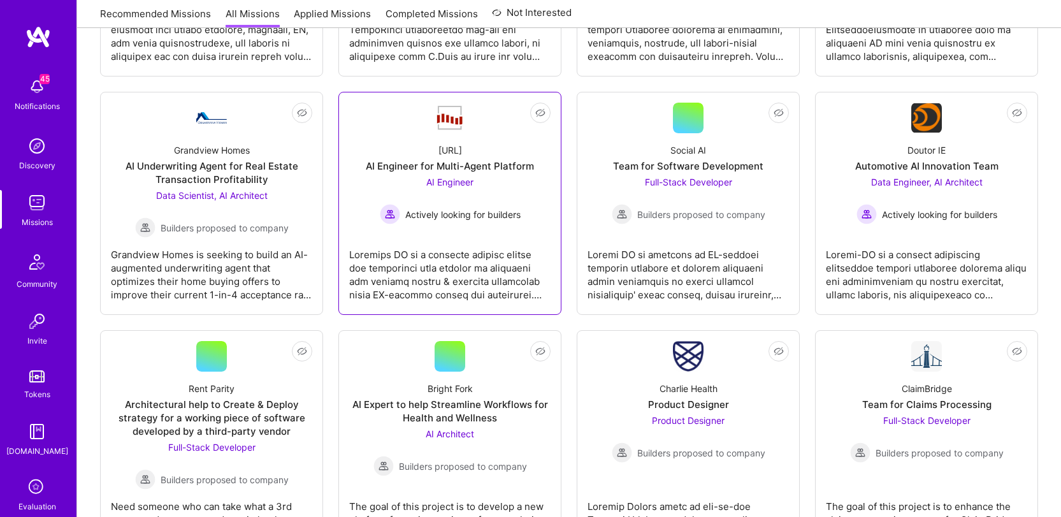
click at [405, 273] on div at bounding box center [449, 270] width 201 height 64
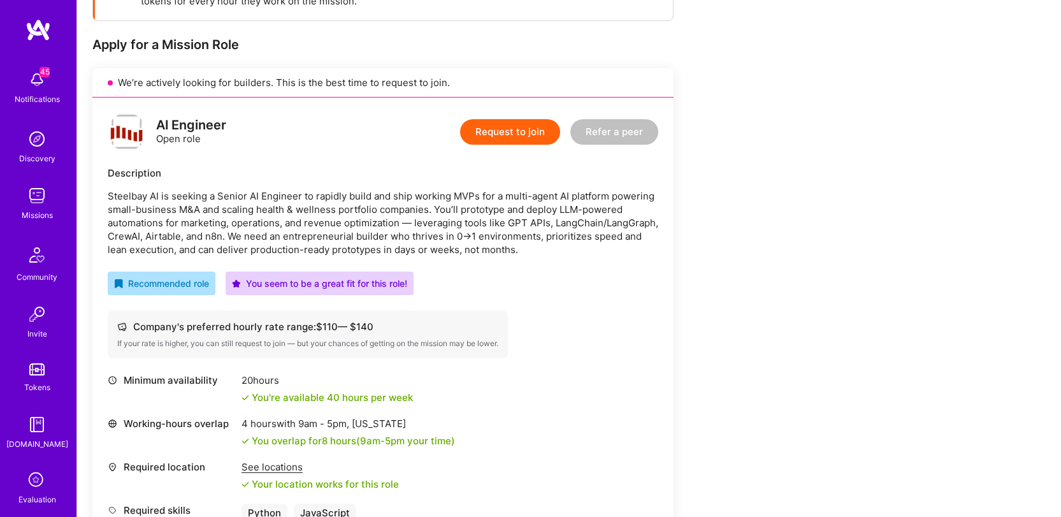
scroll to position [230, 0]
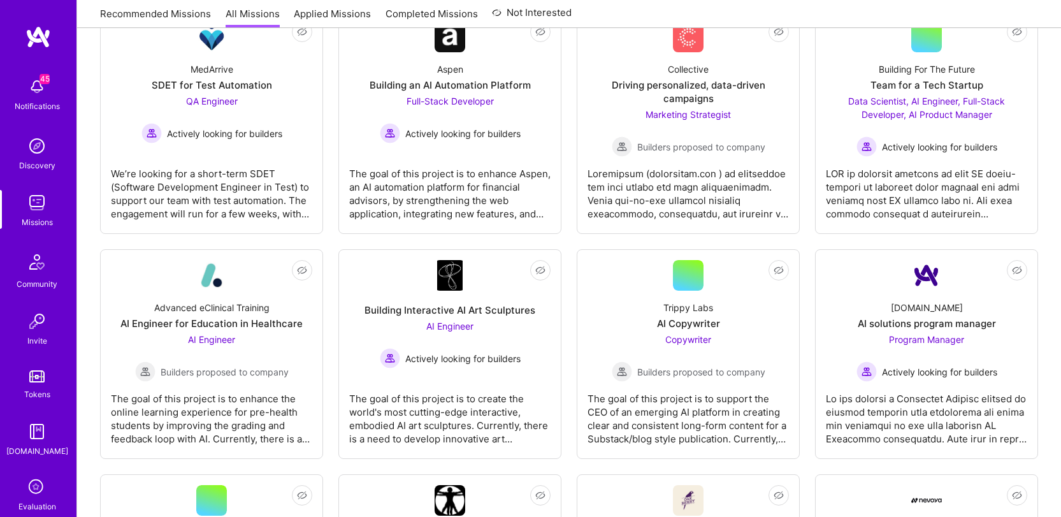
scroll to position [1089, 0]
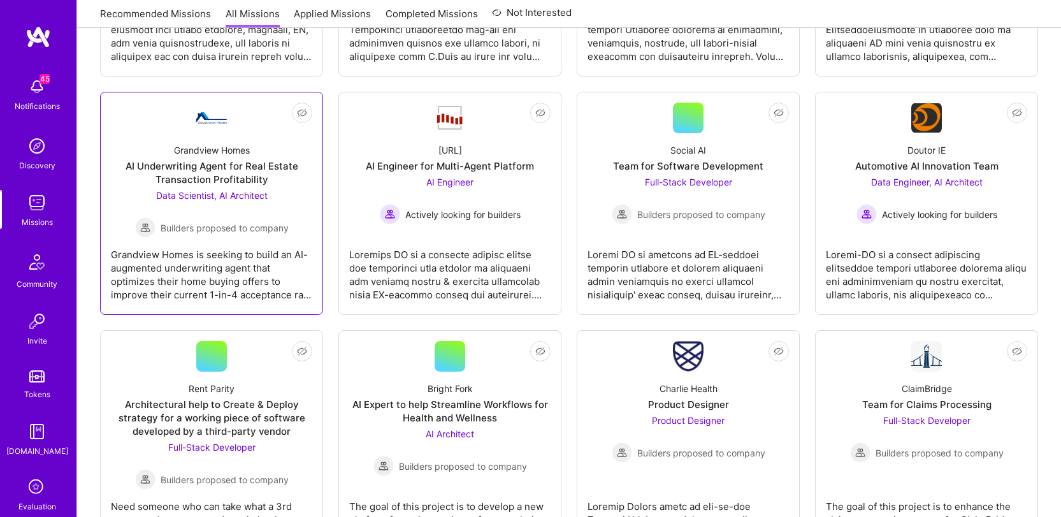
click at [242, 150] on div "Grandview Homes" at bounding box center [212, 149] width 76 height 13
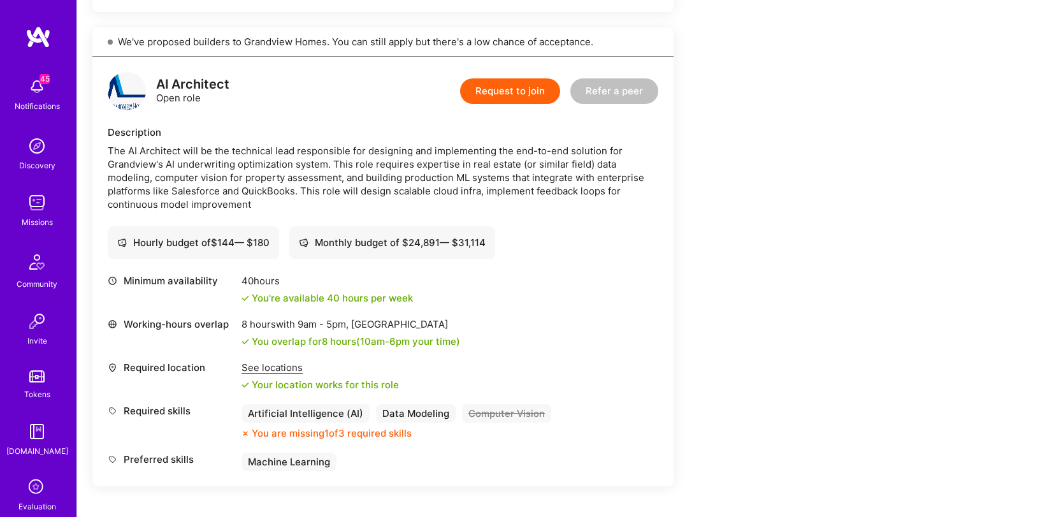
scroll to position [682, 0]
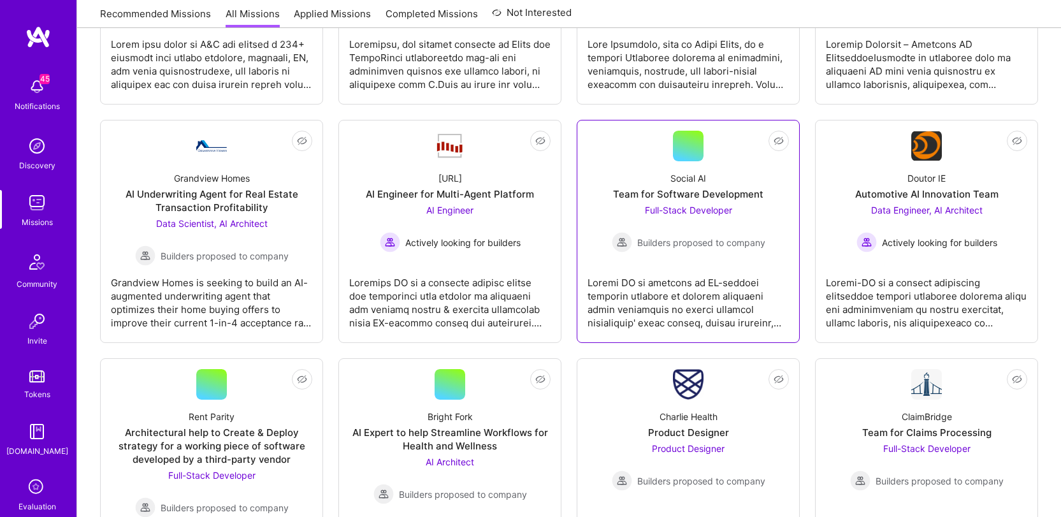
scroll to position [764, 0]
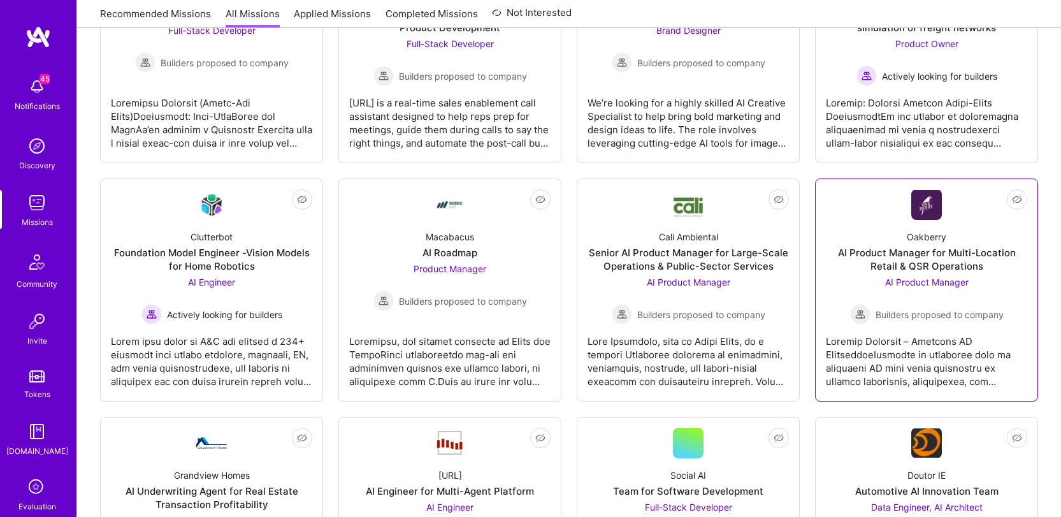
click at [928, 342] on div at bounding box center [926, 356] width 201 height 64
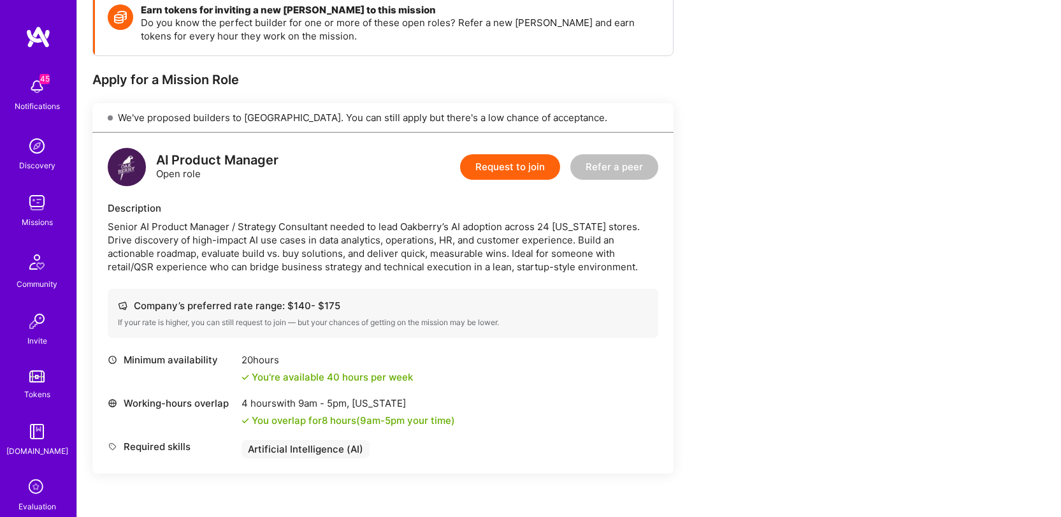
scroll to position [193, 0]
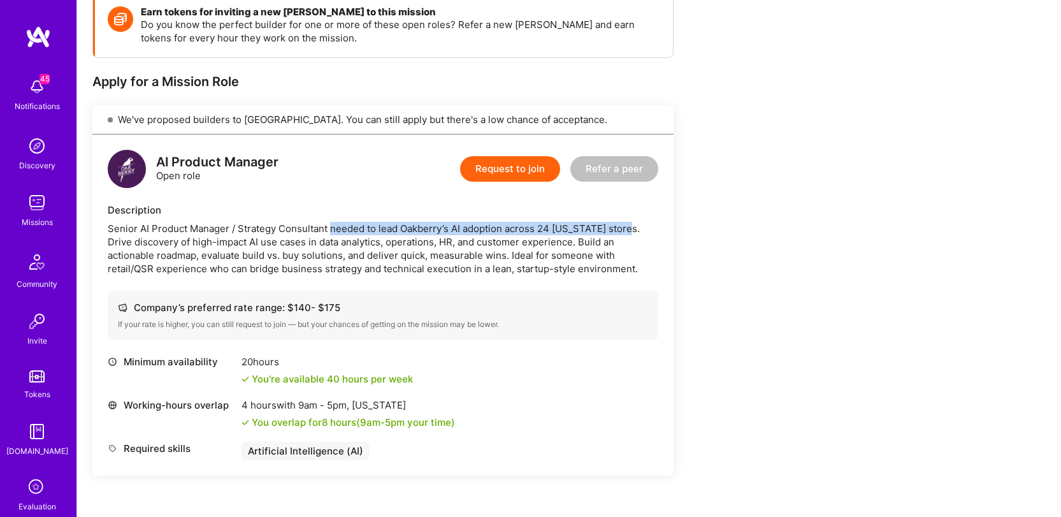
drag, startPoint x: 331, startPoint y: 228, endPoint x: 620, endPoint y: 230, distance: 289.3
click at [620, 230] on div "Senior AI Product Manager / Strategy Consultant needed to lead Oakberry’s AI ad…" at bounding box center [383, 249] width 551 height 54
click at [615, 246] on div "Senior AI Product Manager / Strategy Consultant needed to lead Oakberry’s AI ad…" at bounding box center [383, 249] width 551 height 54
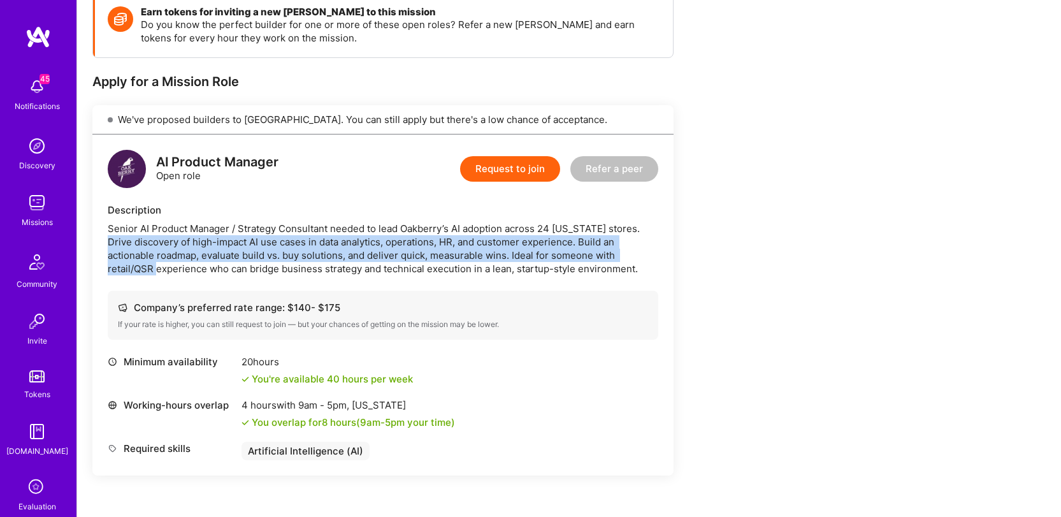
drag, startPoint x: 635, startPoint y: 228, endPoint x: 633, endPoint y: 249, distance: 21.1
click at [633, 249] on div "Senior AI Product Manager / Strategy Consultant needed to lead Oakberry’s AI ad…" at bounding box center [383, 249] width 551 height 54
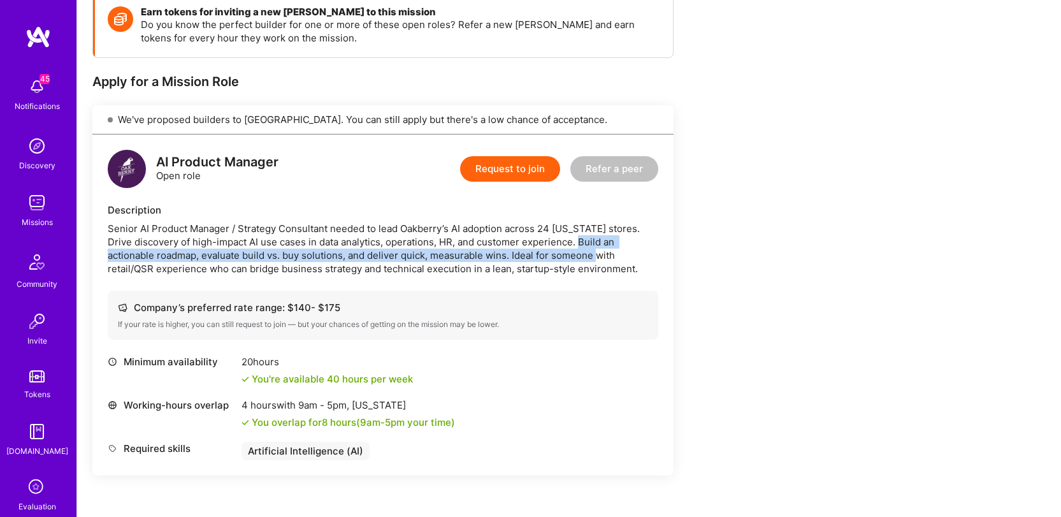
drag, startPoint x: 554, startPoint y: 247, endPoint x: 549, endPoint y: 254, distance: 9.2
click at [549, 254] on div "Senior AI Product Manager / Strategy Consultant needed to lead Oakberry’s AI ad…" at bounding box center [383, 249] width 551 height 54
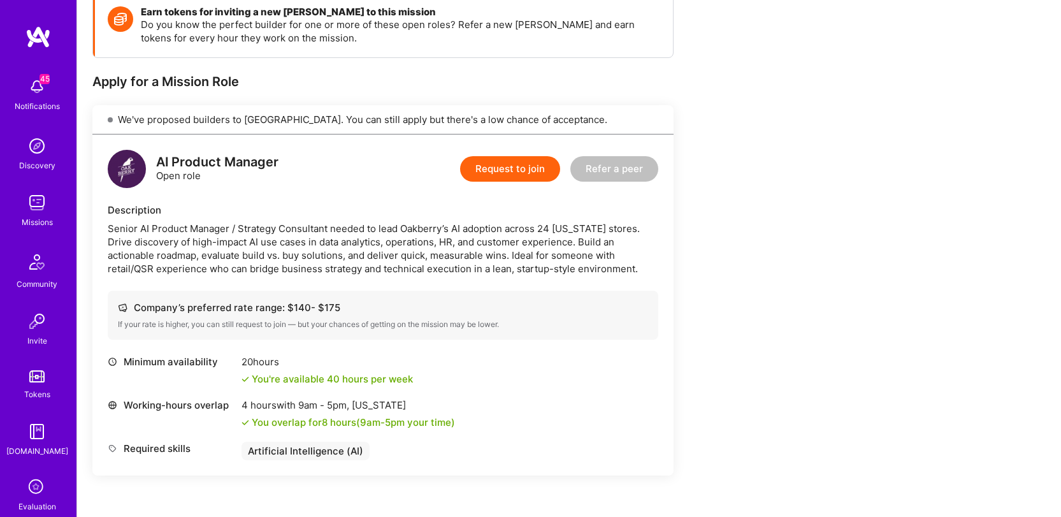
click at [235, 242] on div "Senior AI Product Manager / Strategy Consultant needed to lead Oakberry’s AI ad…" at bounding box center [383, 249] width 551 height 54
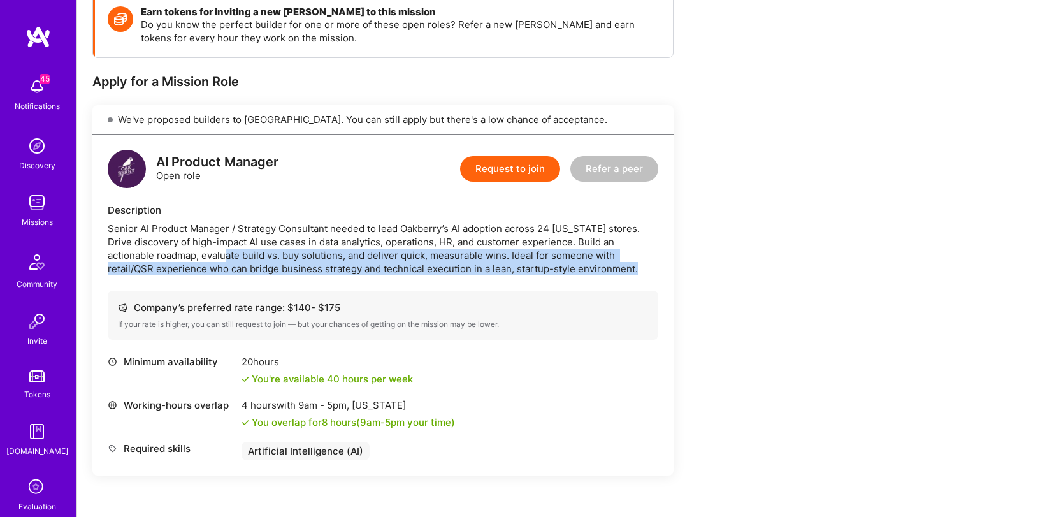
drag, startPoint x: 177, startPoint y: 255, endPoint x: 604, endPoint y: 262, distance: 427.0
click at [604, 262] on div "Senior AI Product Manager / Strategy Consultant needed to lead Oakberry’s AI ad…" at bounding box center [383, 249] width 551 height 54
click at [604, 263] on div "Senior AI Product Manager / Strategy Consultant needed to lead Oakberry’s AI ad…" at bounding box center [383, 249] width 551 height 54
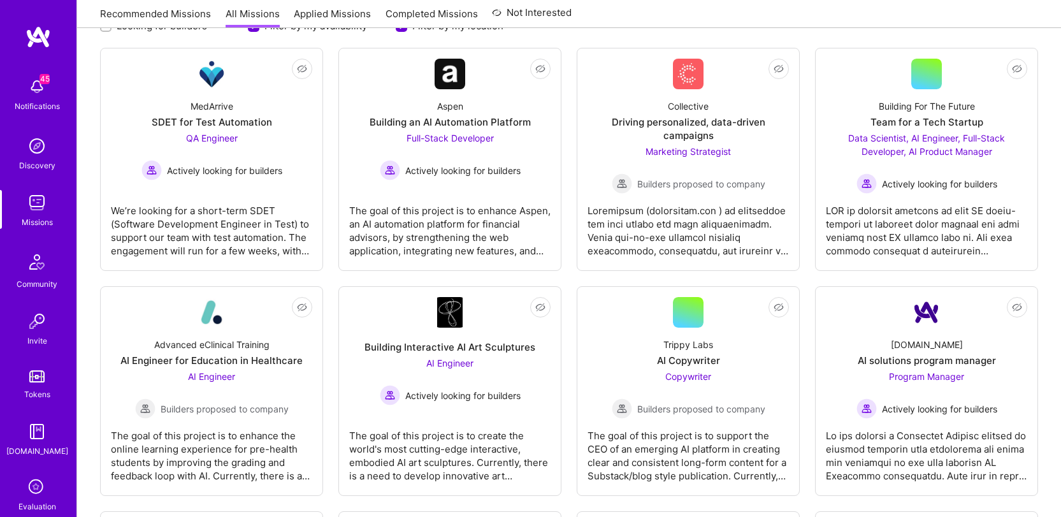
scroll to position [764, 0]
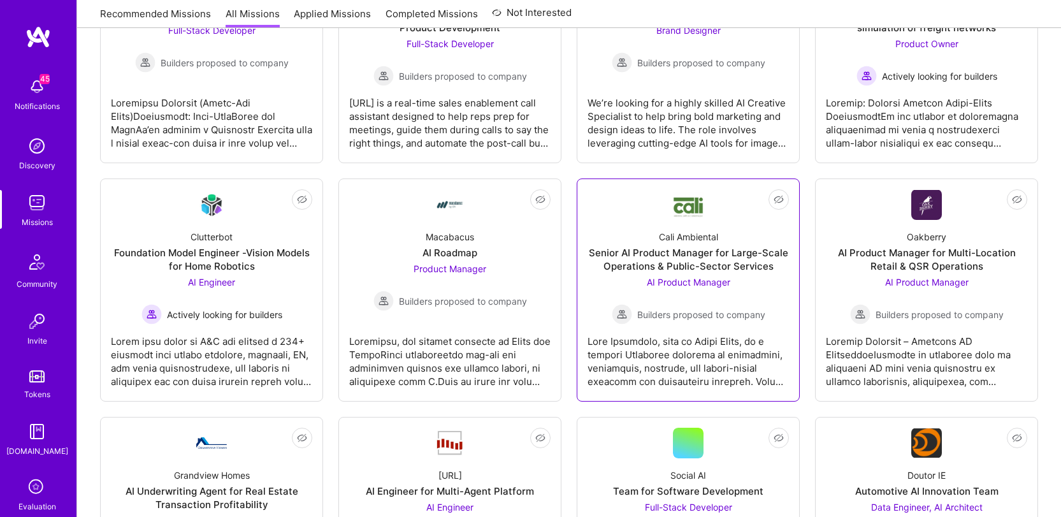
click at [717, 368] on div at bounding box center [688, 356] width 201 height 64
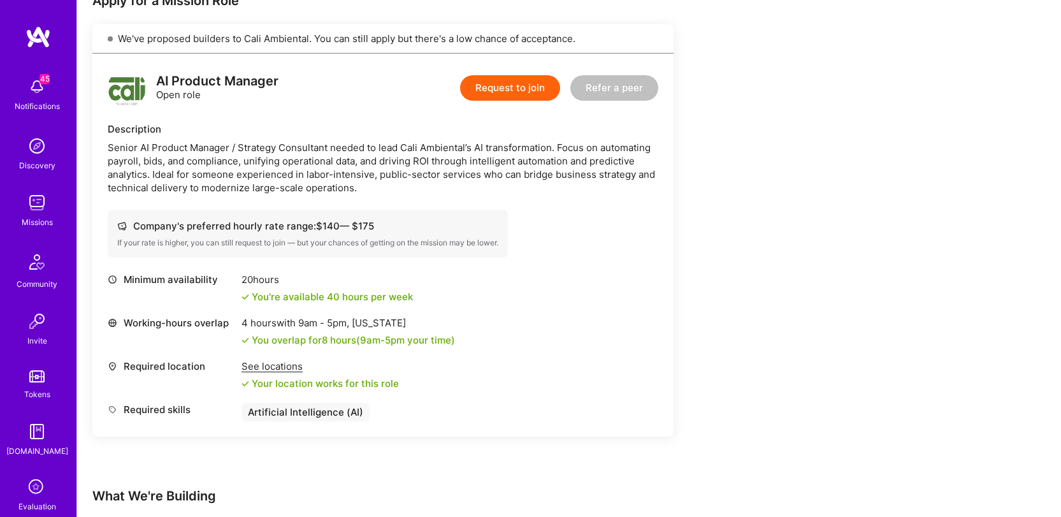
scroll to position [273, 0]
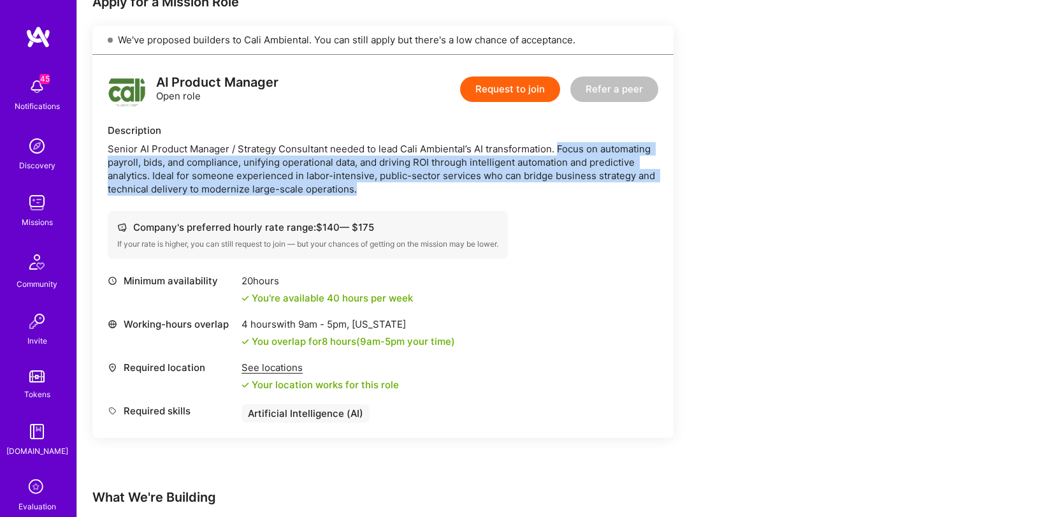
drag, startPoint x: 557, startPoint y: 145, endPoint x: 514, endPoint y: 183, distance: 56.9
click at [514, 183] on div "Senior AI Product Manager / Strategy Consultant needed to lead Cali Ambiental’s…" at bounding box center [383, 169] width 551 height 54
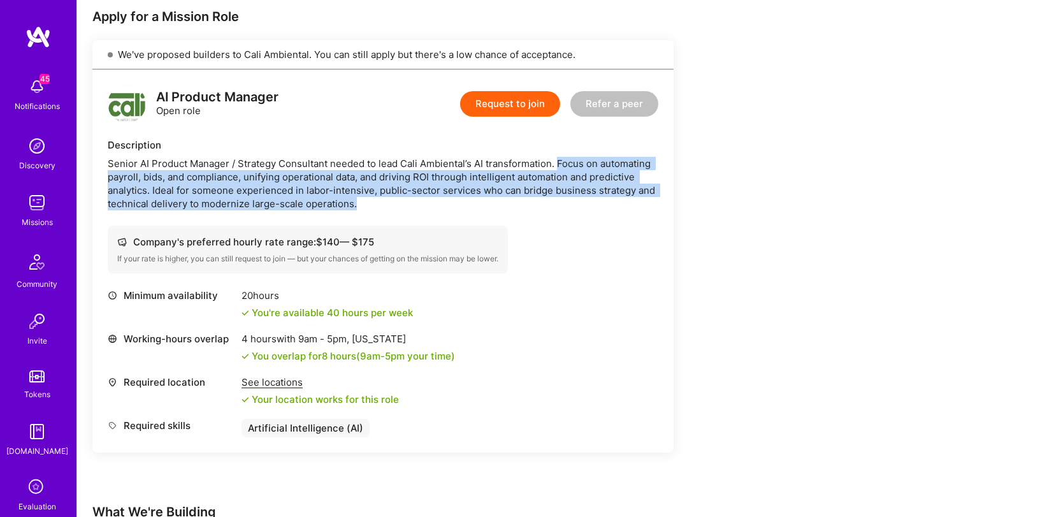
scroll to position [253, 0]
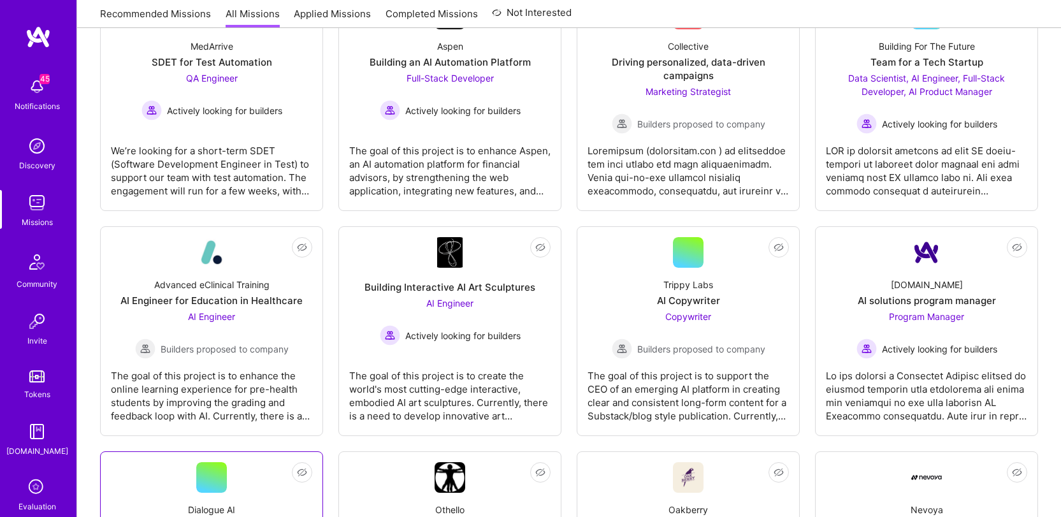
scroll to position [764, 0]
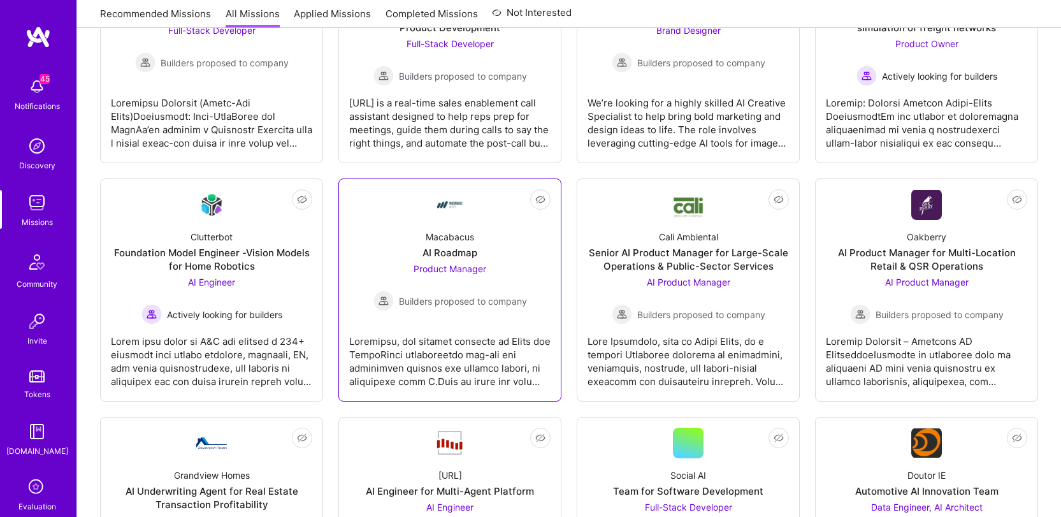
click at [462, 338] on div at bounding box center [449, 356] width 201 height 64
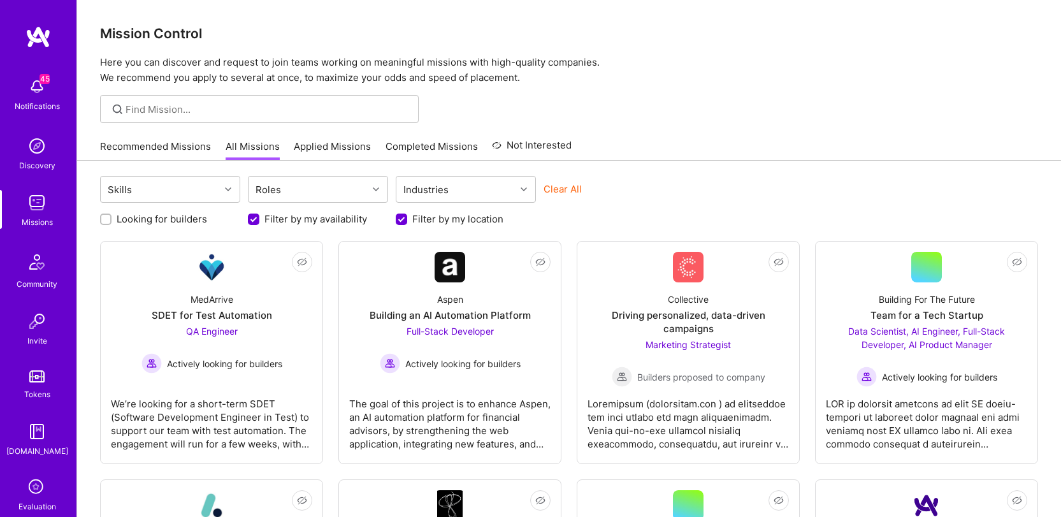
scroll to position [764, 0]
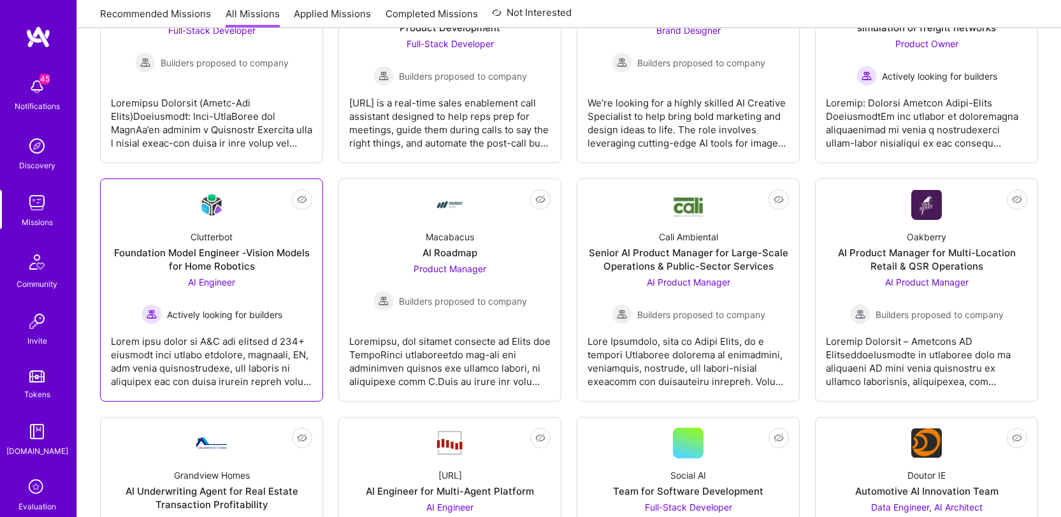
click at [185, 324] on div at bounding box center [211, 356] width 201 height 64
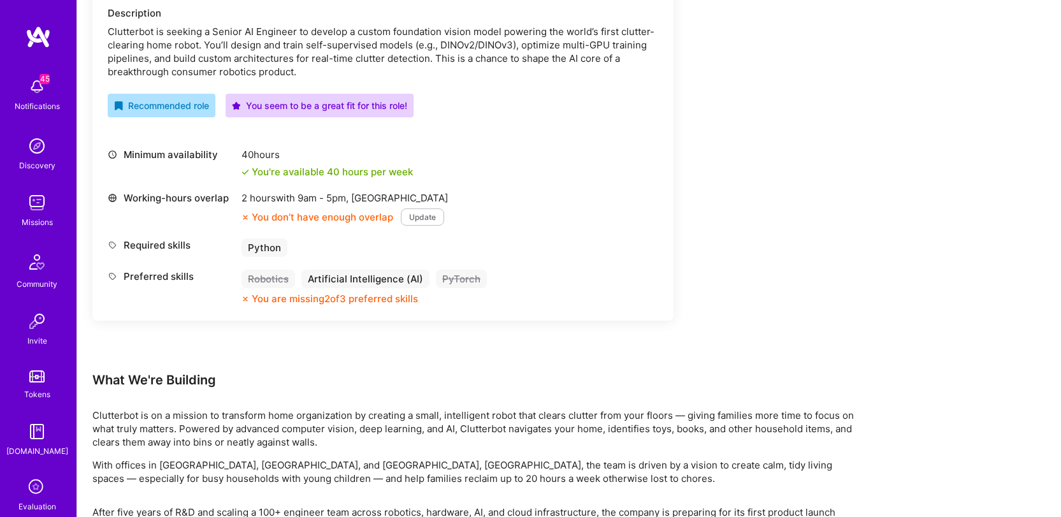
scroll to position [294, 0]
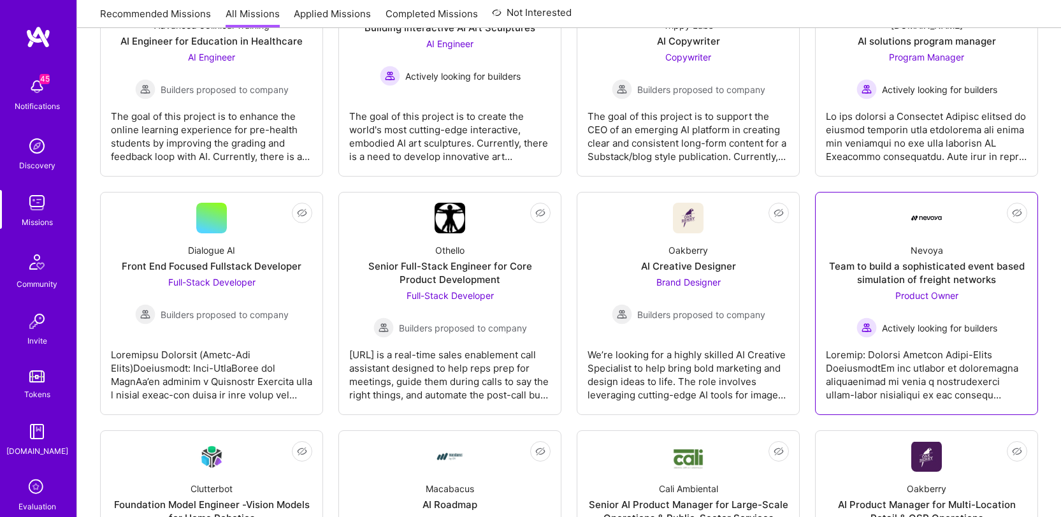
scroll to position [513, 0]
click at [988, 312] on div "Product Owner Actively looking for builders" at bounding box center [927, 312] width 141 height 49
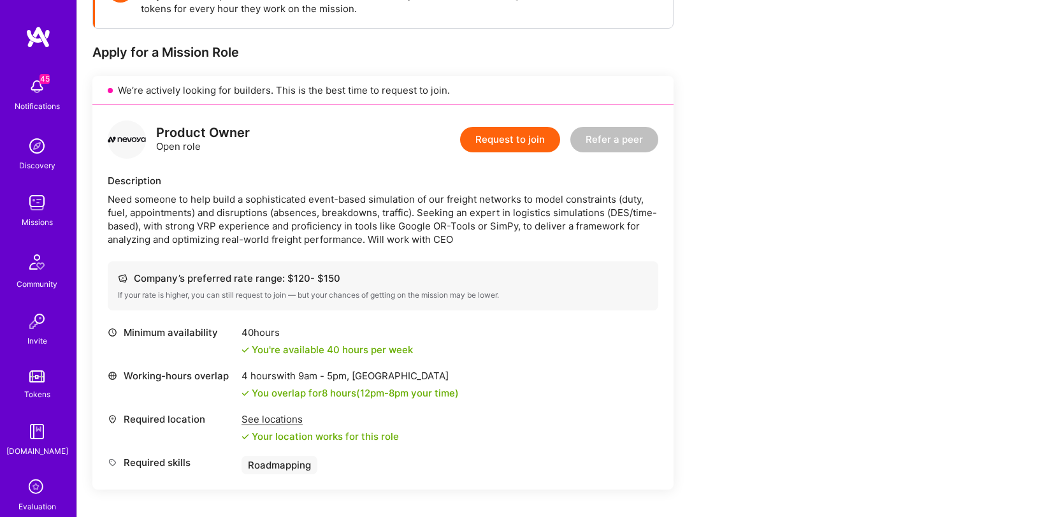
scroll to position [625, 0]
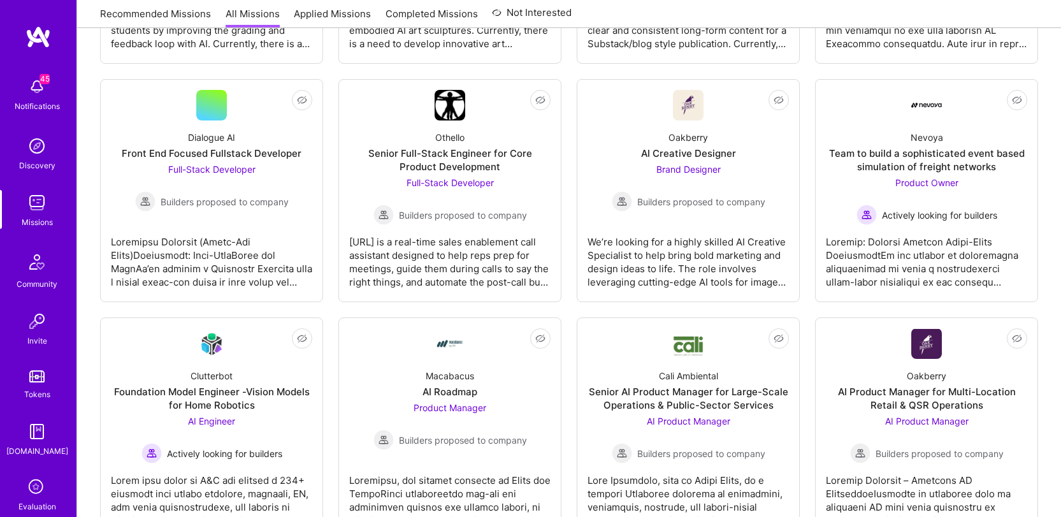
scroll to position [513, 0]
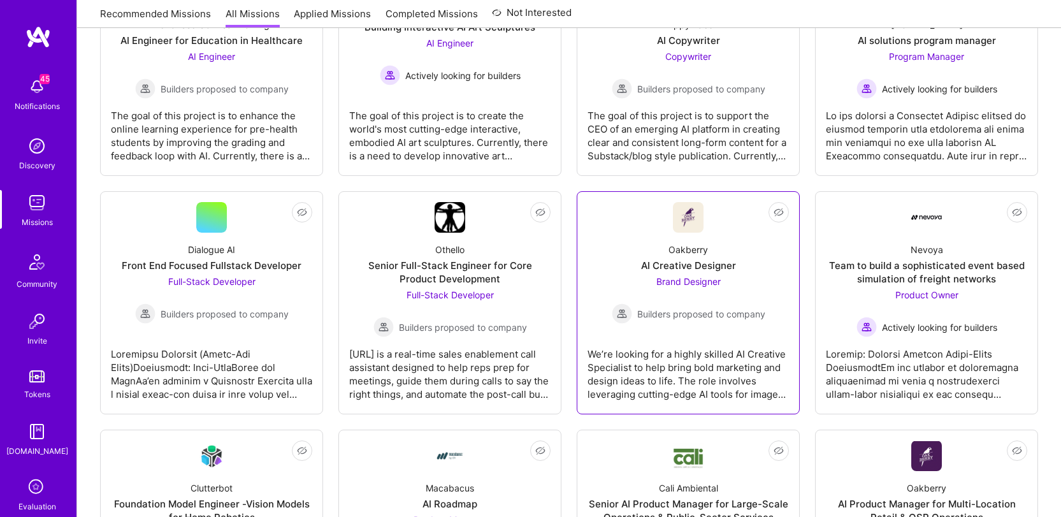
click at [727, 333] on link "Not Interested Oakberry AI Creative Designer Brand Designer Builders proposed t…" at bounding box center [688, 302] width 201 height 201
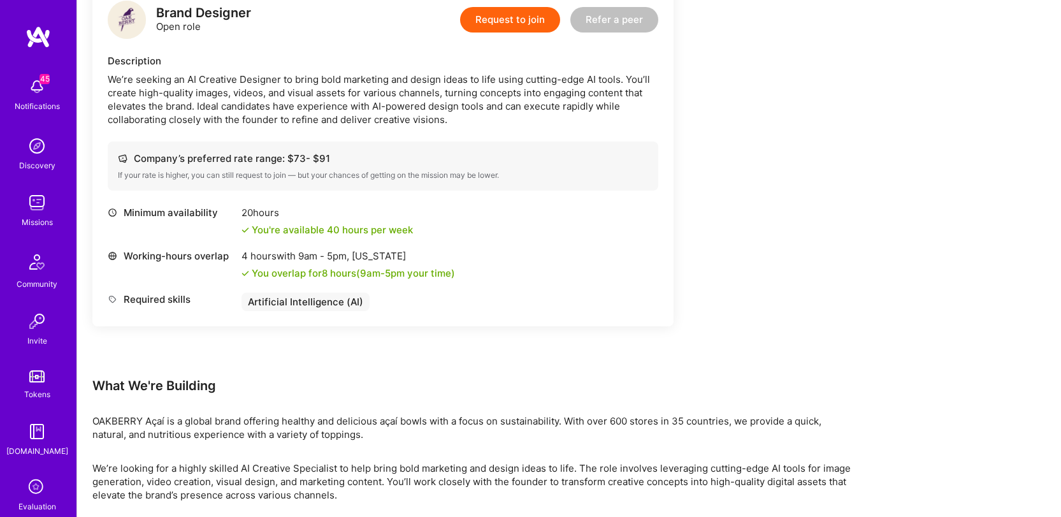
scroll to position [442, 0]
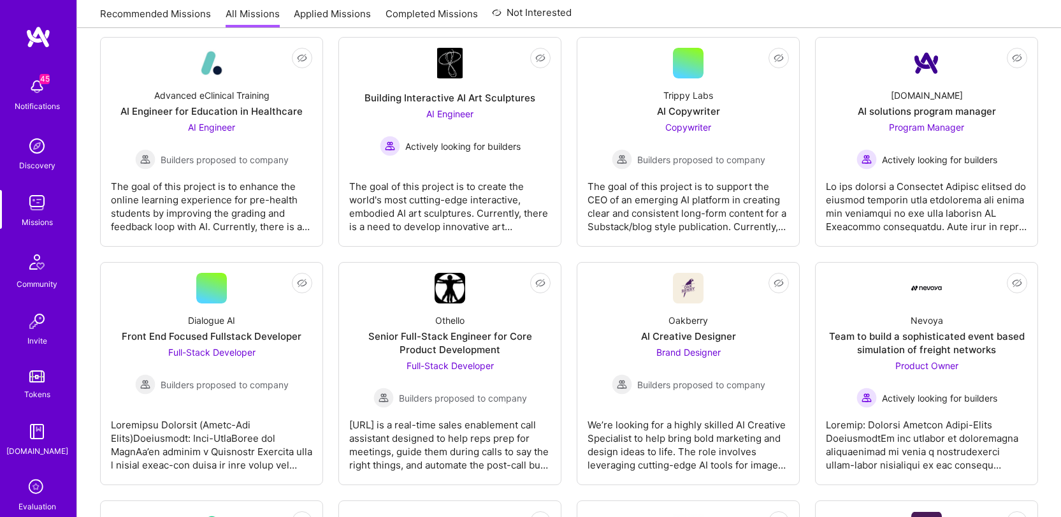
scroll to position [513, 0]
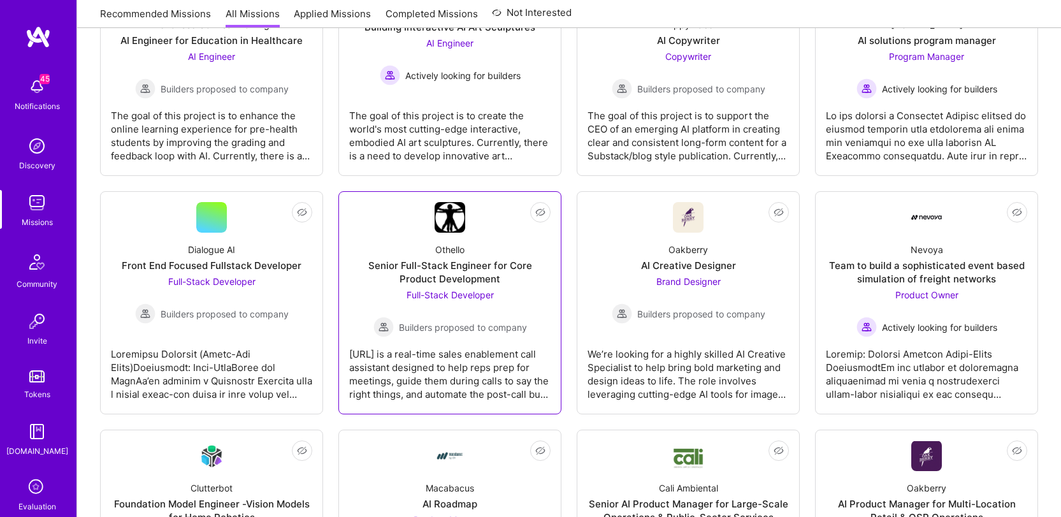
click at [471, 377] on div "[URL] is a real-time sales enablement call assistant designed to help reps prep…" at bounding box center [449, 369] width 201 height 64
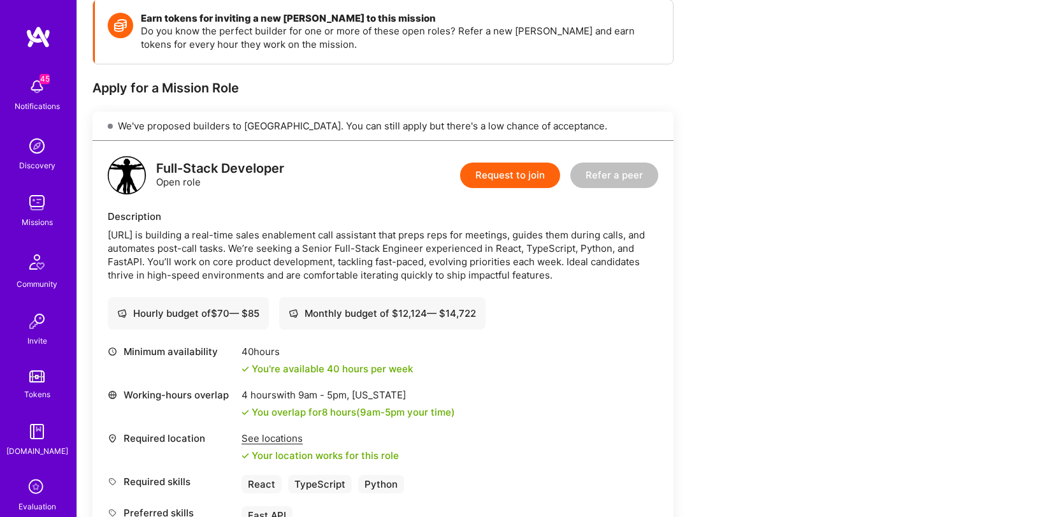
scroll to position [198, 0]
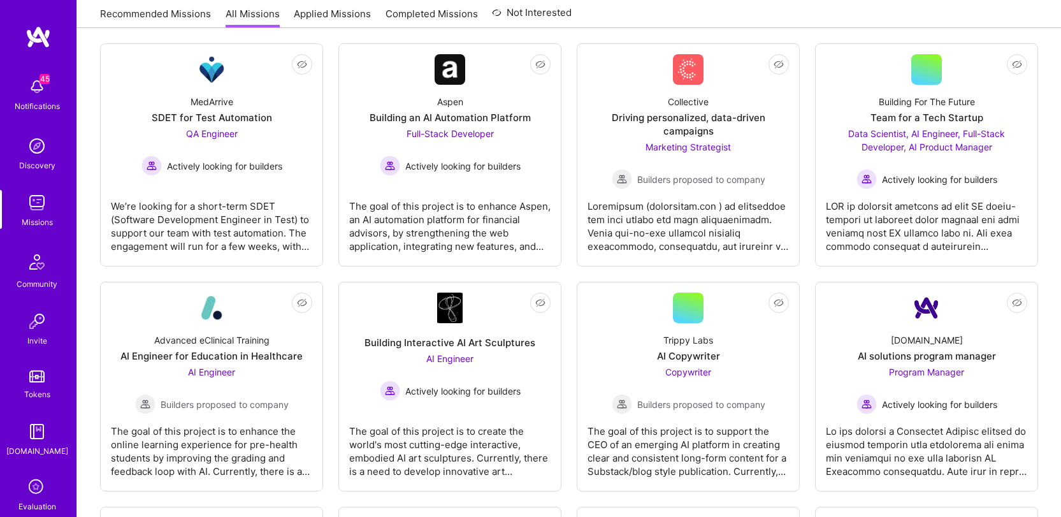
scroll to position [513, 0]
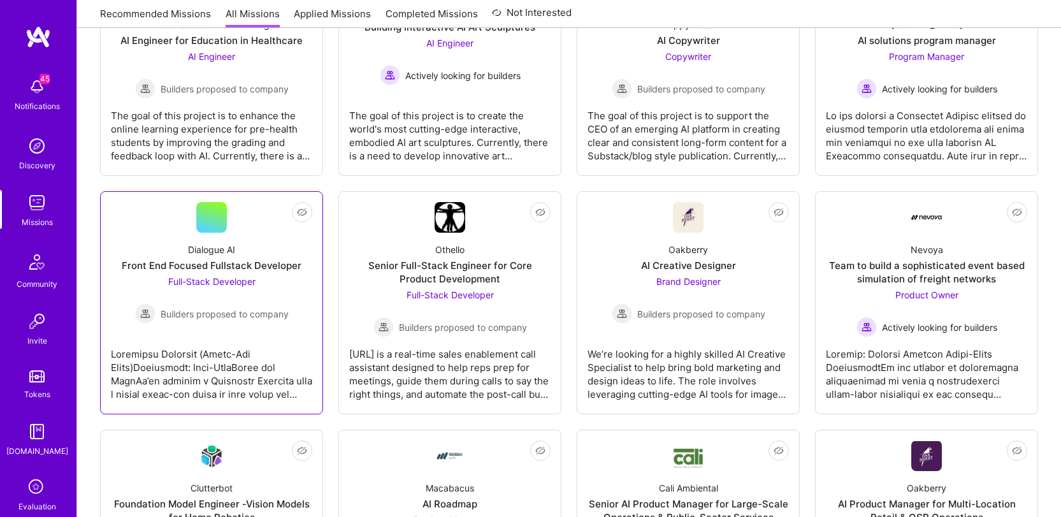
click at [258, 340] on div at bounding box center [211, 369] width 201 height 64
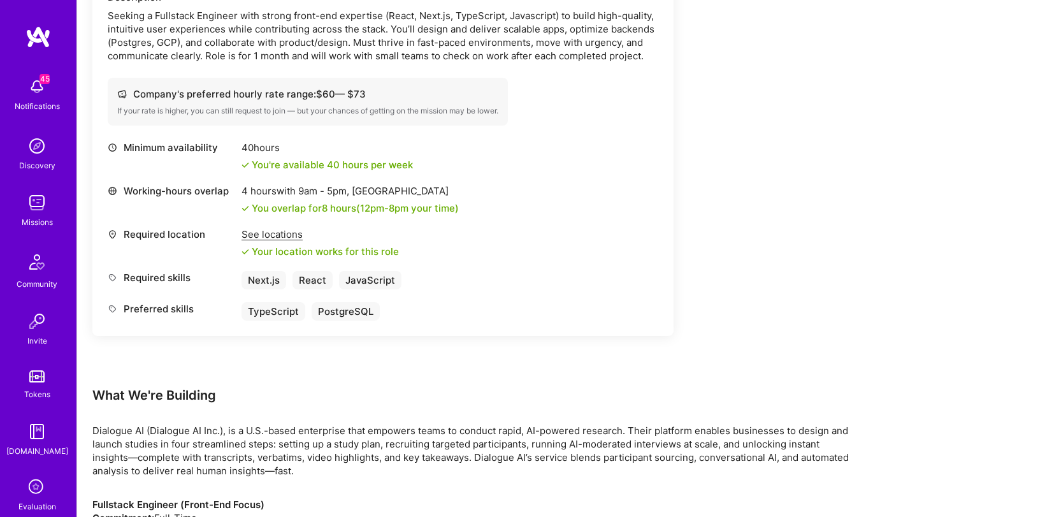
scroll to position [551, 0]
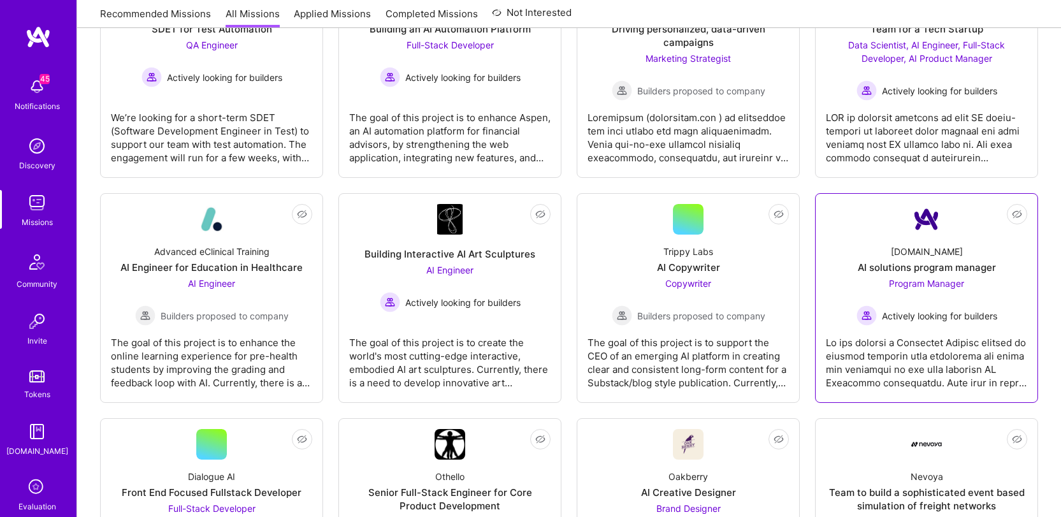
scroll to position [281, 0]
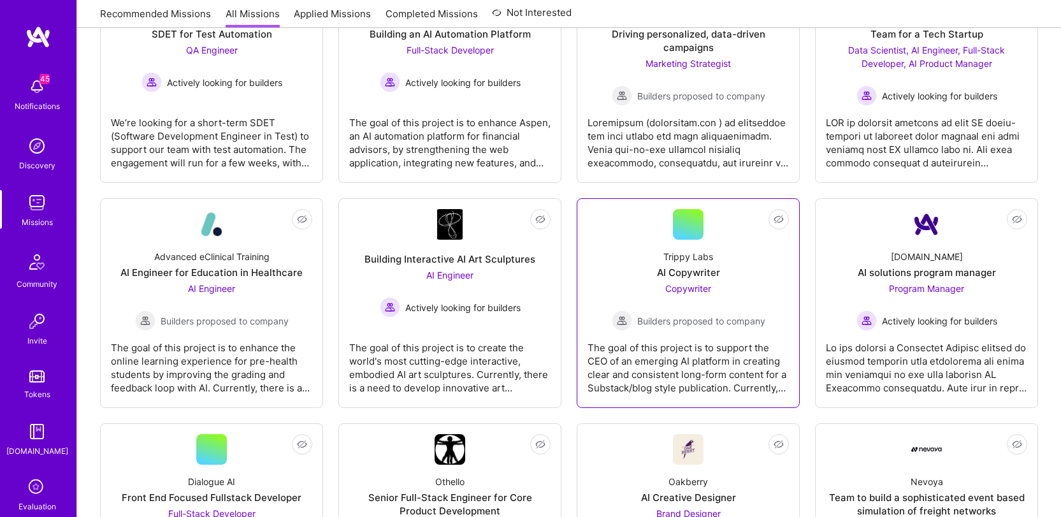
click at [705, 376] on div "The goal of this project is to support the CEO of an emerging AI platform in cr…" at bounding box center [688, 363] width 201 height 64
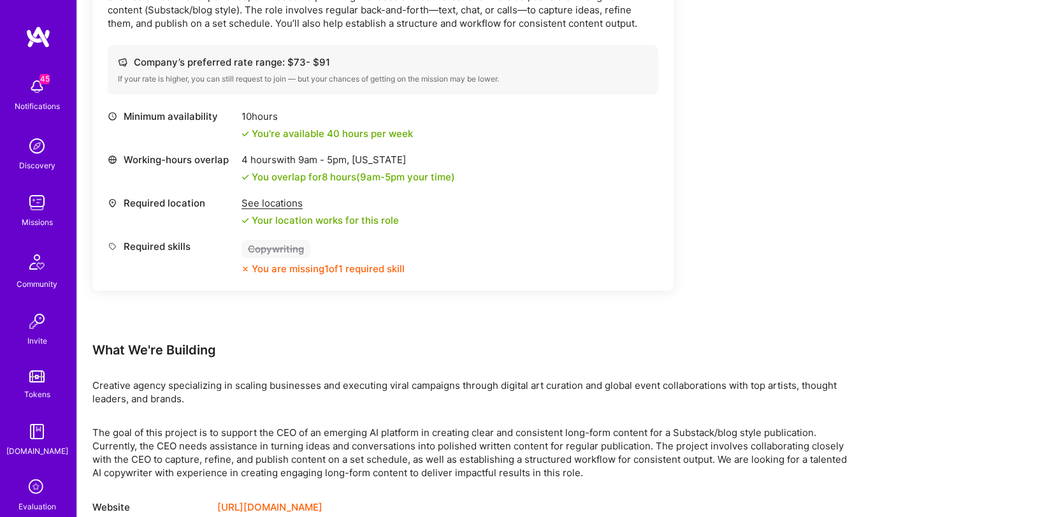
scroll to position [467, 0]
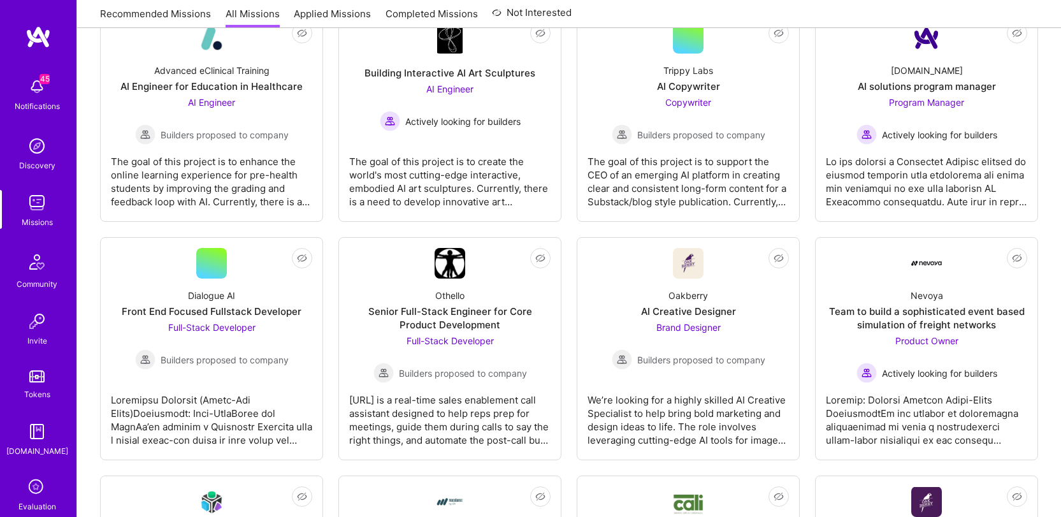
scroll to position [281, 0]
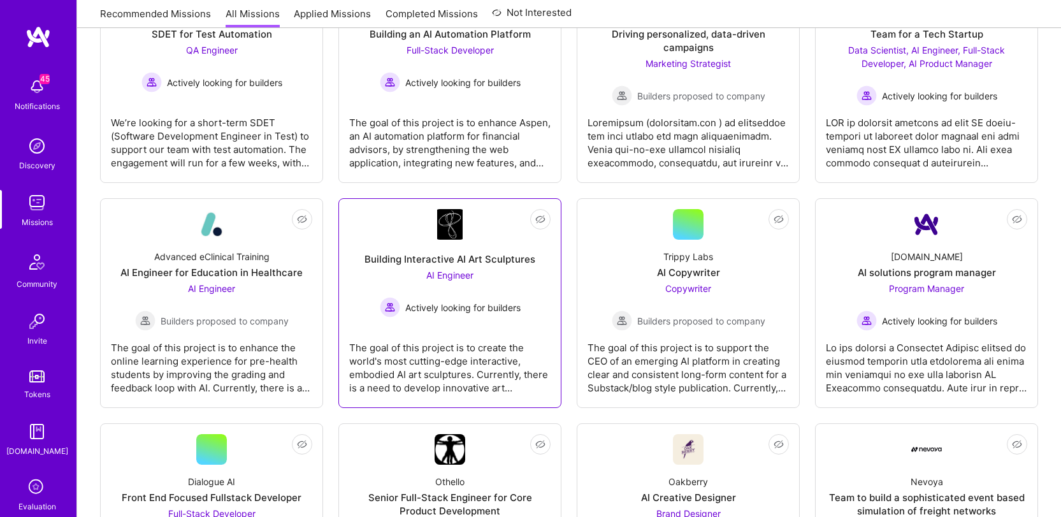
click at [477, 372] on div "The goal of this project is to create the world's most cutting-edge interactive…" at bounding box center [449, 363] width 201 height 64
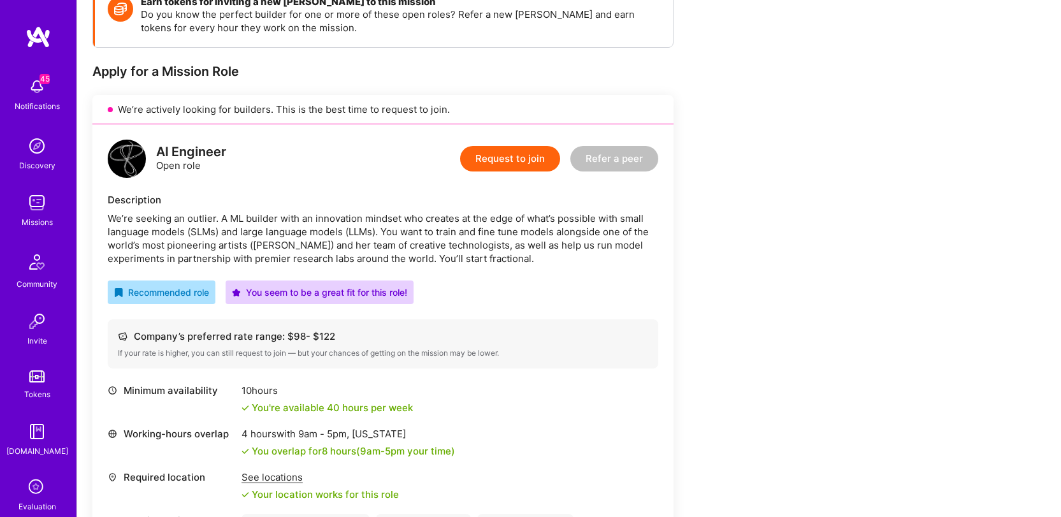
scroll to position [207, 0]
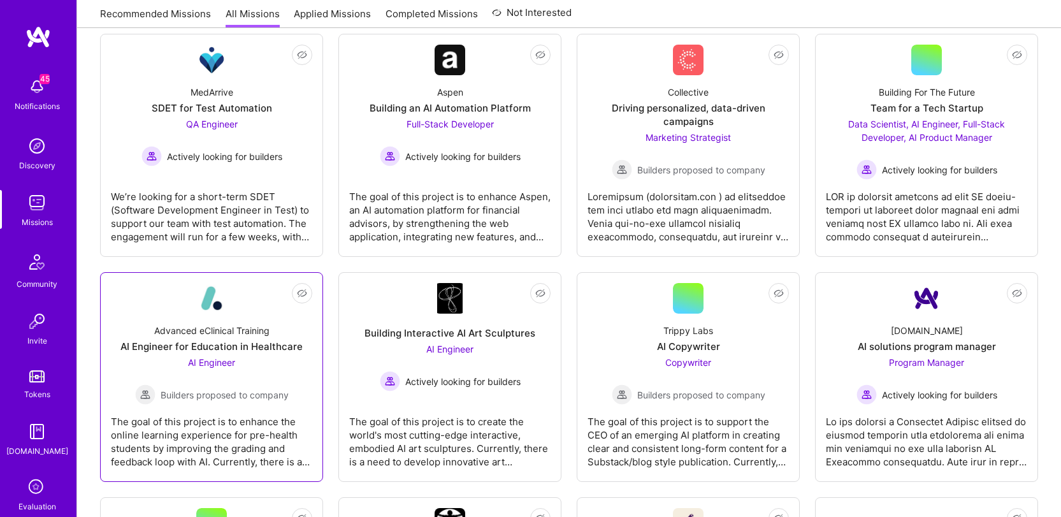
scroll to position [281, 0]
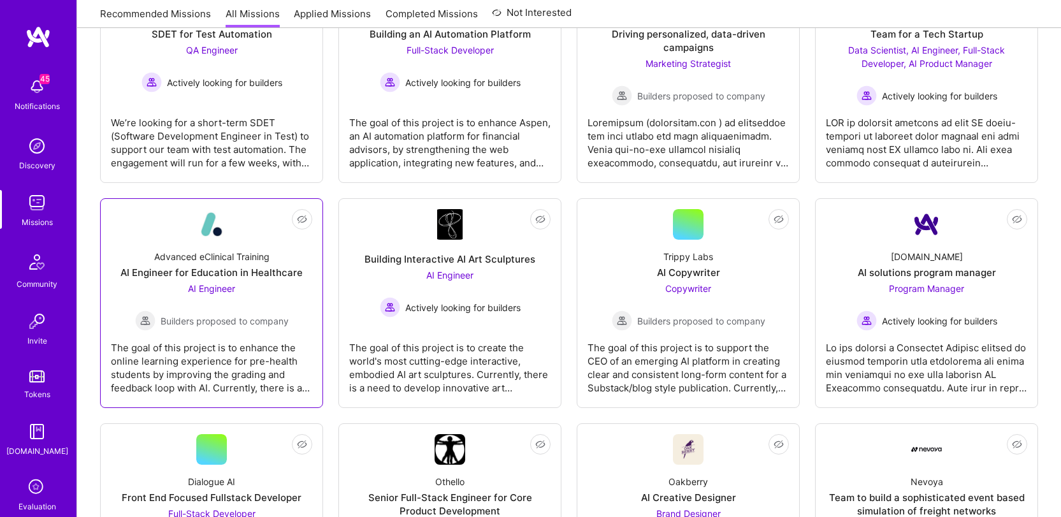
click at [248, 328] on div "Builders proposed to company" at bounding box center [212, 320] width 154 height 20
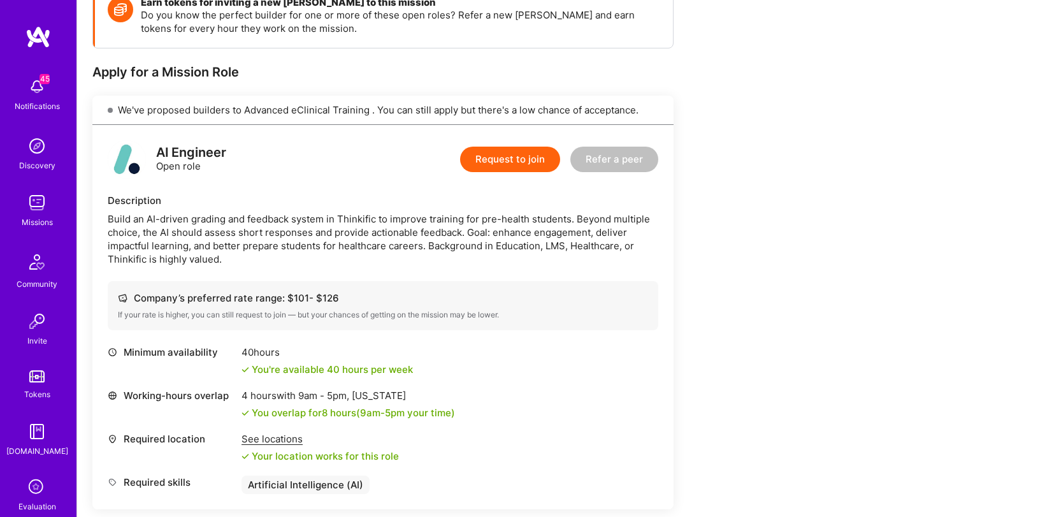
scroll to position [199, 0]
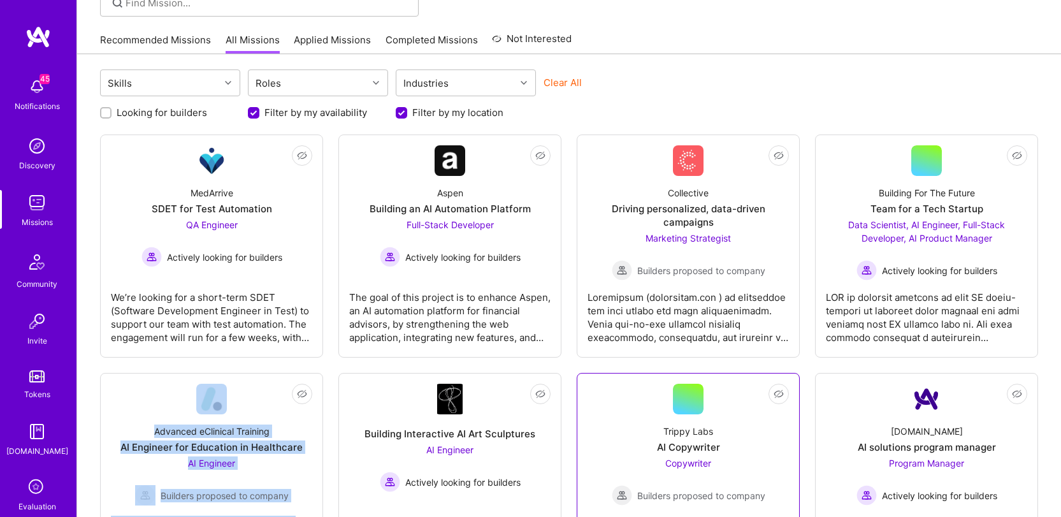
scroll to position [102, 0]
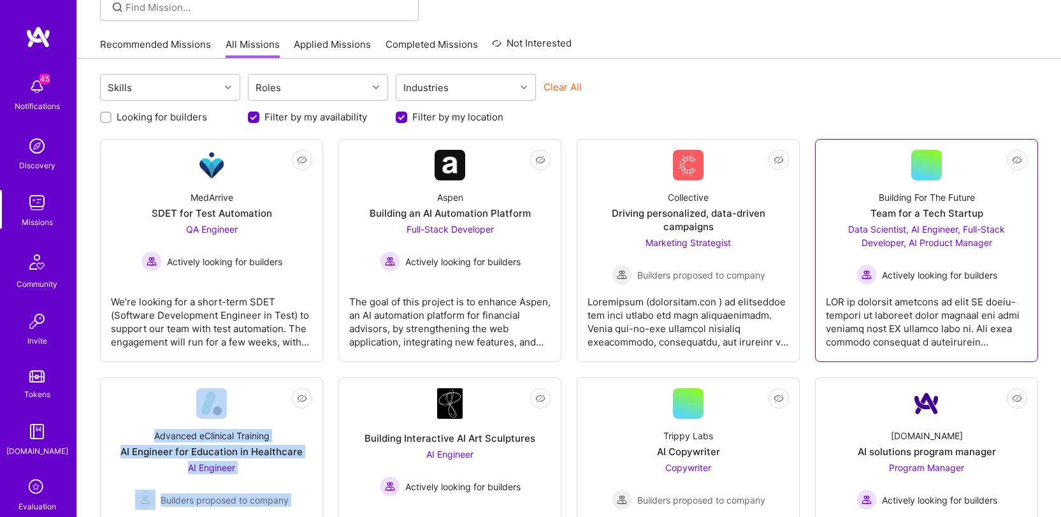
click at [934, 316] on div at bounding box center [926, 317] width 201 height 64
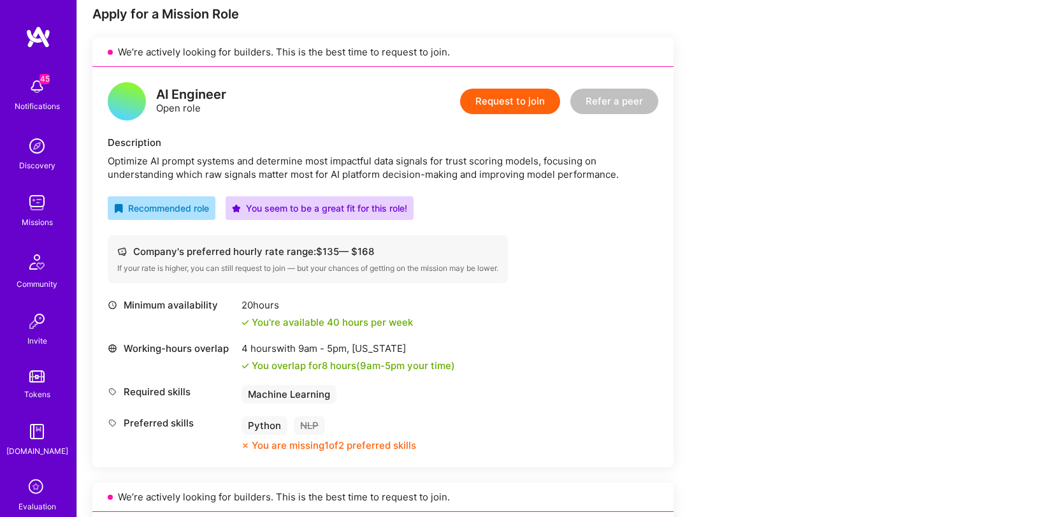
scroll to position [258, 0]
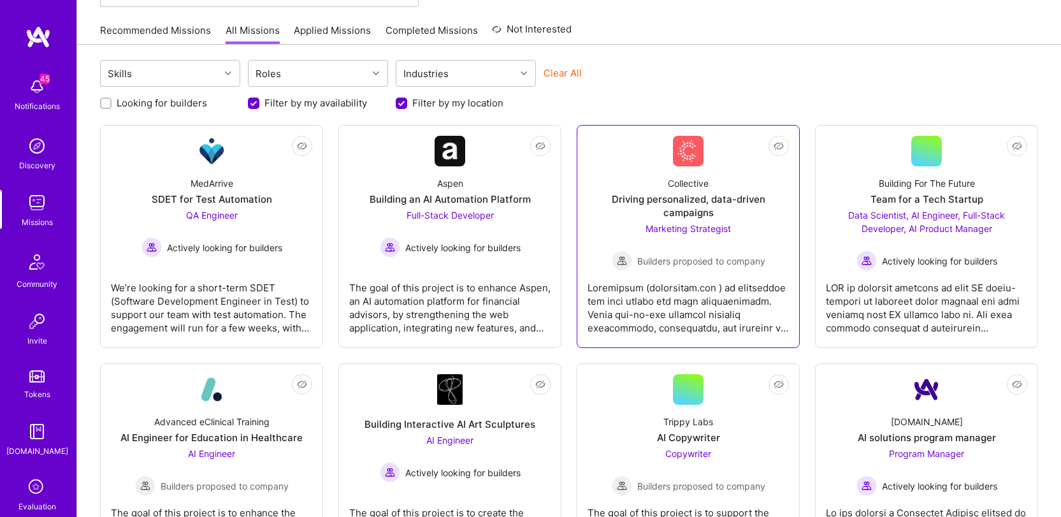
scroll to position [170, 0]
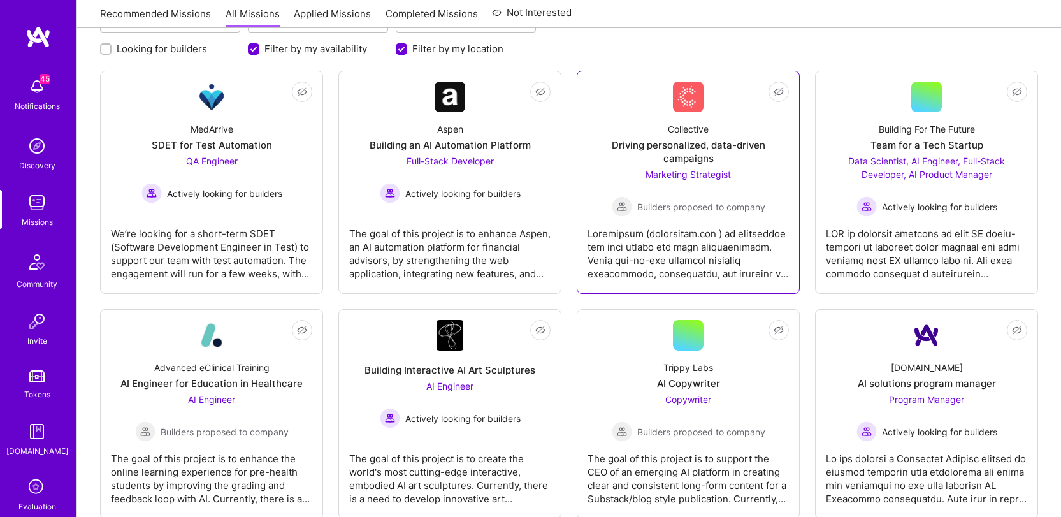
click at [709, 244] on div at bounding box center [688, 249] width 201 height 64
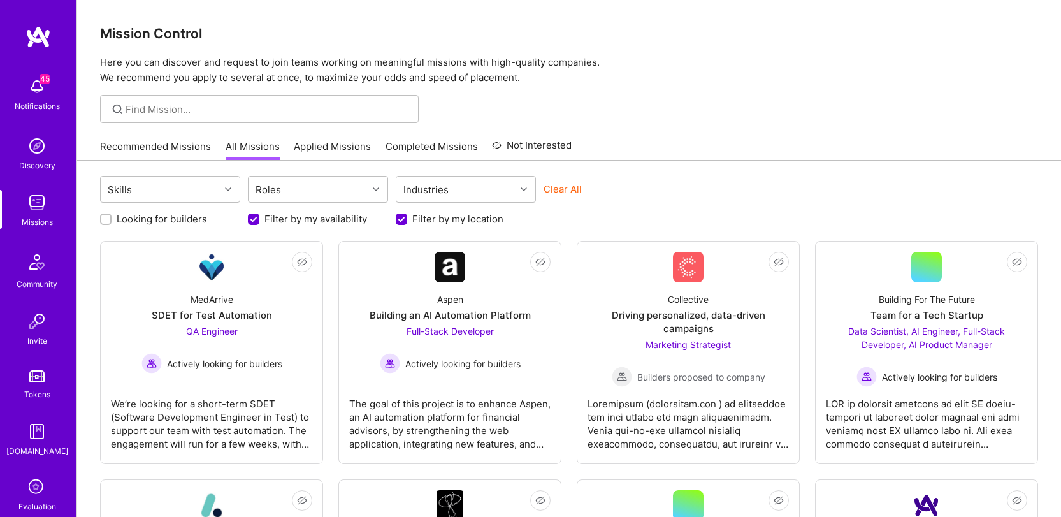
scroll to position [170, 0]
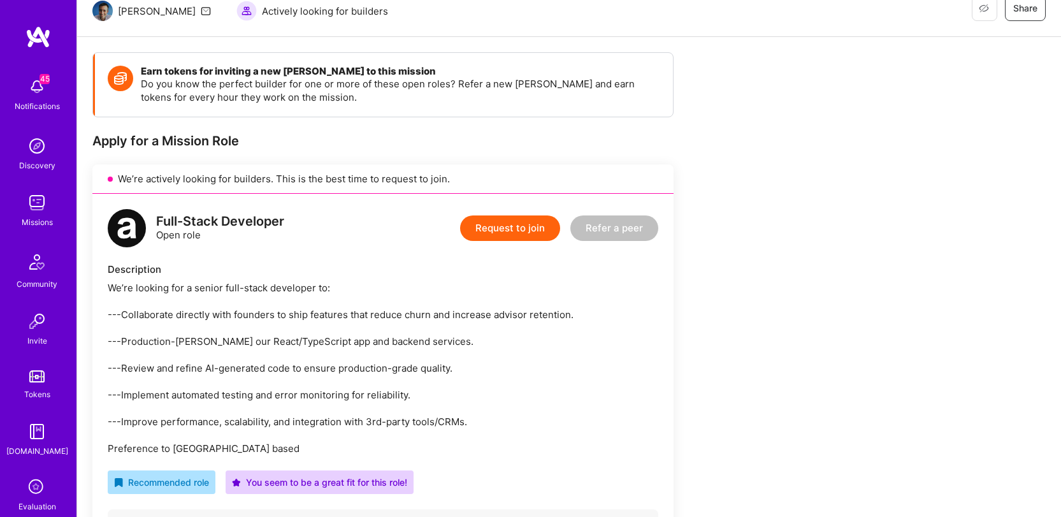
scroll to position [233, 0]
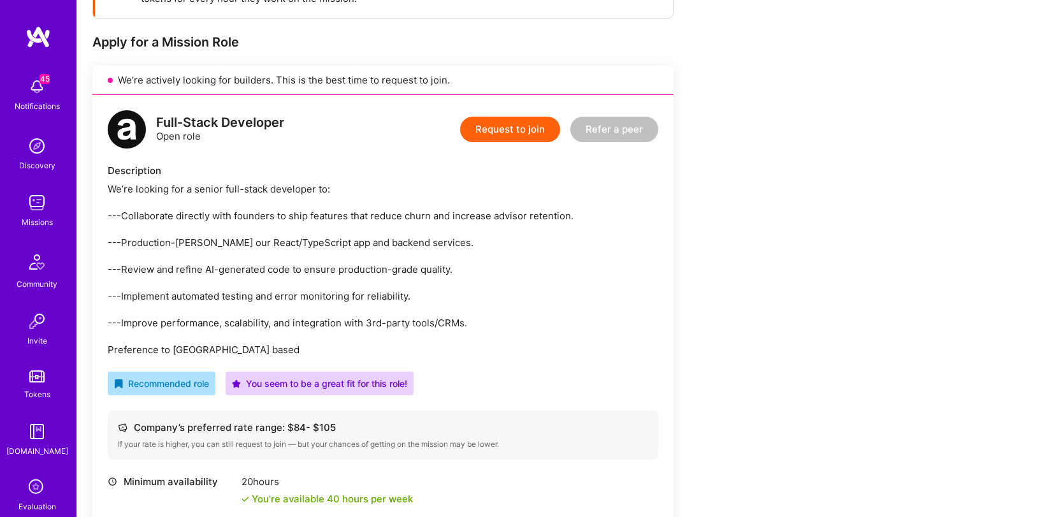
click at [268, 192] on div "We’re looking for a senior full-stack developer to: ---Collaborate directly wit…" at bounding box center [383, 269] width 551 height 174
click at [266, 208] on div "We’re looking for a senior full-stack developer to: ---Collaborate directly wit…" at bounding box center [383, 269] width 551 height 174
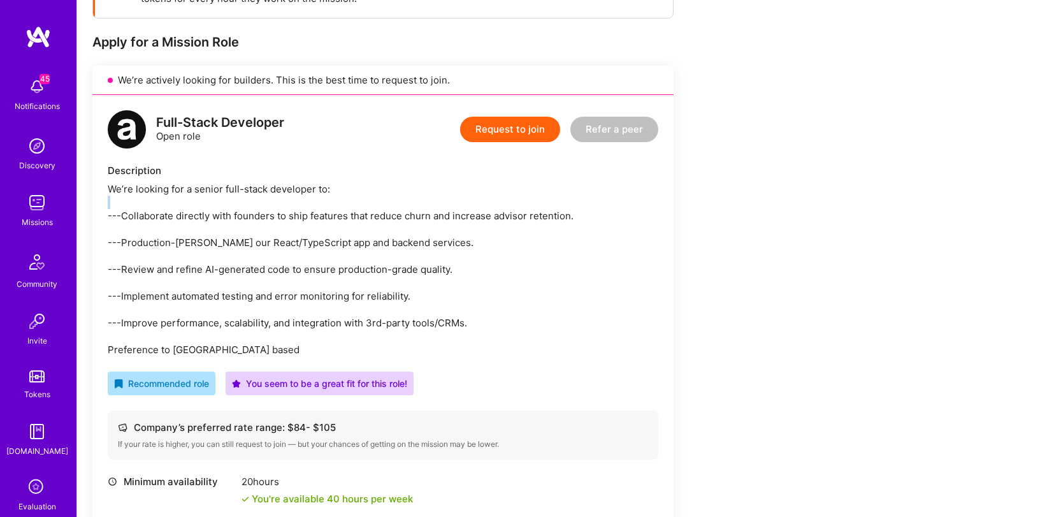
click at [266, 208] on div "We’re looking for a senior full-stack developer to: ---Collaborate directly wit…" at bounding box center [383, 269] width 551 height 174
click at [262, 217] on div "We’re looking for a senior full-stack developer to: ---Collaborate directly wit…" at bounding box center [383, 269] width 551 height 174
click at [261, 217] on div "We’re looking for a senior full-stack developer to: ---Collaborate directly wit…" at bounding box center [383, 269] width 551 height 174
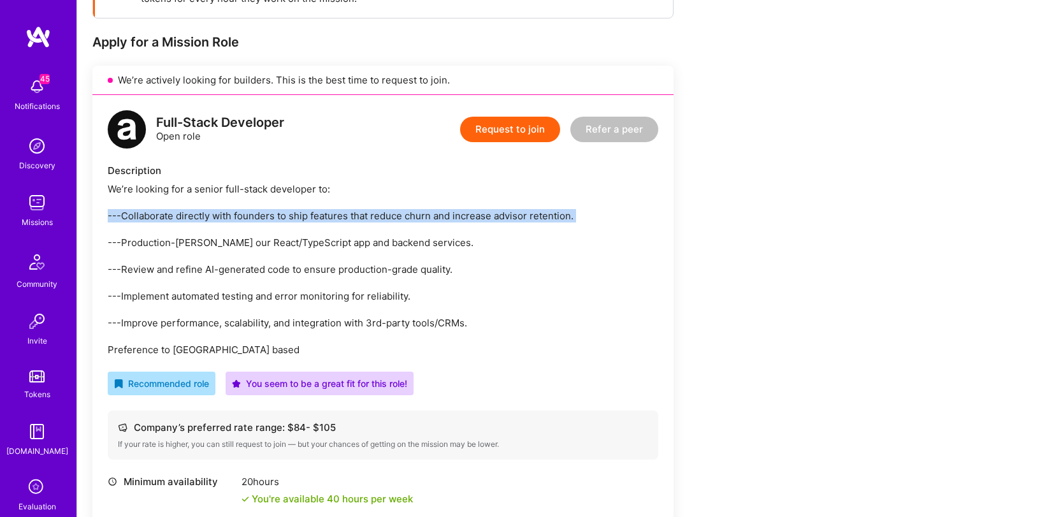
click at [261, 217] on div "We’re looking for a senior full-stack developer to: ---Collaborate directly wit…" at bounding box center [383, 269] width 551 height 174
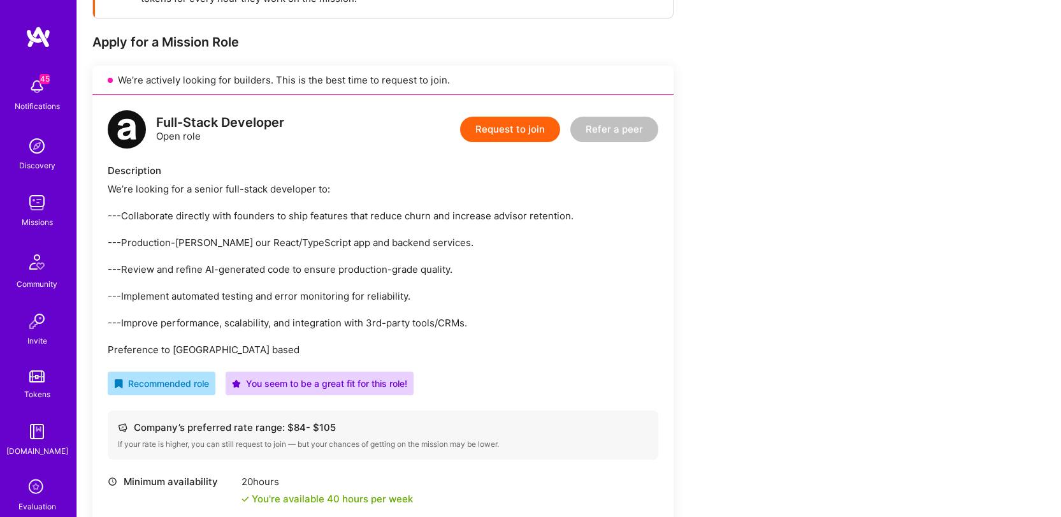
click at [249, 245] on div "We’re looking for a senior full-stack developer to: ---Collaborate directly wit…" at bounding box center [383, 269] width 551 height 174
click at [243, 281] on div "We’re looking for a senior full-stack developer to: ---Collaborate directly wit…" at bounding box center [383, 269] width 551 height 174
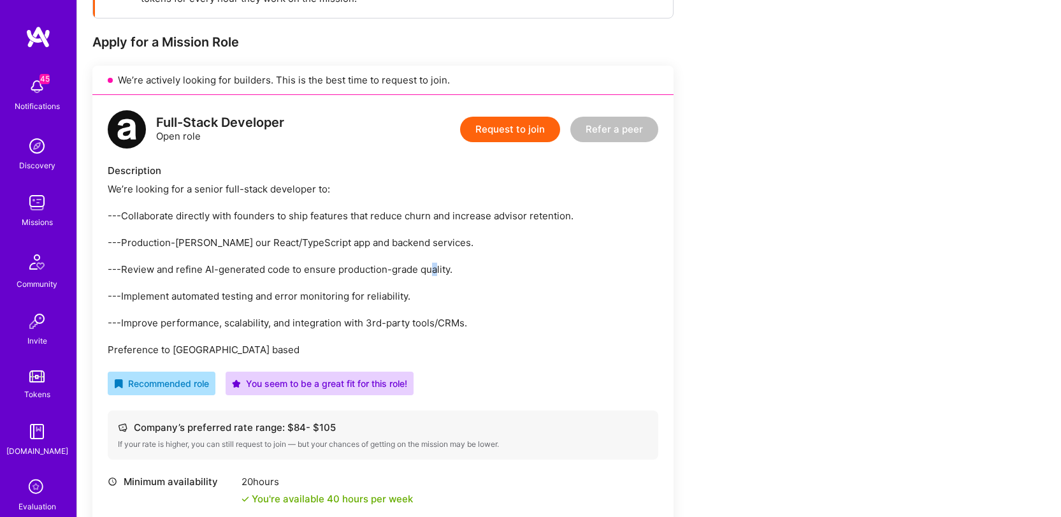
click at [243, 281] on div "We’re looking for a senior full-stack developer to: ---Collaborate directly wit…" at bounding box center [383, 269] width 551 height 174
click at [247, 267] on div "We’re looking for a senior full-stack developer to: ---Collaborate directly wit…" at bounding box center [383, 269] width 551 height 174
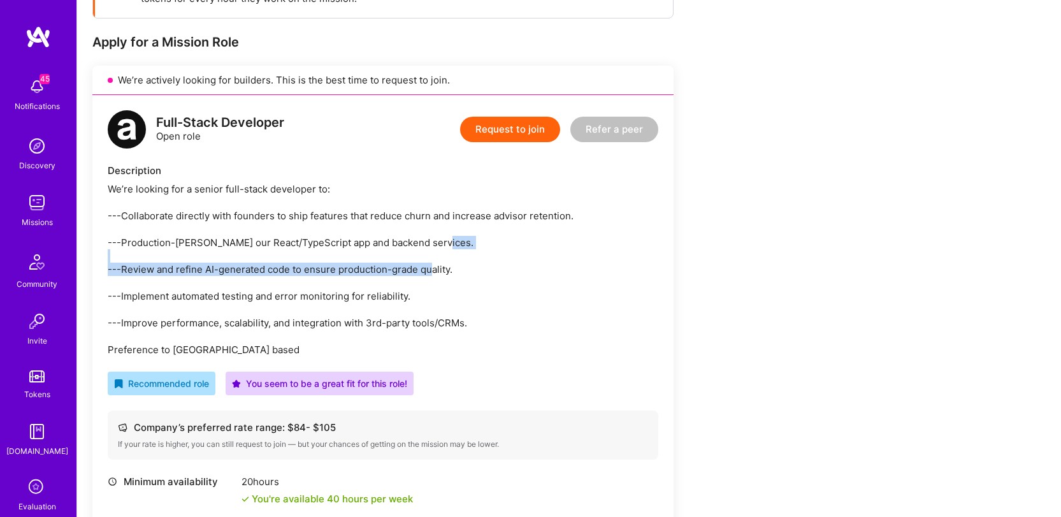
click at [247, 267] on div "We’re looking for a senior full-stack developer to: ---Collaborate directly wit…" at bounding box center [383, 269] width 551 height 174
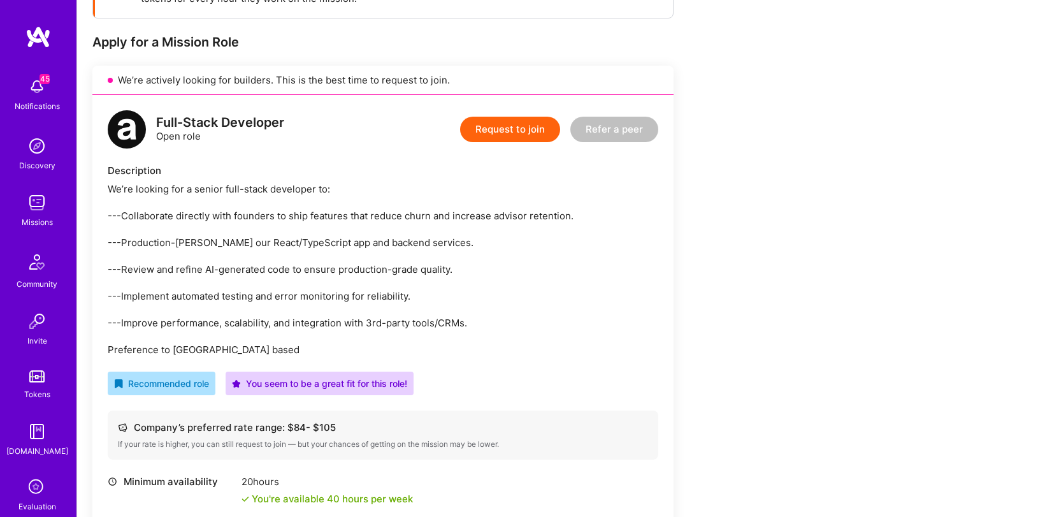
click at [247, 291] on div "We’re looking for a senior full-stack developer to: ---Collaborate directly wit…" at bounding box center [383, 269] width 551 height 174
click at [247, 322] on div "We’re looking for a senior full-stack developer to: ---Collaborate directly wit…" at bounding box center [383, 269] width 551 height 174
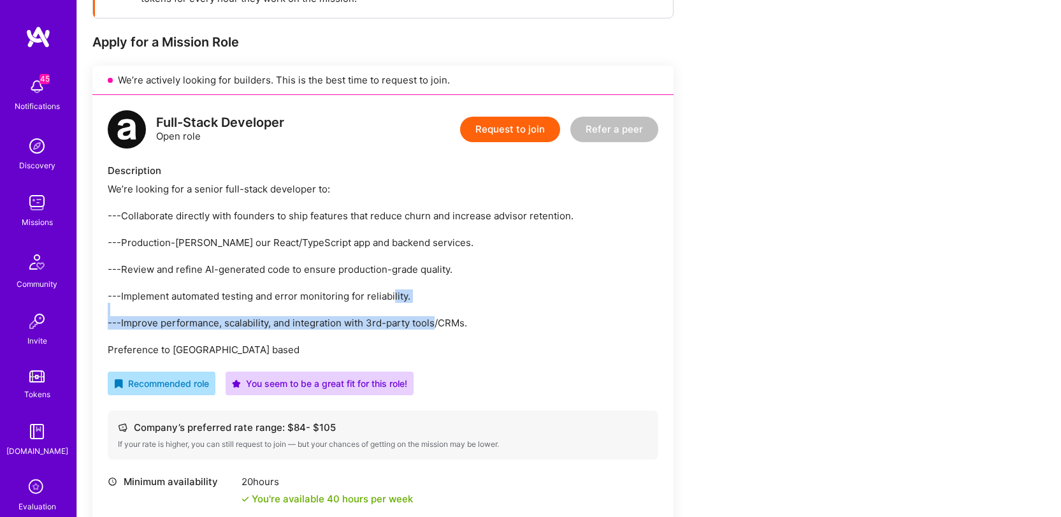
click at [247, 322] on div "We’re looking for a senior full-stack developer to: ---Collaborate directly wit…" at bounding box center [383, 269] width 551 height 174
click at [187, 353] on div "We’re looking for a senior full-stack developer to: ---Collaborate directly wit…" at bounding box center [383, 269] width 551 height 174
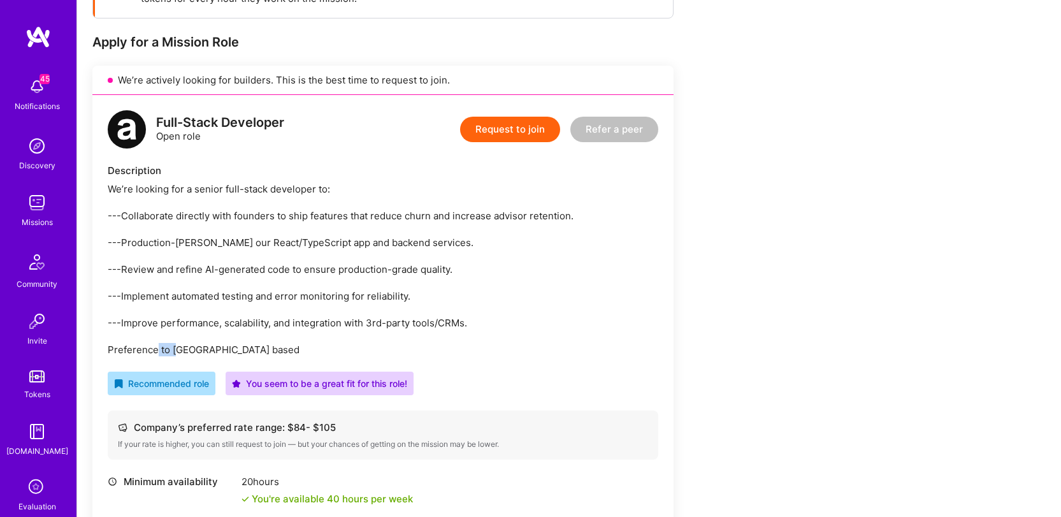
click at [187, 353] on div "We’re looking for a senior full-stack developer to: ---Collaborate directly wit…" at bounding box center [383, 269] width 551 height 174
click at [202, 317] on div "We’re looking for a senior full-stack developer to: ---Collaborate directly wit…" at bounding box center [383, 269] width 551 height 174
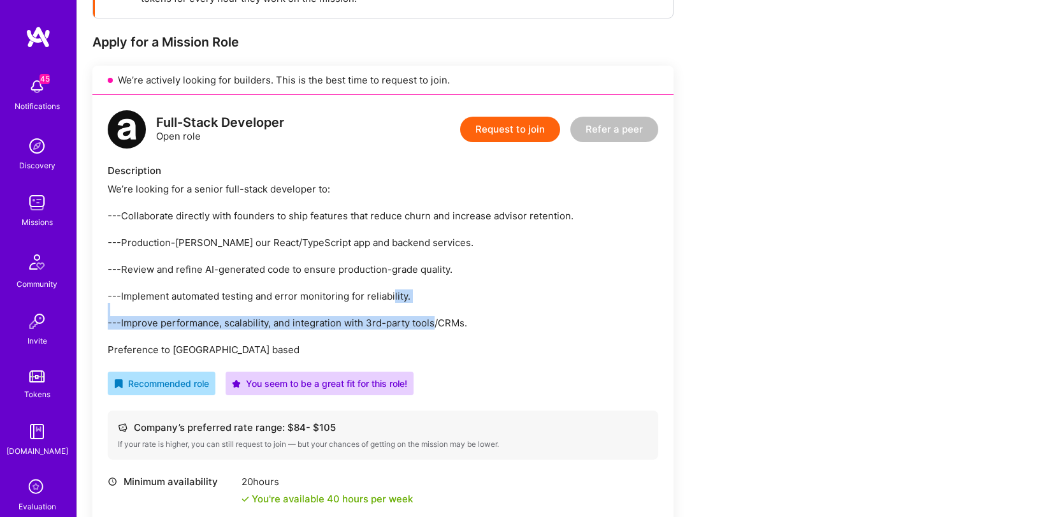
click at [202, 317] on div "We’re looking for a senior full-stack developer to: ---Collaborate directly wit…" at bounding box center [383, 269] width 551 height 174
click at [236, 283] on div "We’re looking for a senior full-stack developer to: ---Collaborate directly wit…" at bounding box center [383, 269] width 551 height 174
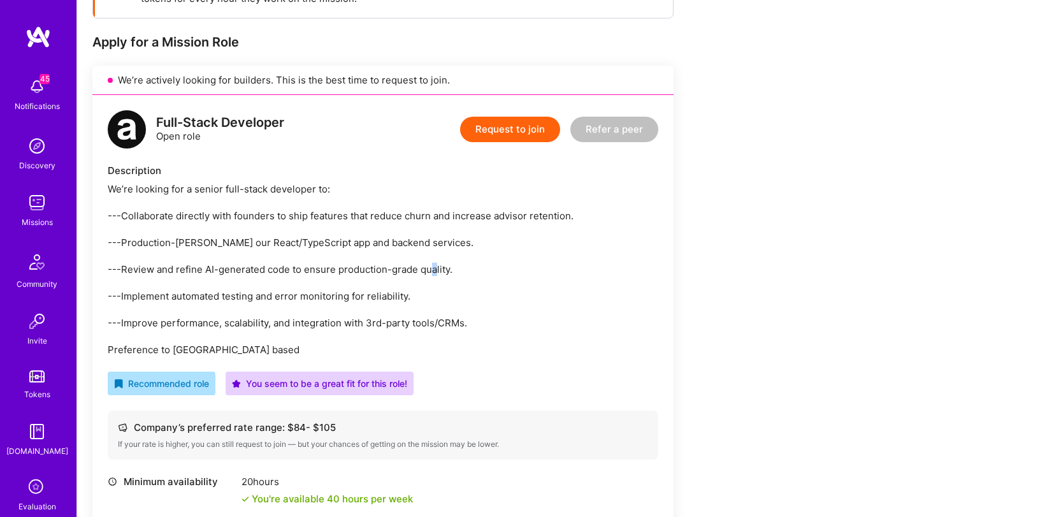
click at [236, 283] on div "We’re looking for a senior full-stack developer to: ---Collaborate directly wit…" at bounding box center [383, 269] width 551 height 174
click at [240, 294] on div "We’re looking for a senior full-stack developer to: ---Collaborate directly wit…" at bounding box center [383, 269] width 551 height 174
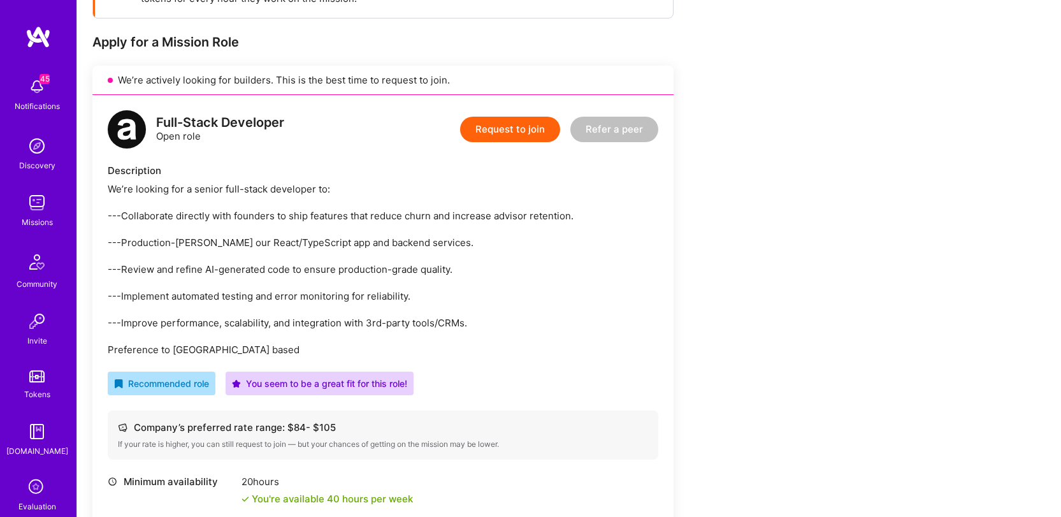
click at [252, 270] on div "We’re looking for a senior full-stack developer to: ---Collaborate directly wit…" at bounding box center [383, 269] width 551 height 174
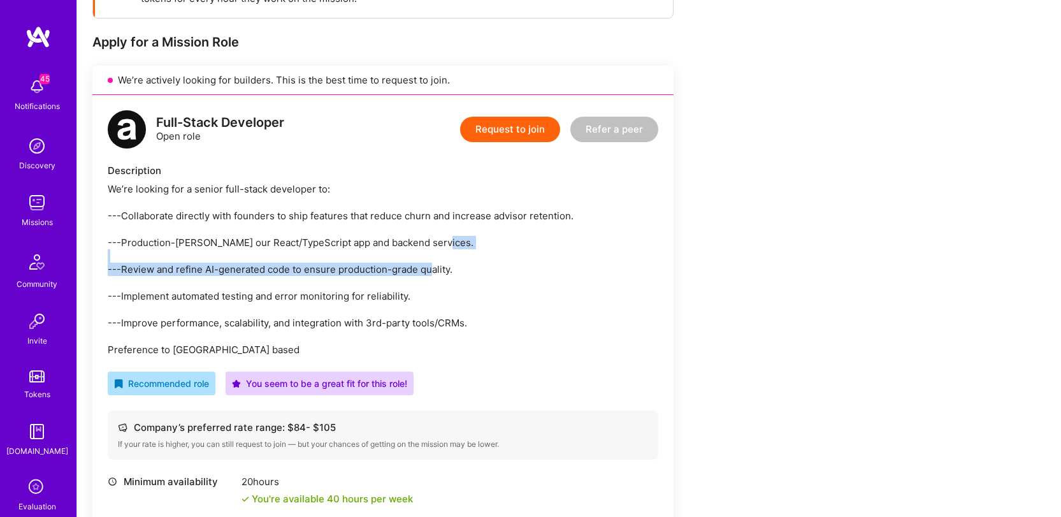
click at [252, 270] on div "We’re looking for a senior full-stack developer to: ---Collaborate directly wit…" at bounding box center [383, 269] width 551 height 174
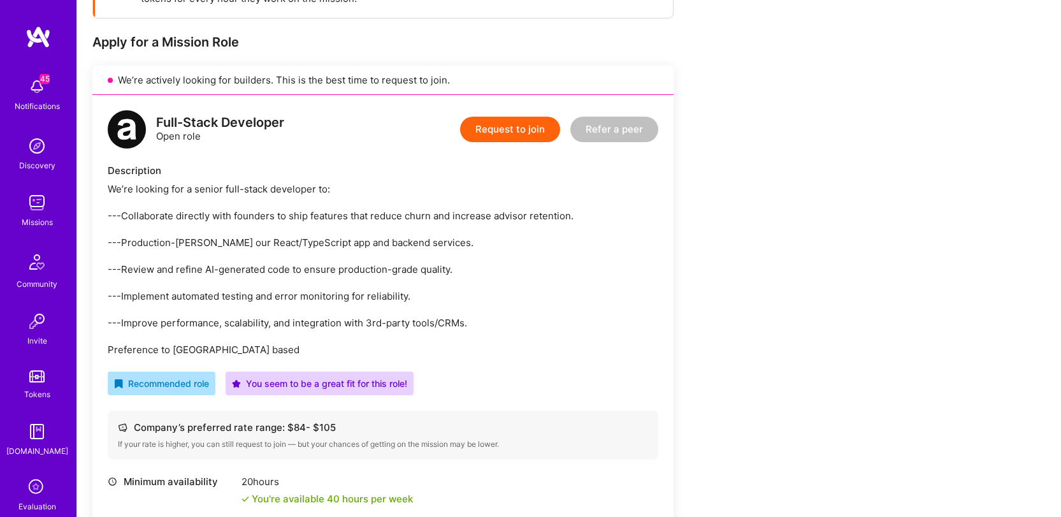
click at [263, 245] on div "We’re looking for a senior full-stack developer to: ---Collaborate directly wit…" at bounding box center [383, 269] width 551 height 174
click at [275, 202] on div "We’re looking for a senior full-stack developer to: ---Collaborate directly wit…" at bounding box center [383, 269] width 551 height 174
click at [273, 218] on div "We’re looking for a senior full-stack developer to: ---Collaborate directly wit…" at bounding box center [383, 269] width 551 height 174
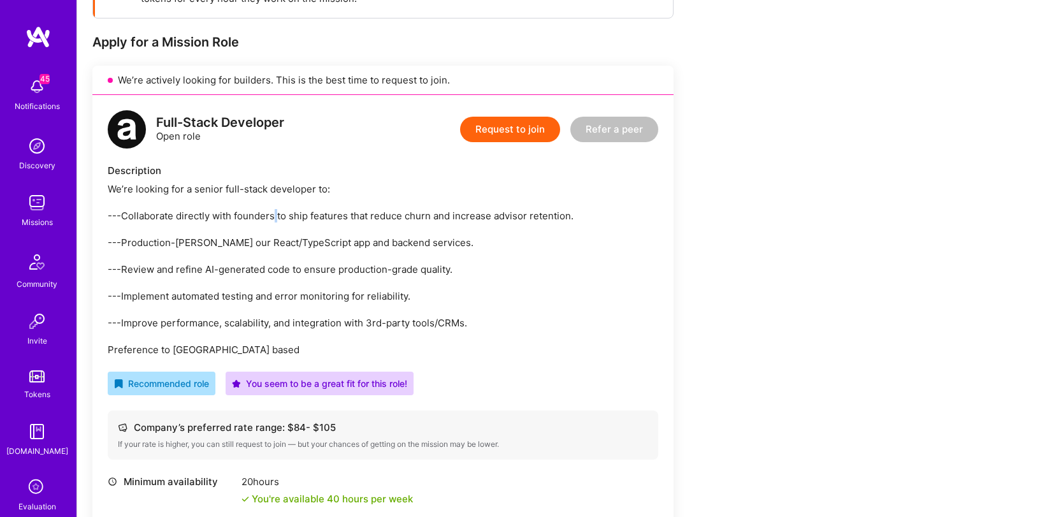
click at [273, 218] on div "We’re looking for a senior full-stack developer to: ---Collaborate directly wit…" at bounding box center [383, 269] width 551 height 174
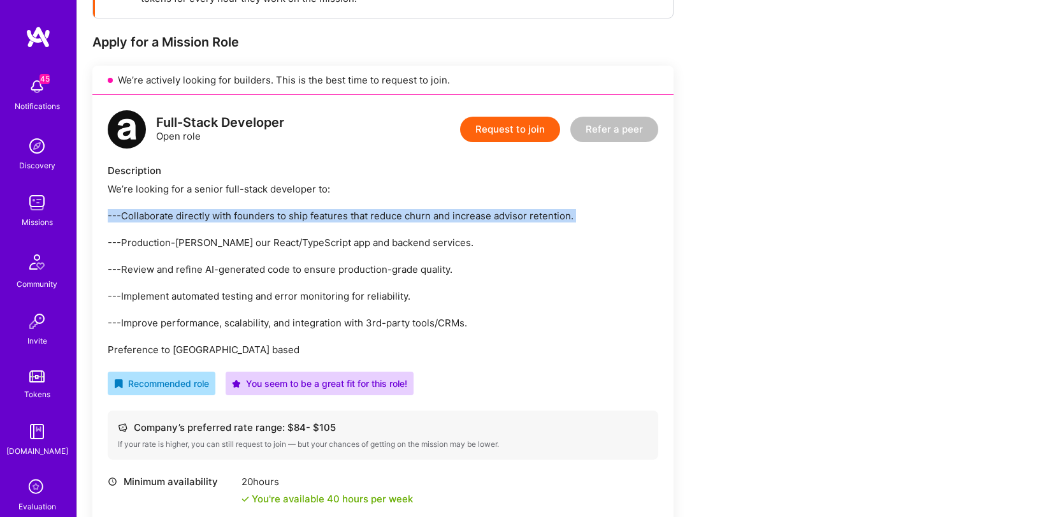
click at [273, 218] on div "We’re looking for a senior full-stack developer to: ---Collaborate directly wit…" at bounding box center [383, 269] width 551 height 174
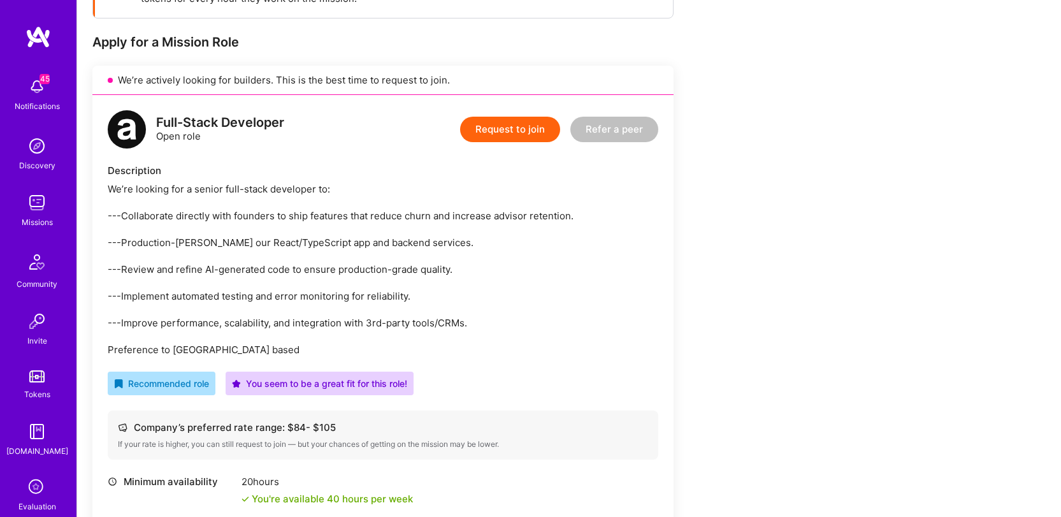
click at [274, 194] on div "We’re looking for a senior full-stack developer to: ---Collaborate directly wit…" at bounding box center [383, 269] width 551 height 174
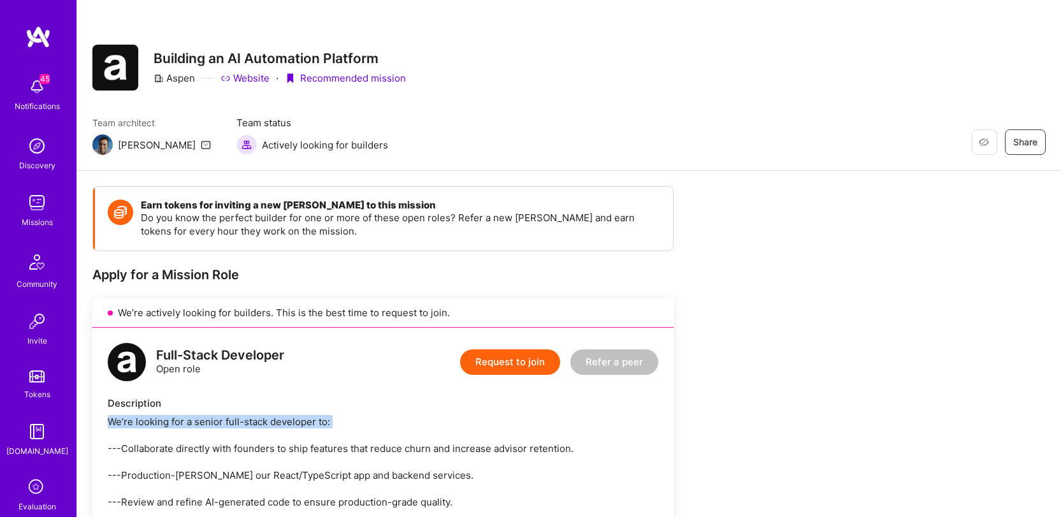
scroll to position [0, 0]
click at [324, 312] on div "We’re actively looking for builders. This is the best time to request to join." at bounding box center [382, 312] width 581 height 29
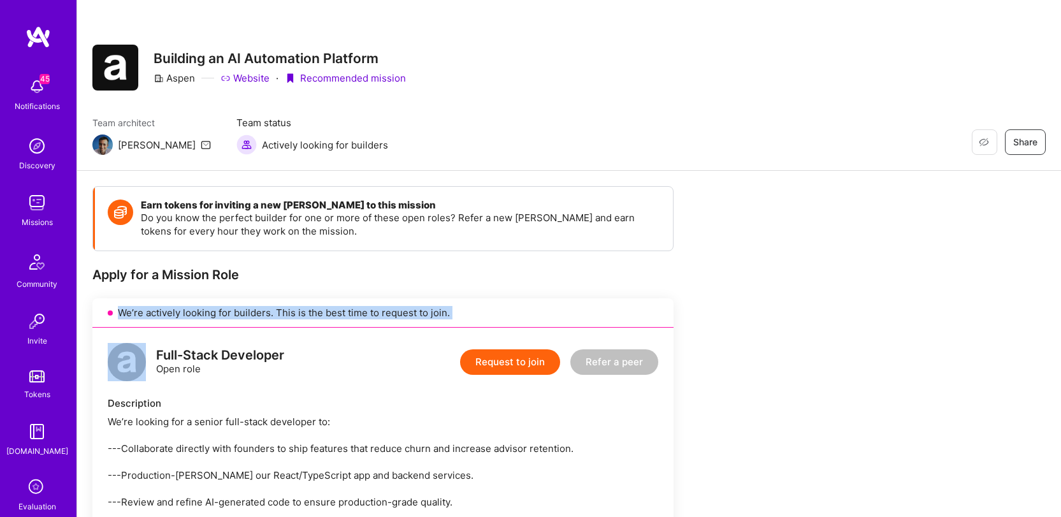
click at [324, 312] on div "We’re actively looking for builders. This is the best time to request to join." at bounding box center [382, 312] width 581 height 29
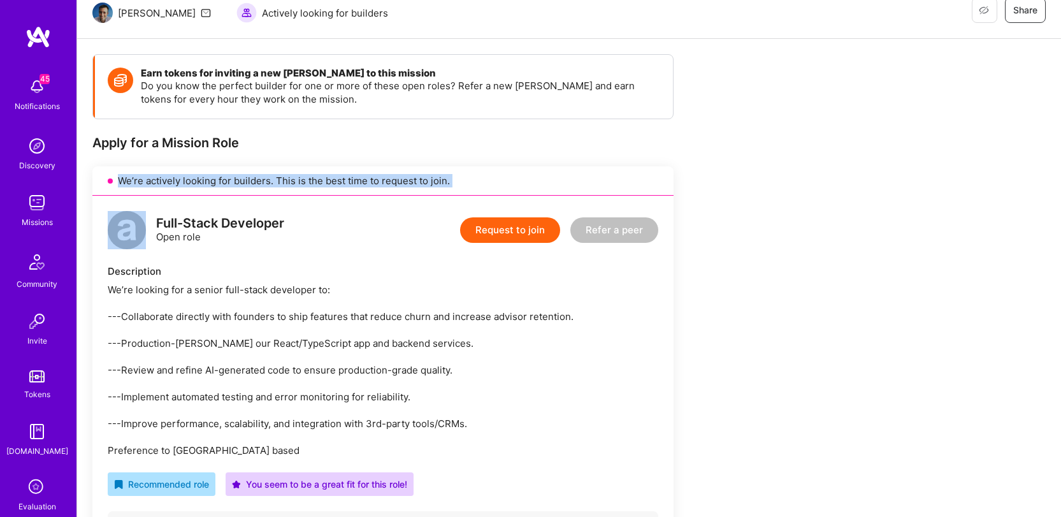
scroll to position [154, 0]
